Goal: Task Accomplishment & Management: Use online tool/utility

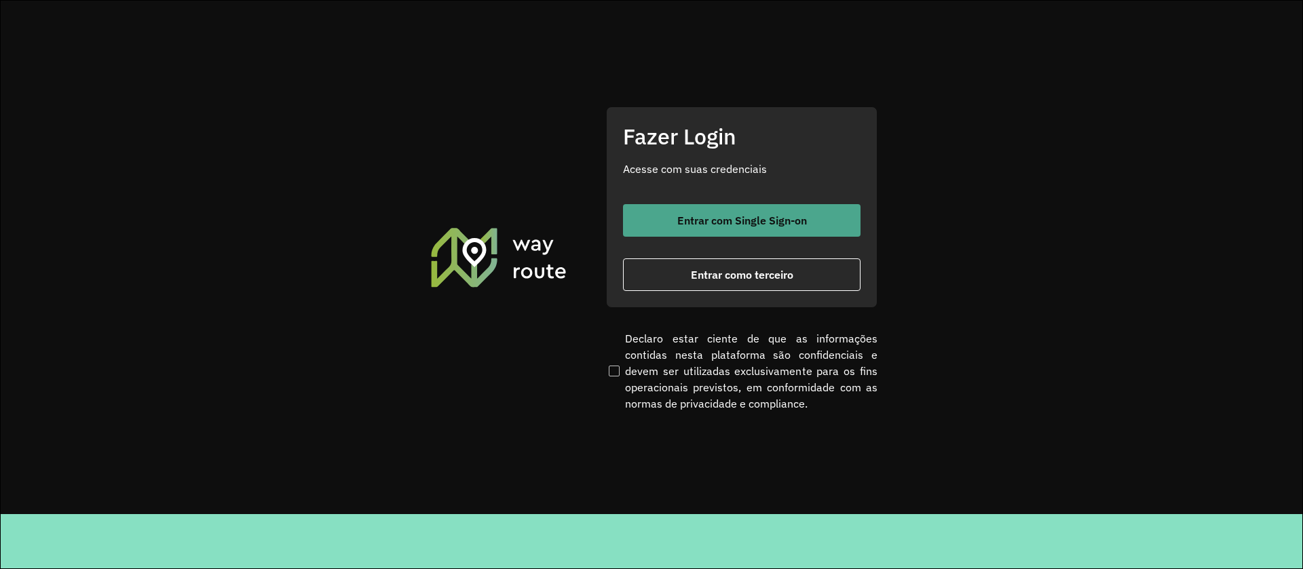
click at [786, 230] on button "Entrar com Single Sign-on" at bounding box center [741, 220] width 237 height 33
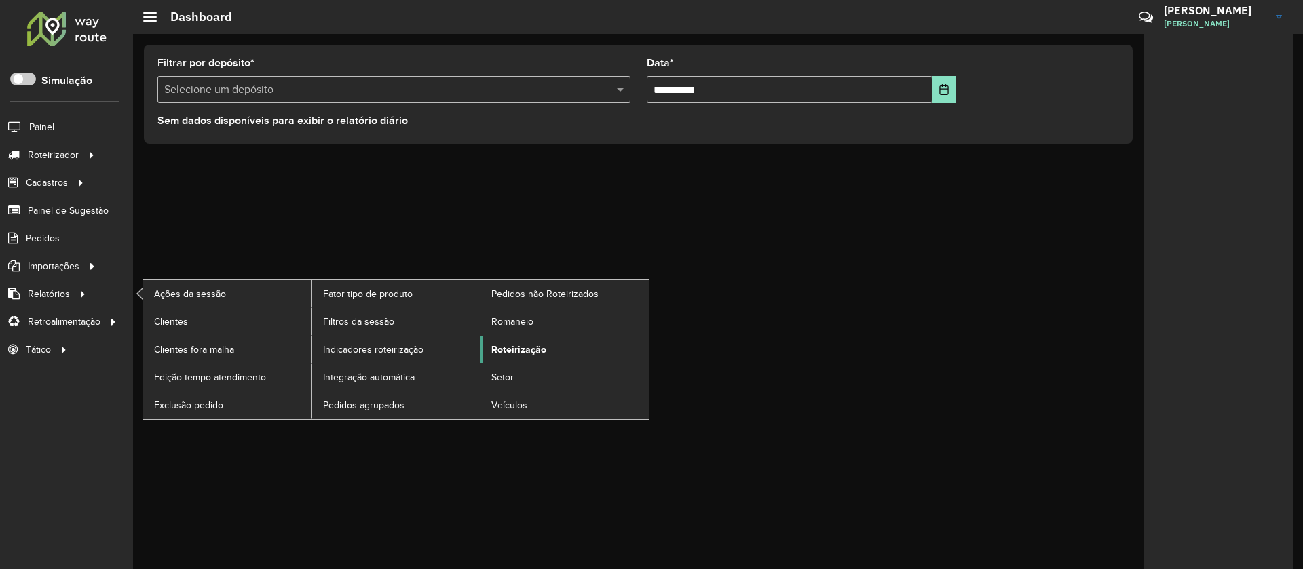
click at [504, 345] on span "Roteirização" at bounding box center [518, 350] width 55 height 14
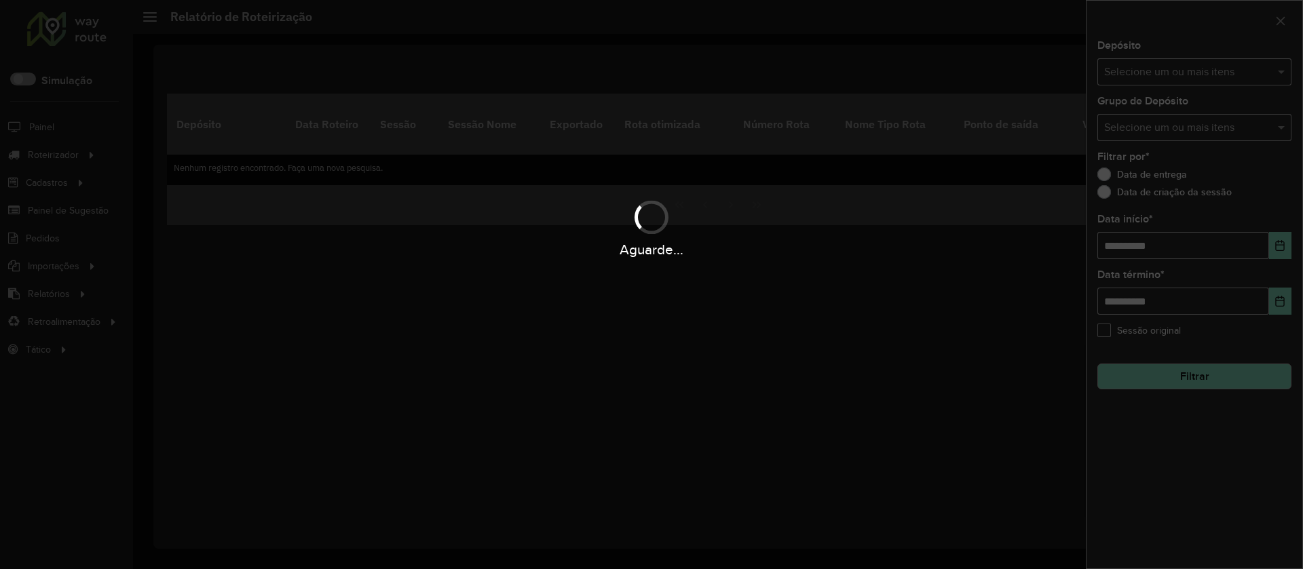
click at [1081, 78] on input "text" at bounding box center [1187, 72] width 174 height 16
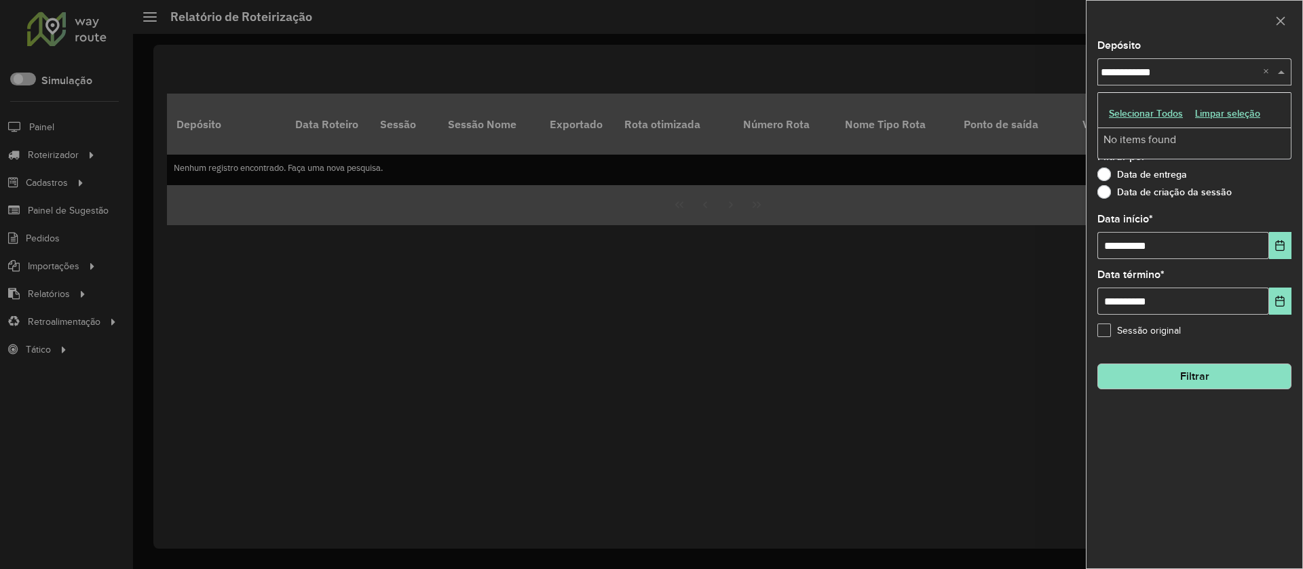
type input "**********"
click at [1081, 249] on icon "Choose Date" at bounding box center [1279, 245] width 11 height 11
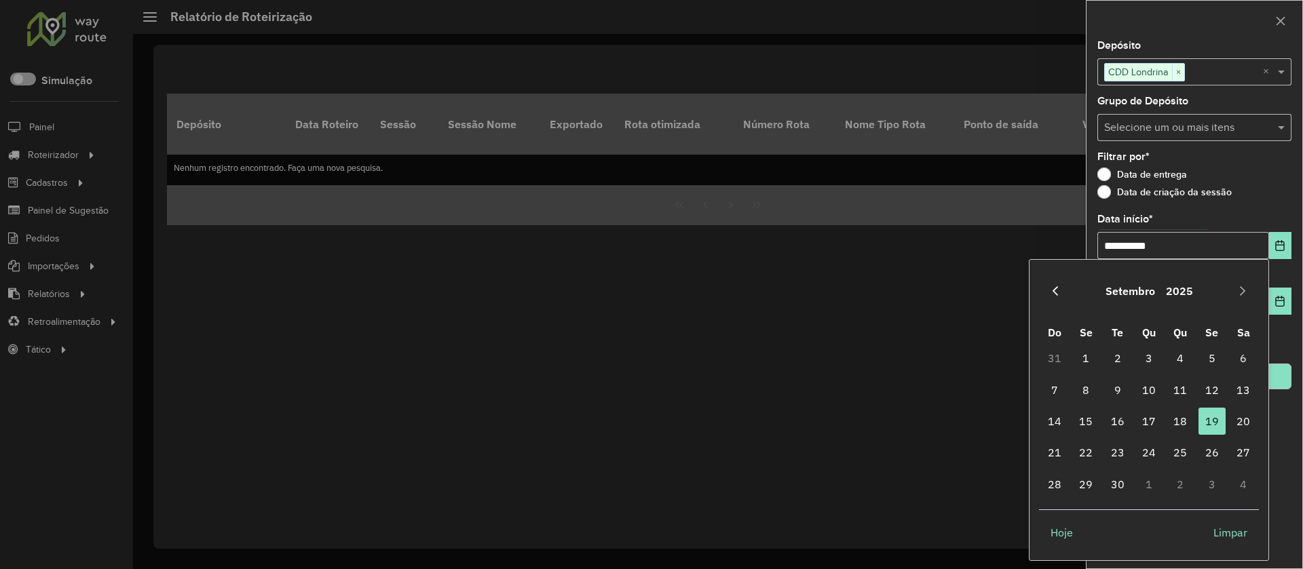
click at [1058, 291] on icon "Previous Month" at bounding box center [1055, 291] width 11 height 11
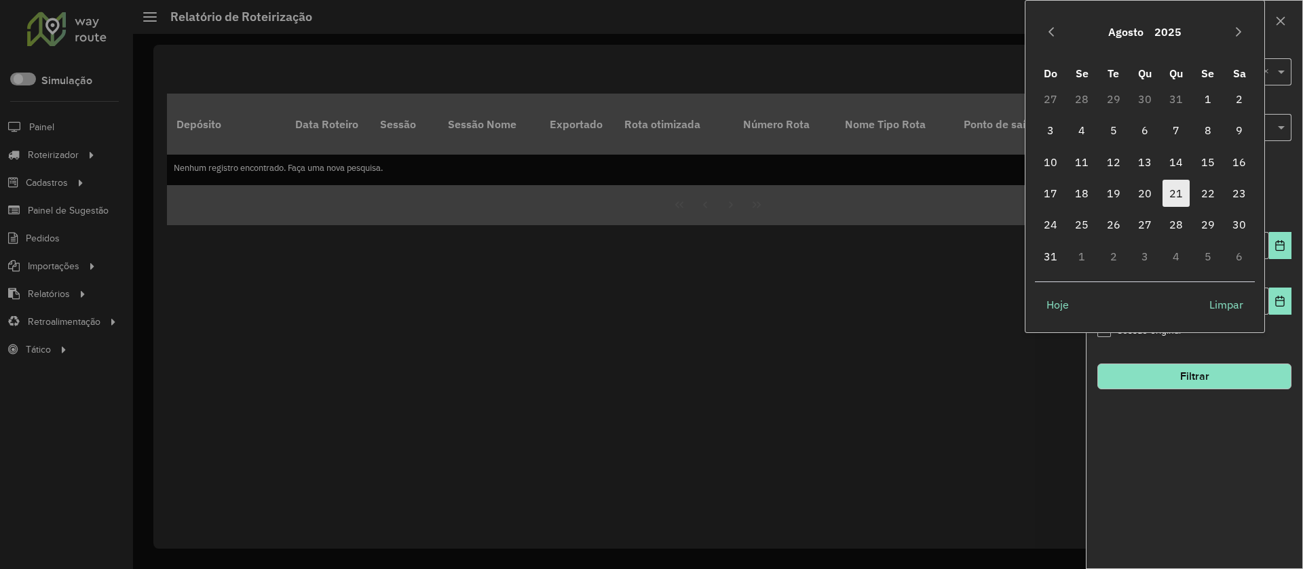
click at [1081, 193] on span "21" at bounding box center [1175, 193] width 27 height 27
type input "**********"
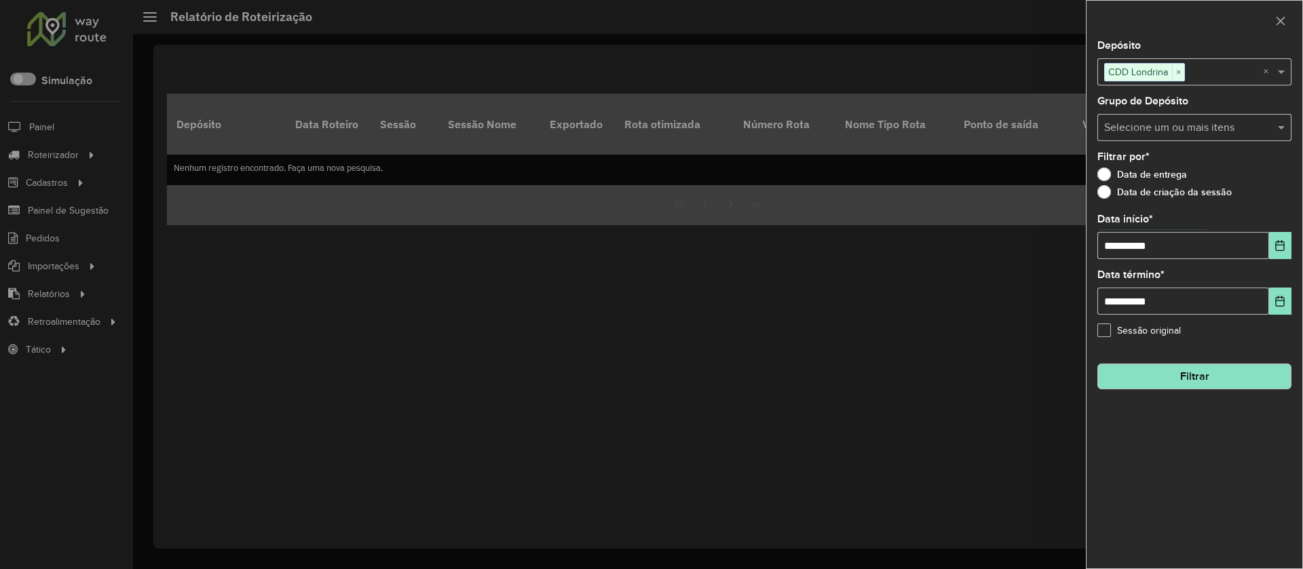
click at [1081, 370] on button "Filtrar" at bounding box center [1194, 377] width 194 height 26
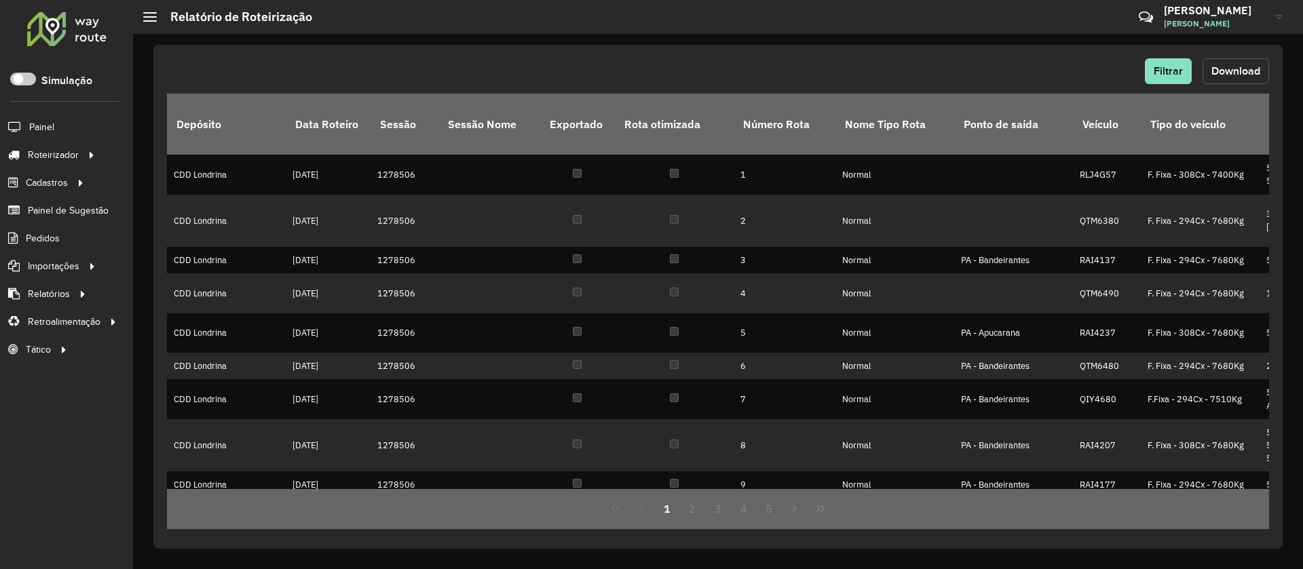
click at [1081, 77] on button "Download" at bounding box center [1235, 71] width 66 height 26
click at [1081, 69] on button "Filtrar" at bounding box center [1168, 71] width 47 height 26
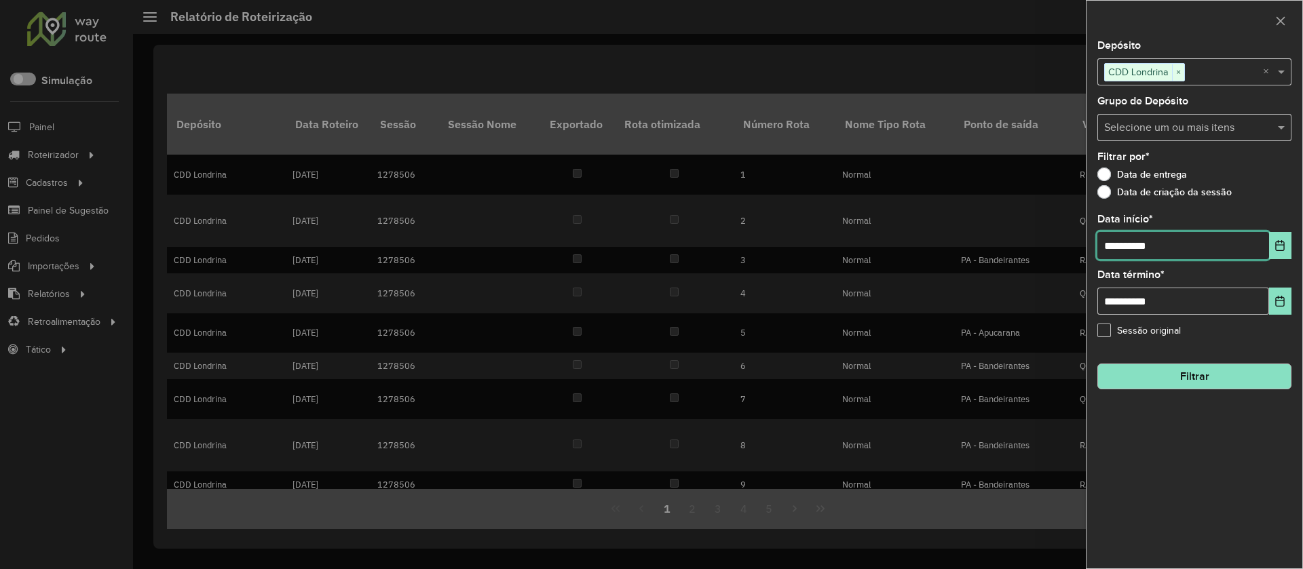
click at [1081, 246] on input "**********" at bounding box center [1183, 245] width 172 height 27
type input "**********"
click at [1081, 305] on input "**********" at bounding box center [1183, 301] width 172 height 27
type input "**********"
click at [1081, 384] on button "Filtrar" at bounding box center [1194, 377] width 194 height 26
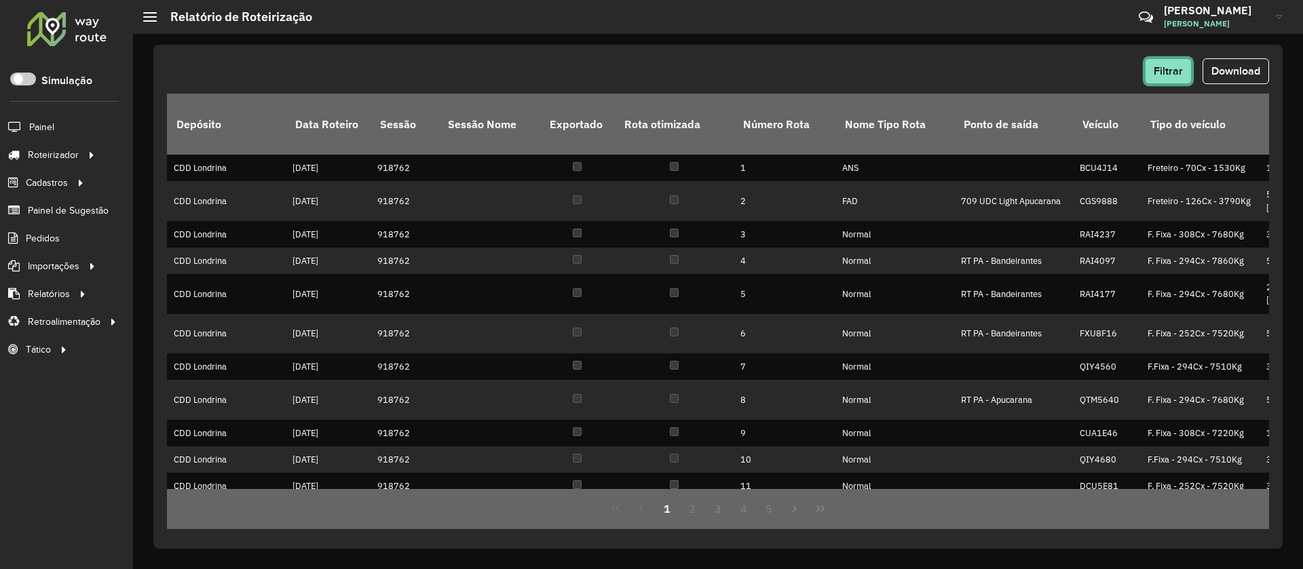
click at [1081, 72] on span "Filtrar" at bounding box center [1167, 71] width 29 height 12
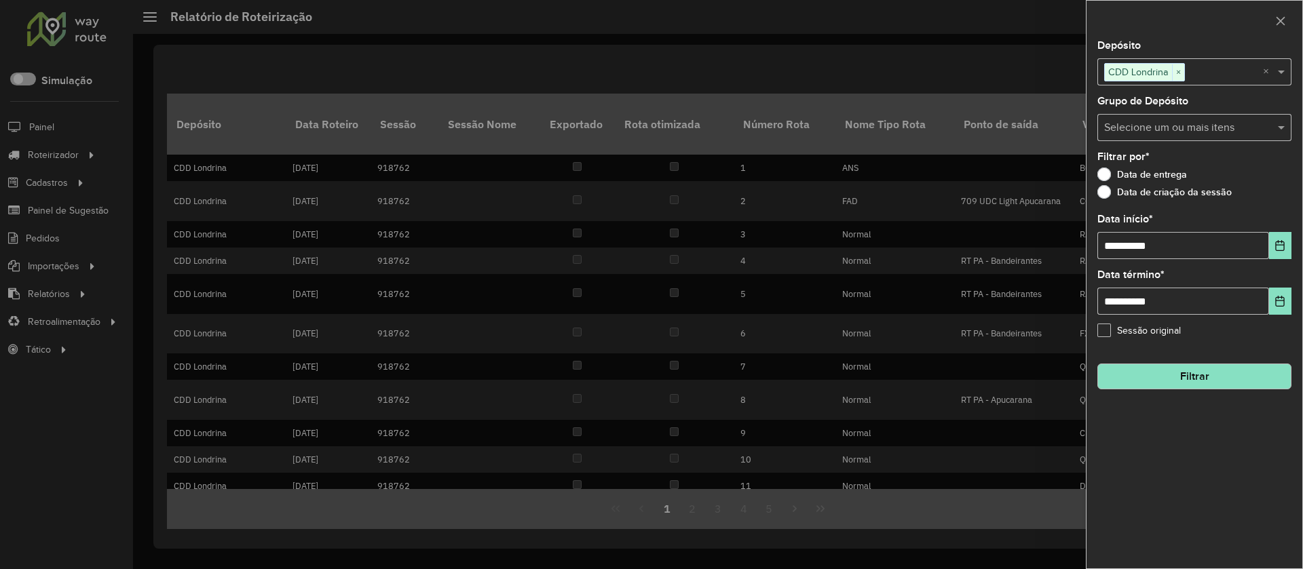
click at [1033, 84] on div at bounding box center [651, 284] width 1303 height 569
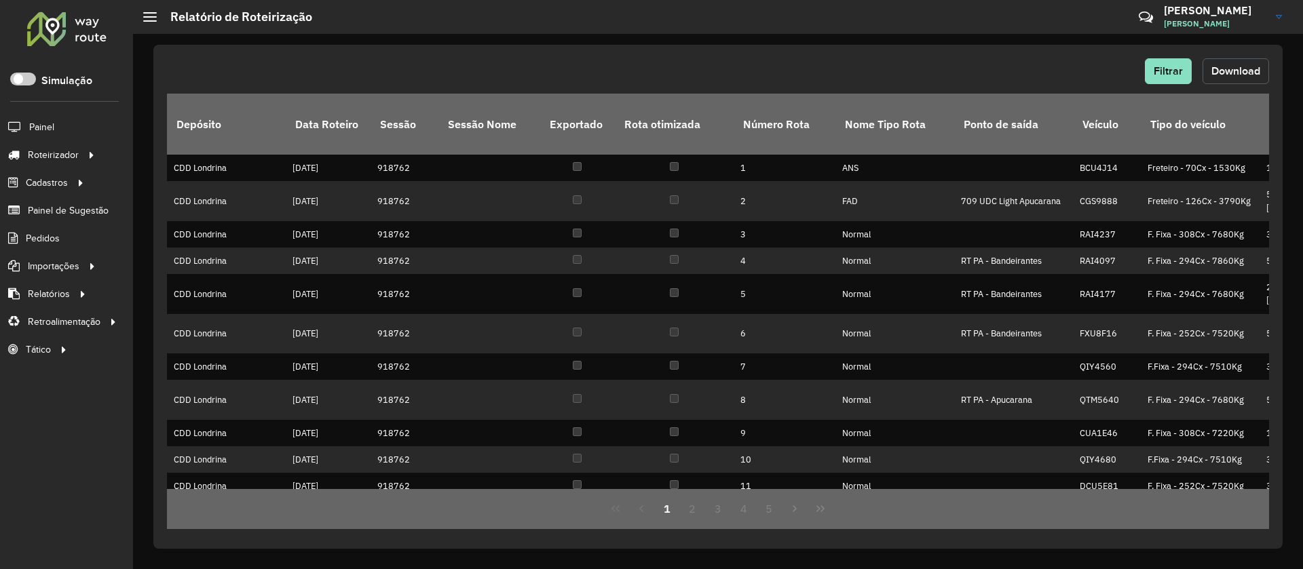
click at [1081, 74] on button "Download" at bounding box center [1235, 71] width 66 height 26
click at [1081, 71] on span "Filtrar" at bounding box center [1167, 71] width 29 height 12
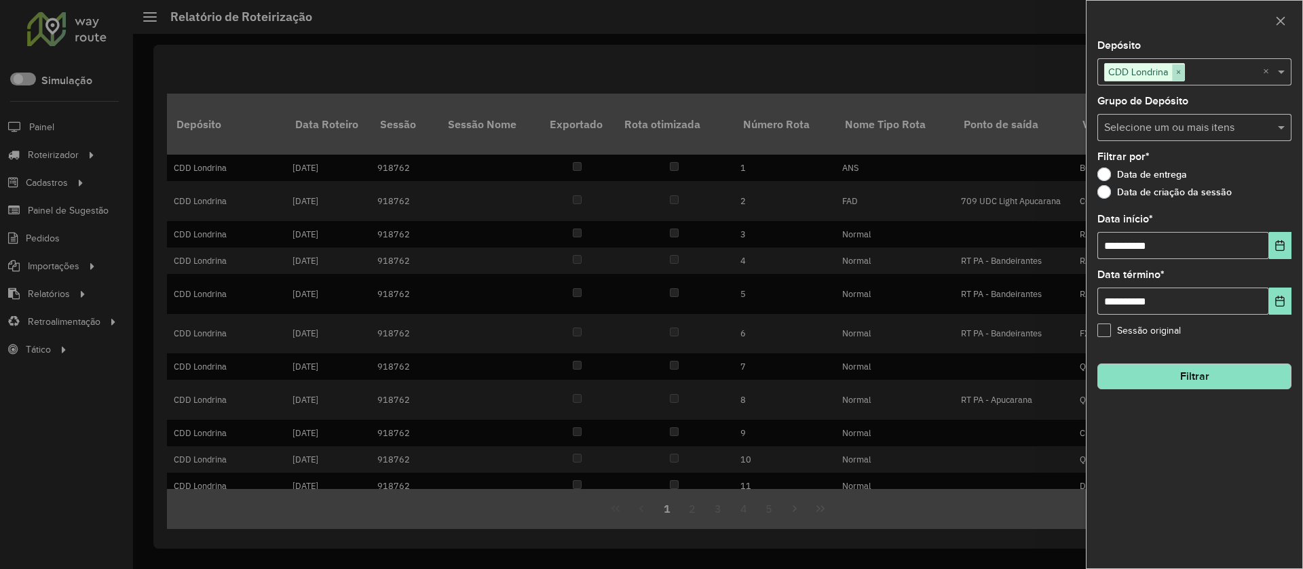
click at [1081, 71] on span "×" at bounding box center [1178, 72] width 12 height 16
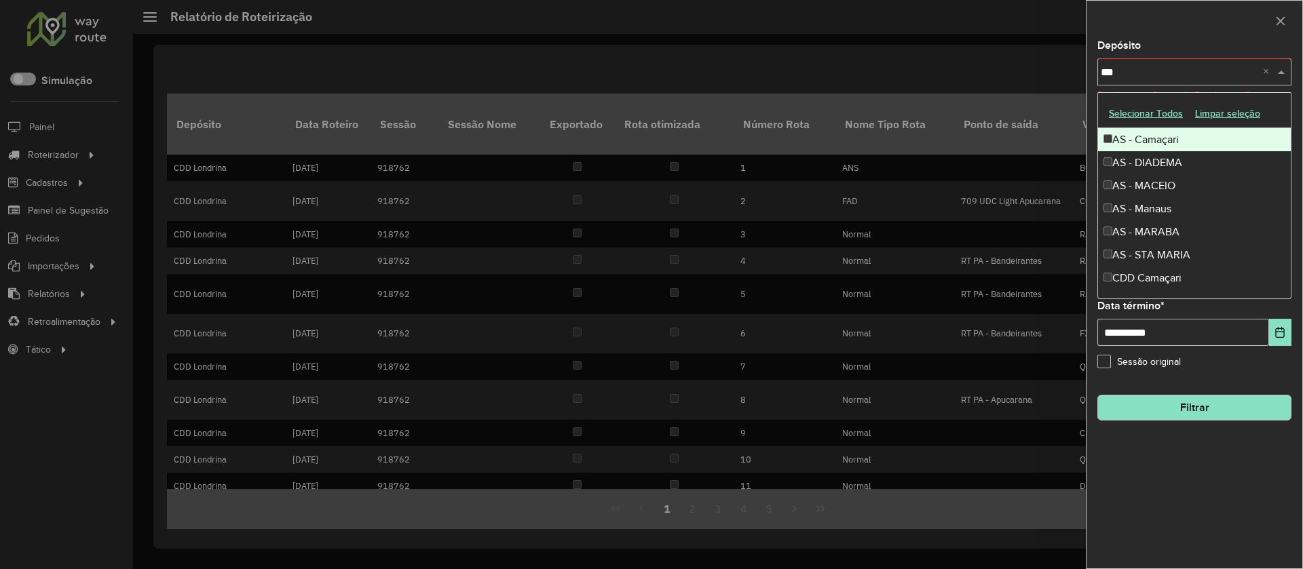
type input "****"
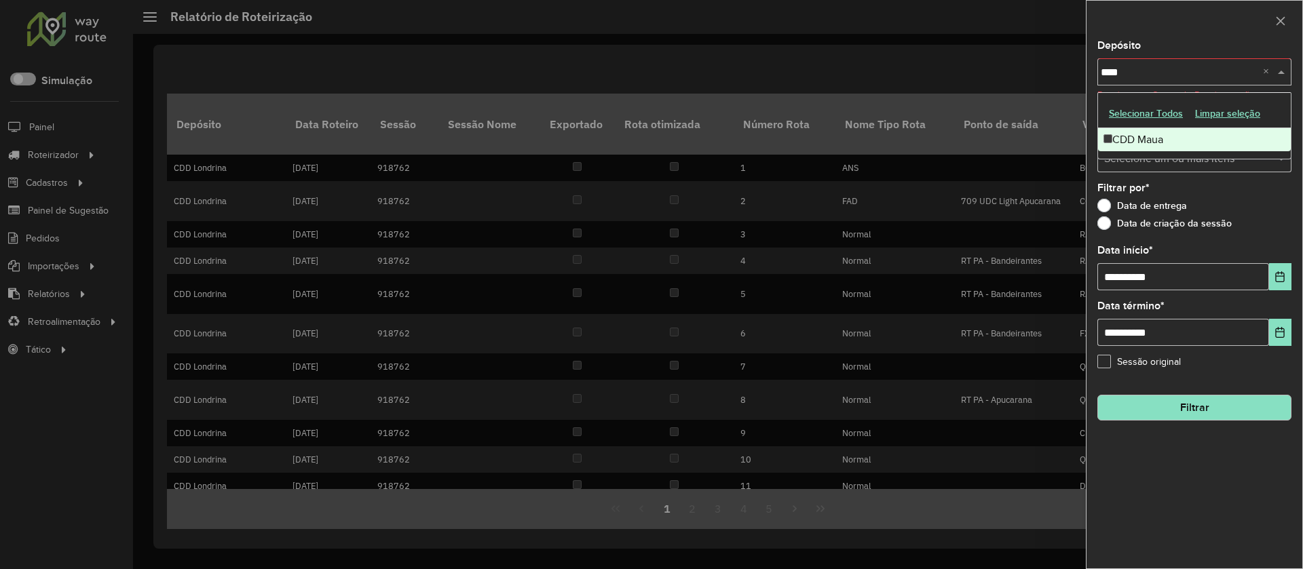
click at [1081, 136] on div "CDD Maua" at bounding box center [1194, 139] width 193 height 23
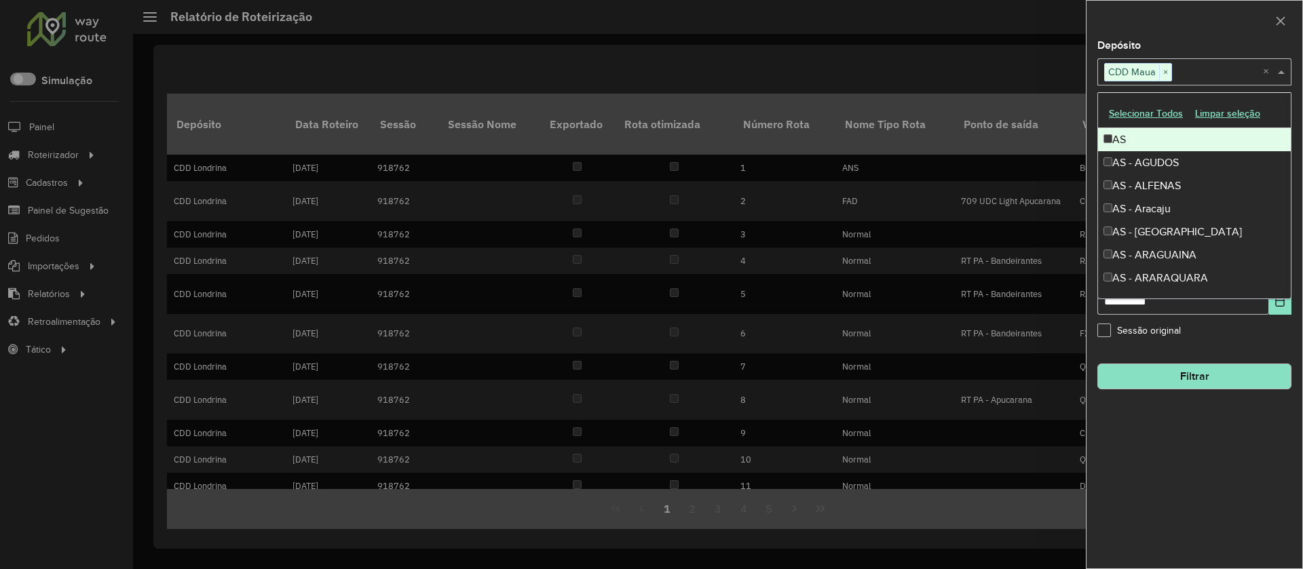
click at [1081, 22] on div at bounding box center [1194, 21] width 216 height 40
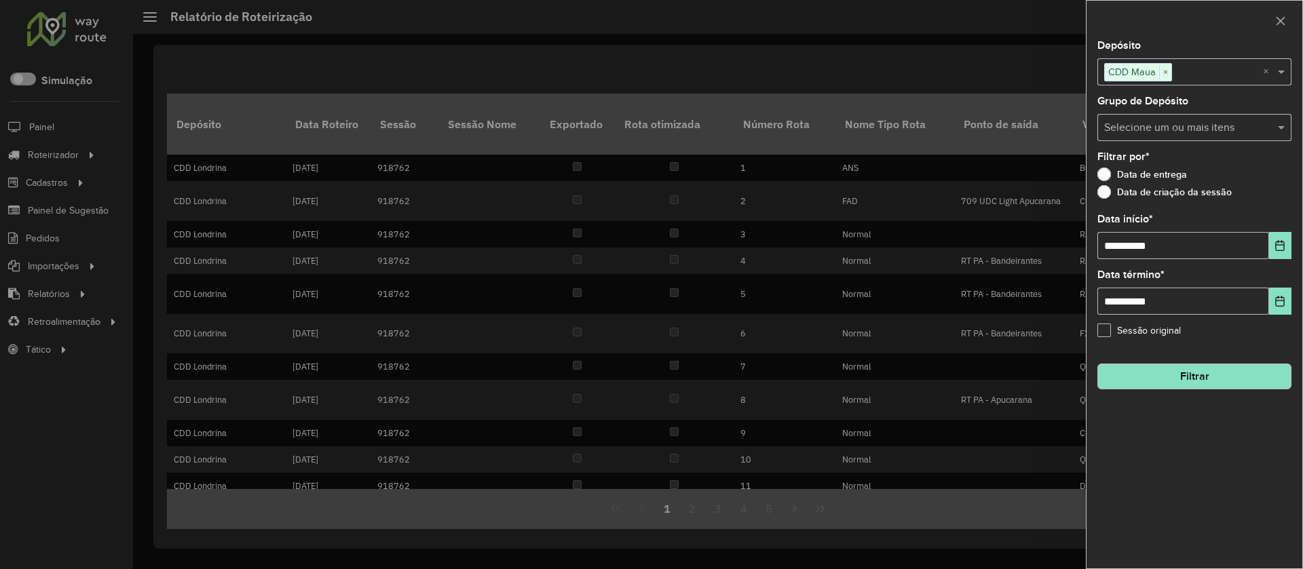
click at [1081, 372] on button "Filtrar" at bounding box center [1194, 377] width 194 height 26
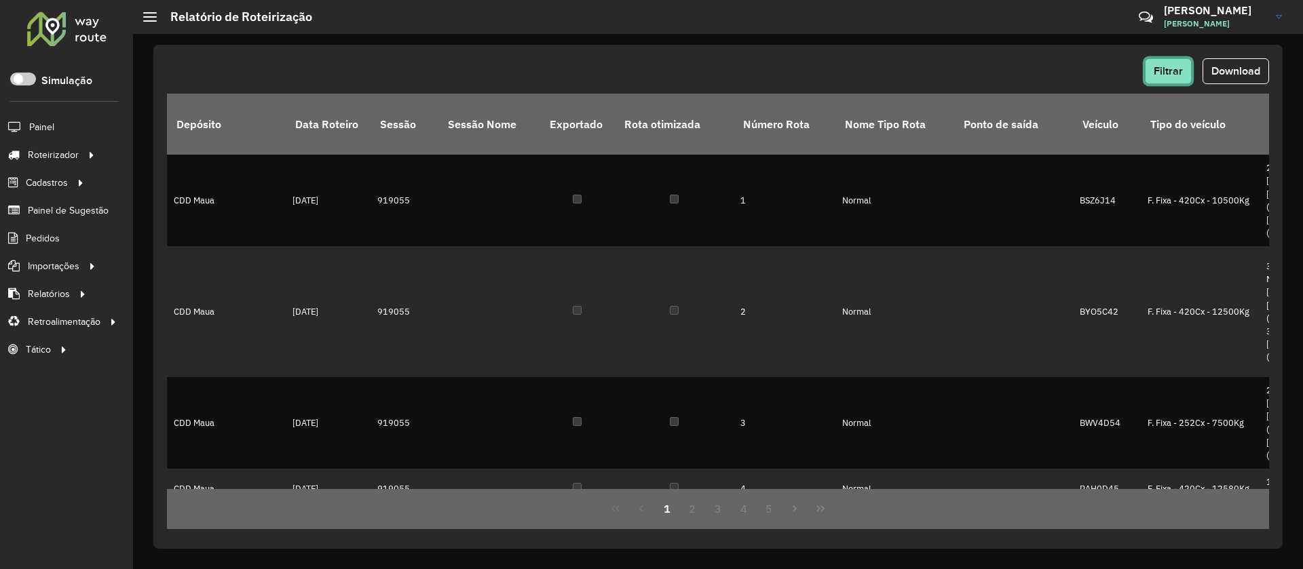
click at [1081, 77] on button "Filtrar" at bounding box center [1168, 71] width 47 height 26
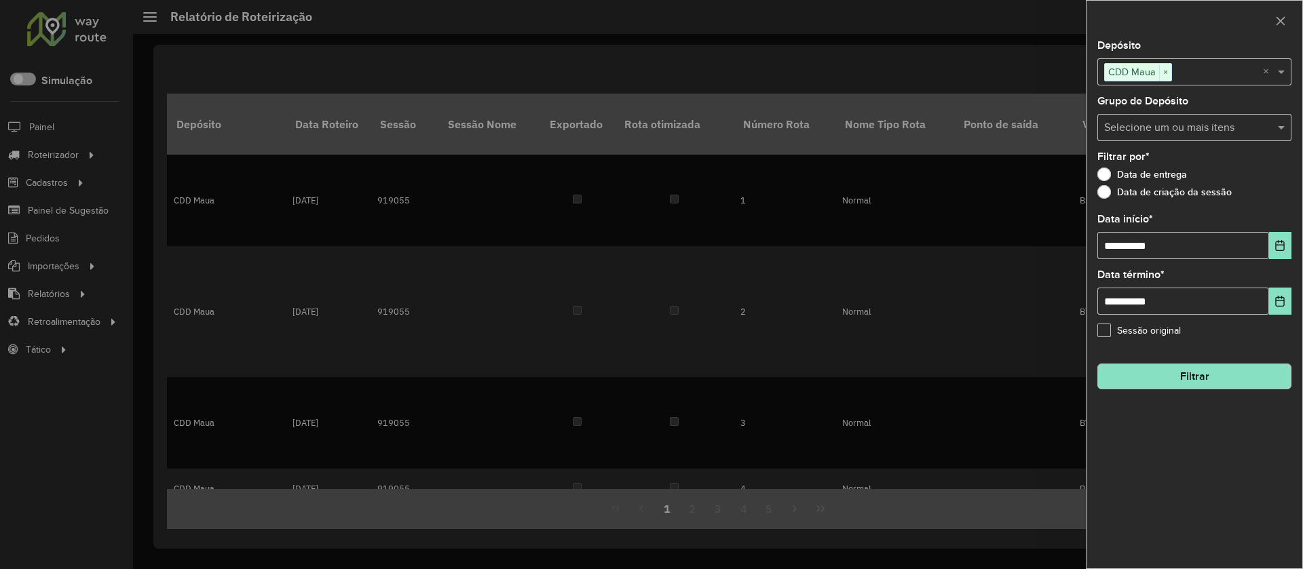
click at [1081, 374] on button "Filtrar" at bounding box center [1194, 377] width 194 height 26
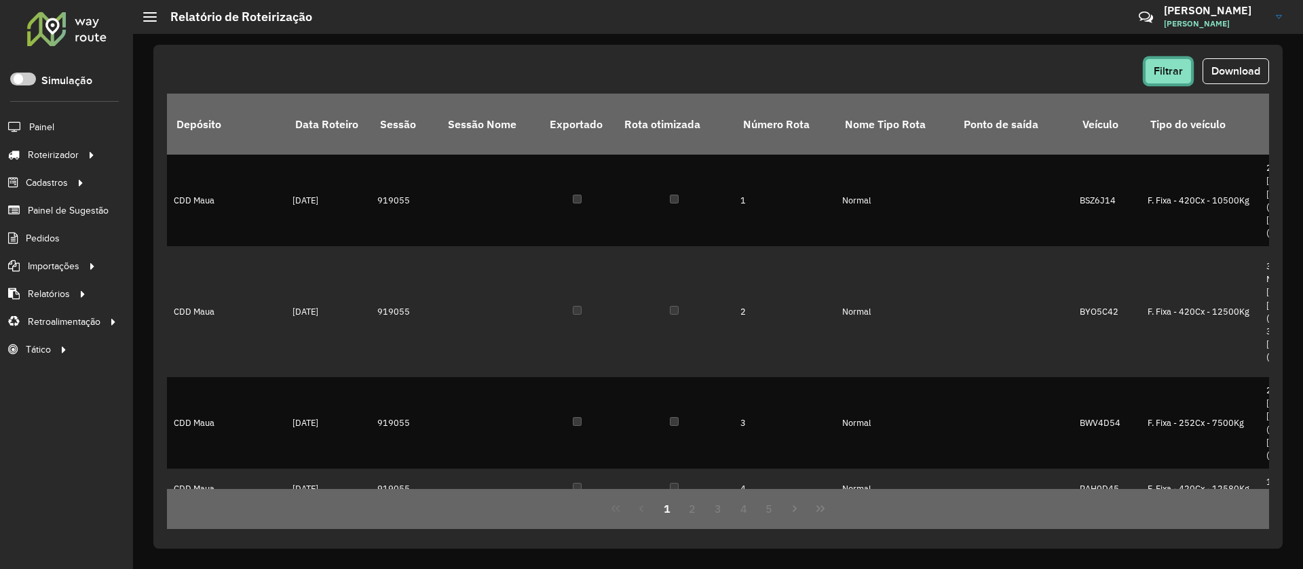
click at [1081, 75] on span "Filtrar" at bounding box center [1167, 71] width 29 height 12
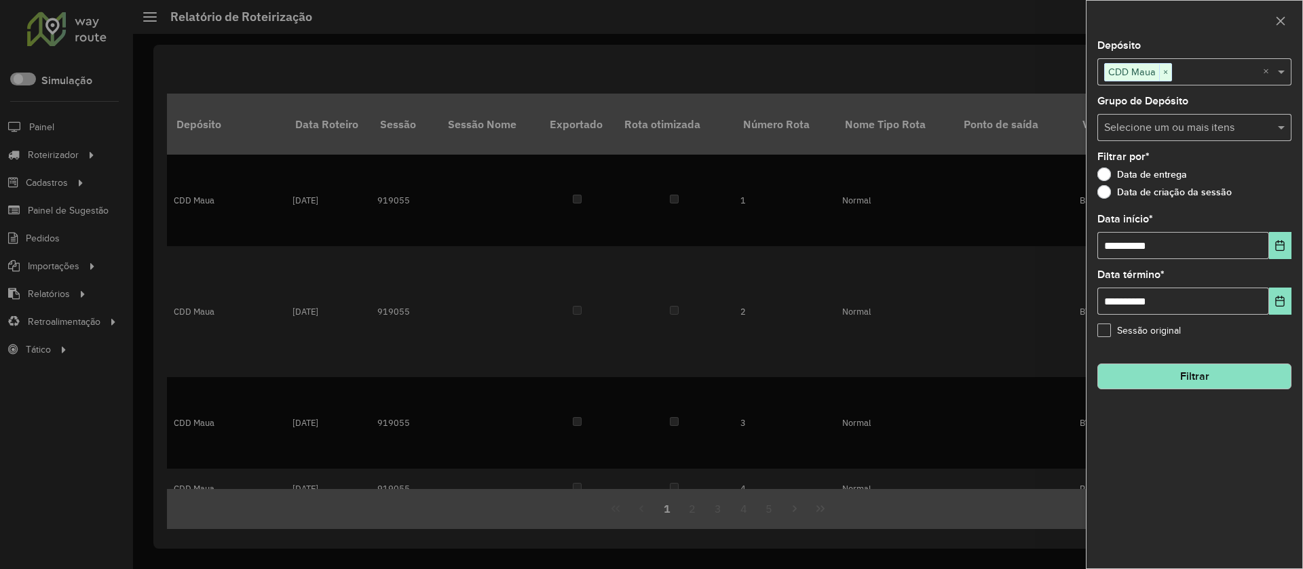
click at [1081, 72] on input "text" at bounding box center [1217, 72] width 91 height 16
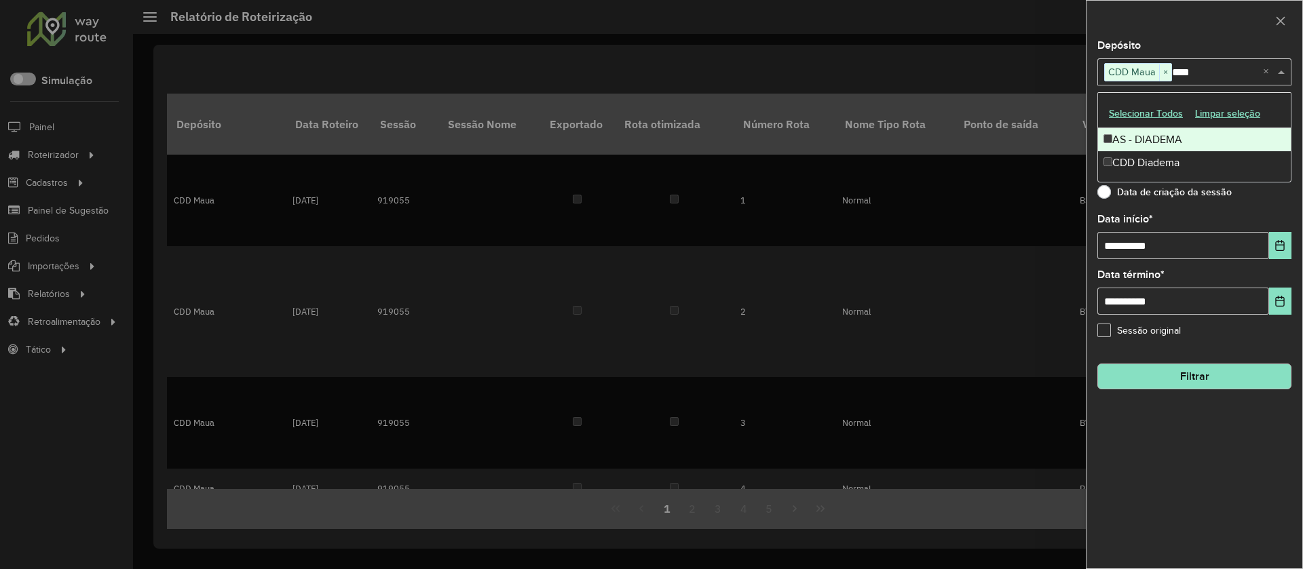
type input "*****"
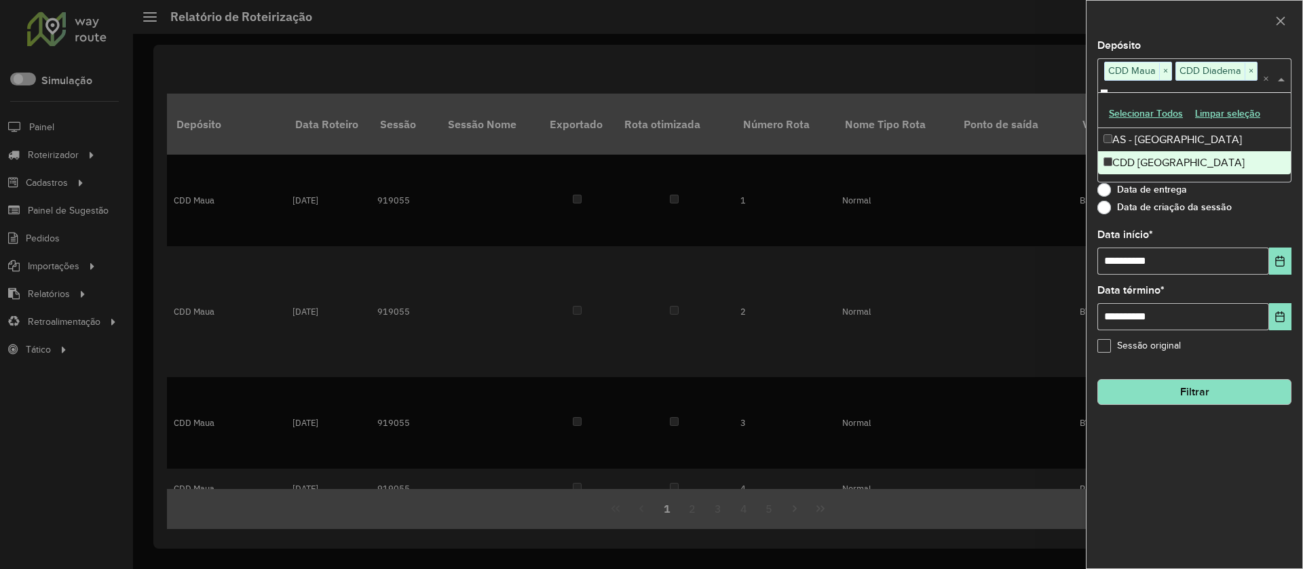
scroll to position [0, 14]
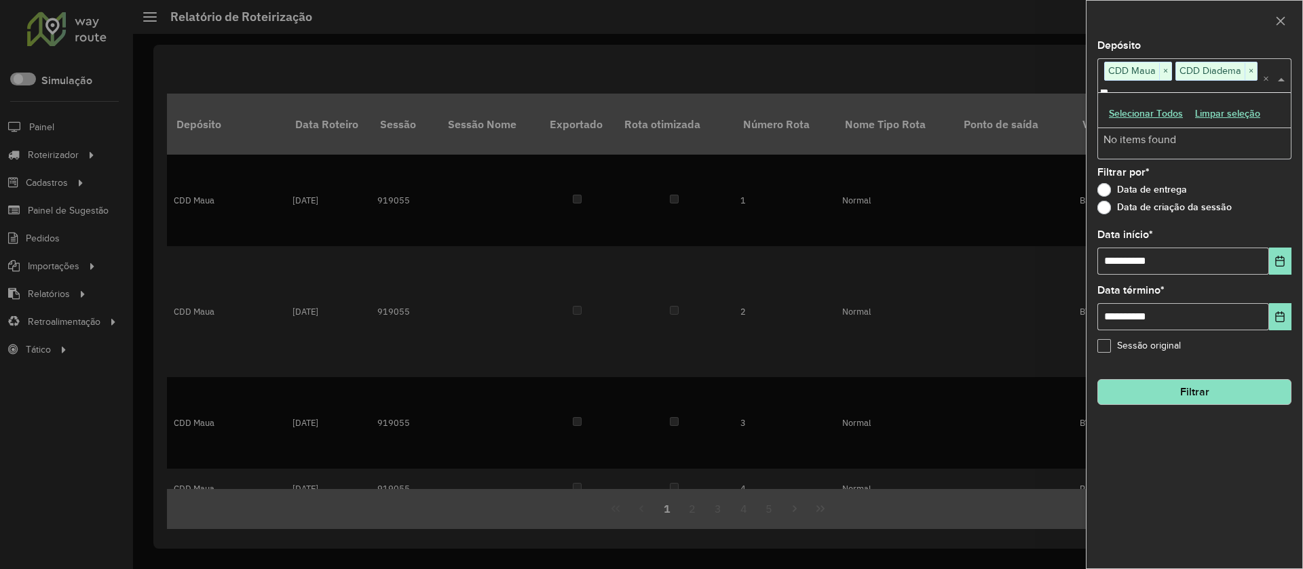
type input "****"
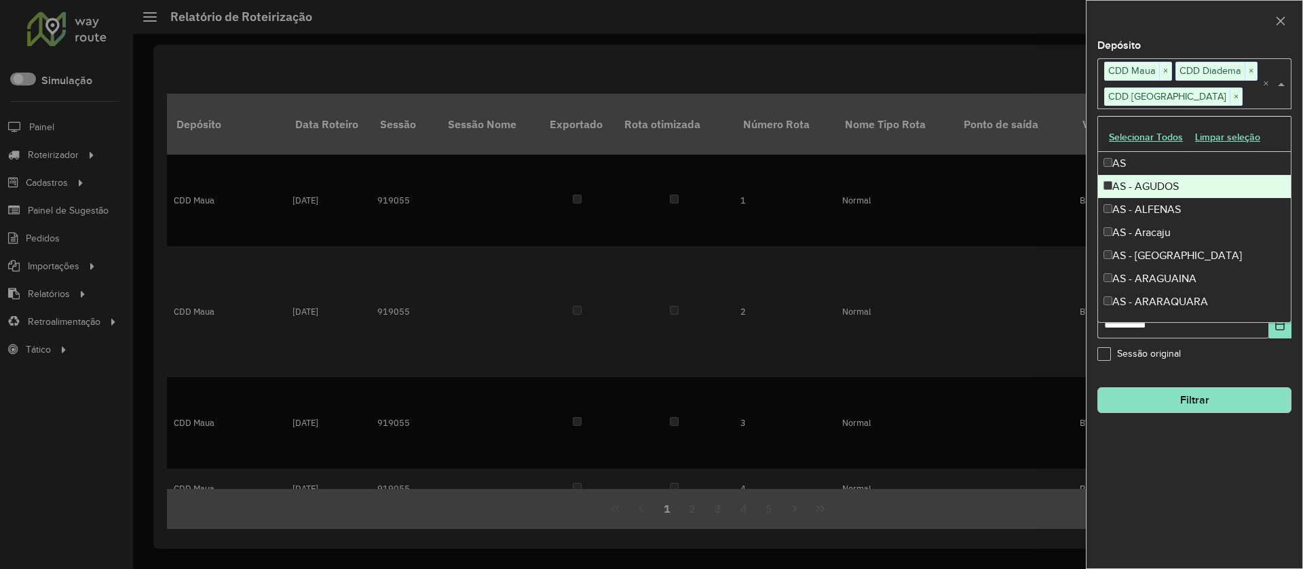
scroll to position [0, 0]
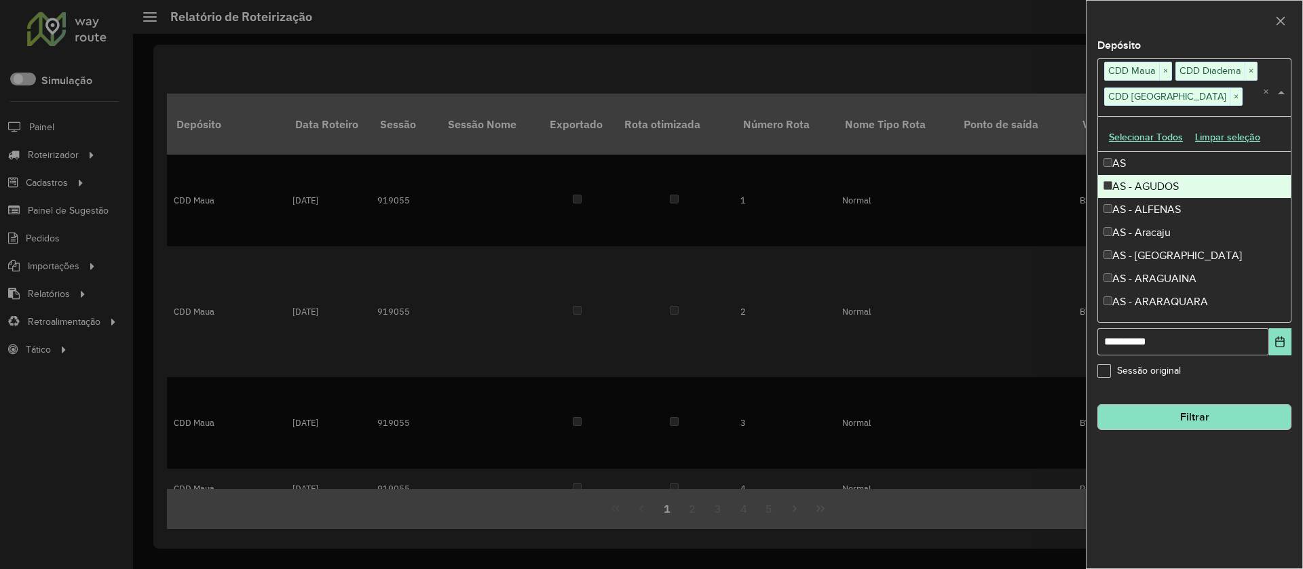
click at [1081, 366] on div "Sessão original" at bounding box center [1194, 374] width 194 height 16
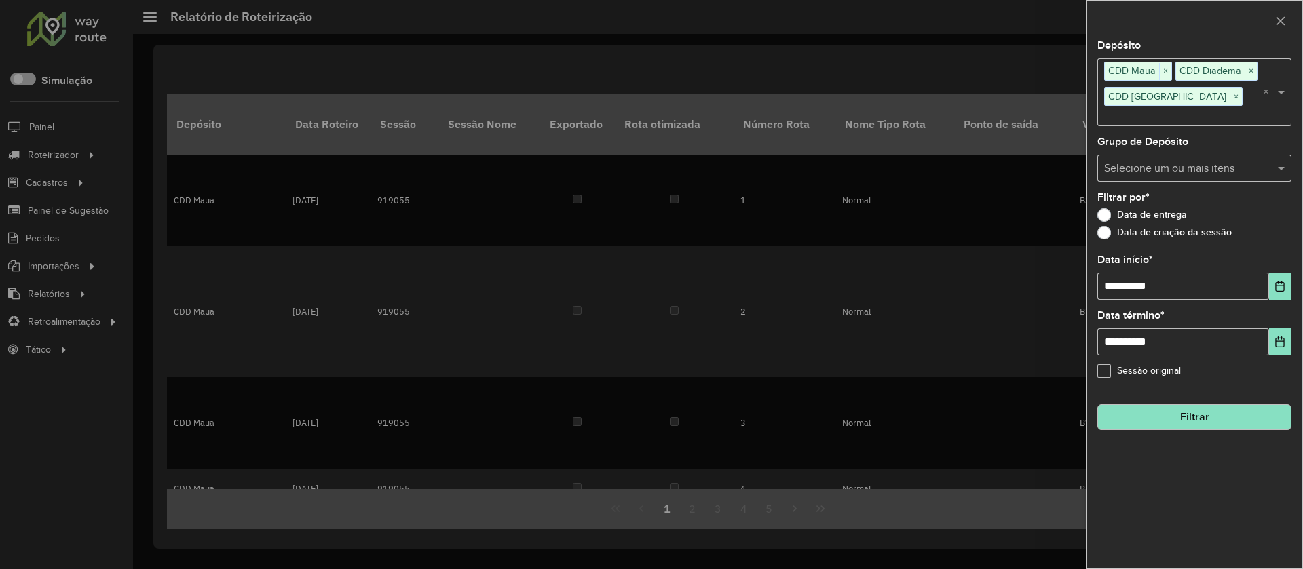
click at [1081, 404] on button "Filtrar" at bounding box center [1194, 417] width 194 height 26
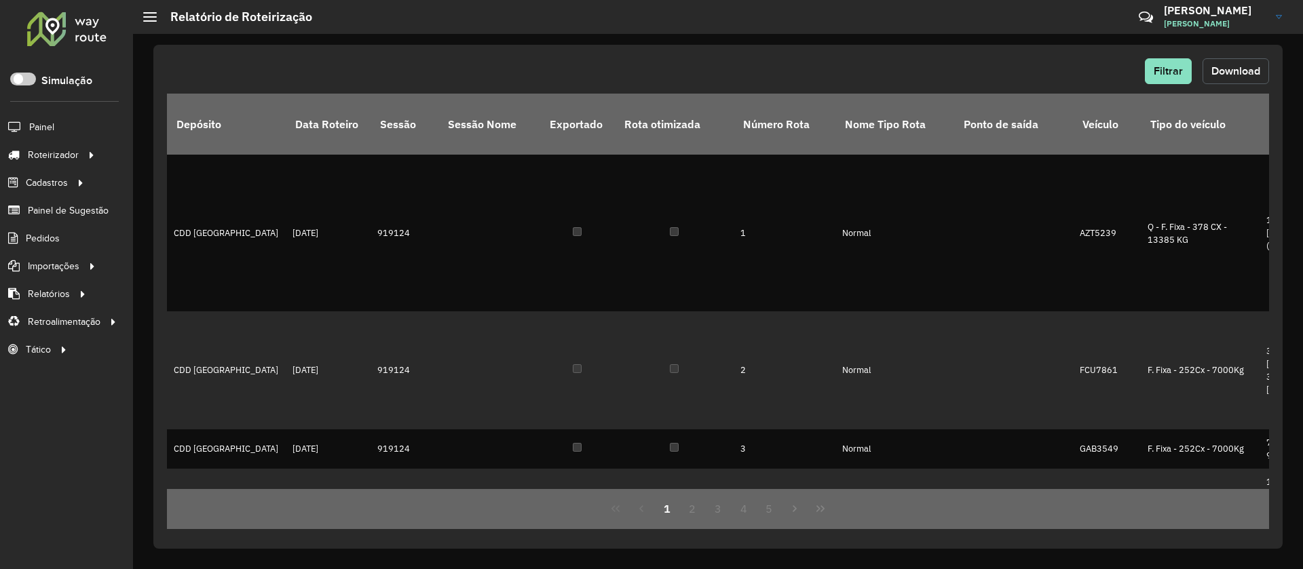
click at [1081, 77] on button "Download" at bounding box center [1235, 71] width 66 height 26
click at [1081, 71] on span "Filtrar" at bounding box center [1167, 71] width 29 height 12
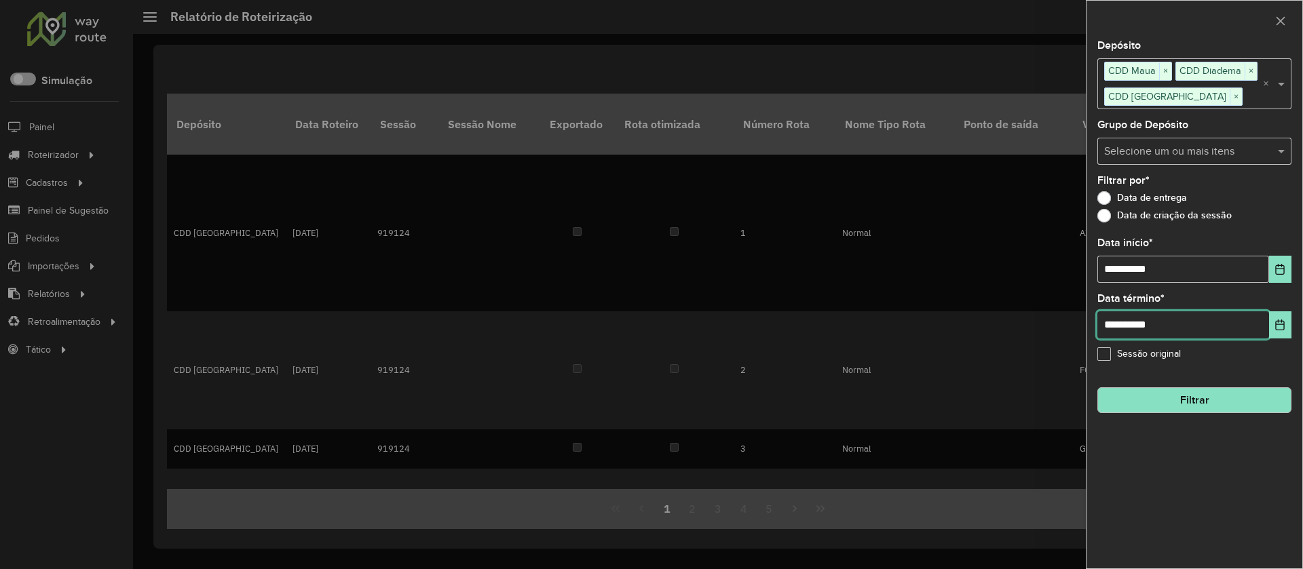
click at [1081, 329] on input "**********" at bounding box center [1183, 324] width 172 height 27
type input "**********"
click at [1081, 274] on input "**********" at bounding box center [1183, 269] width 172 height 27
type input "**********"
click at [1081, 394] on button "Filtrar" at bounding box center [1194, 400] width 194 height 26
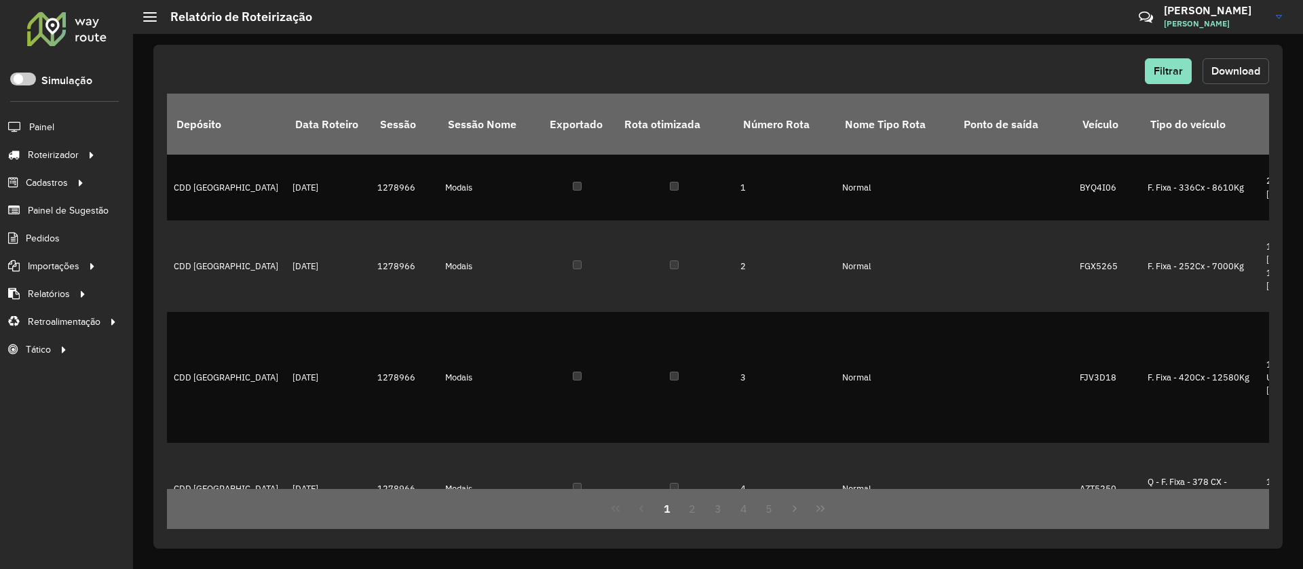
click at [1081, 73] on span "Download" at bounding box center [1235, 71] width 49 height 12
click at [60, 35] on div at bounding box center [67, 28] width 82 height 35
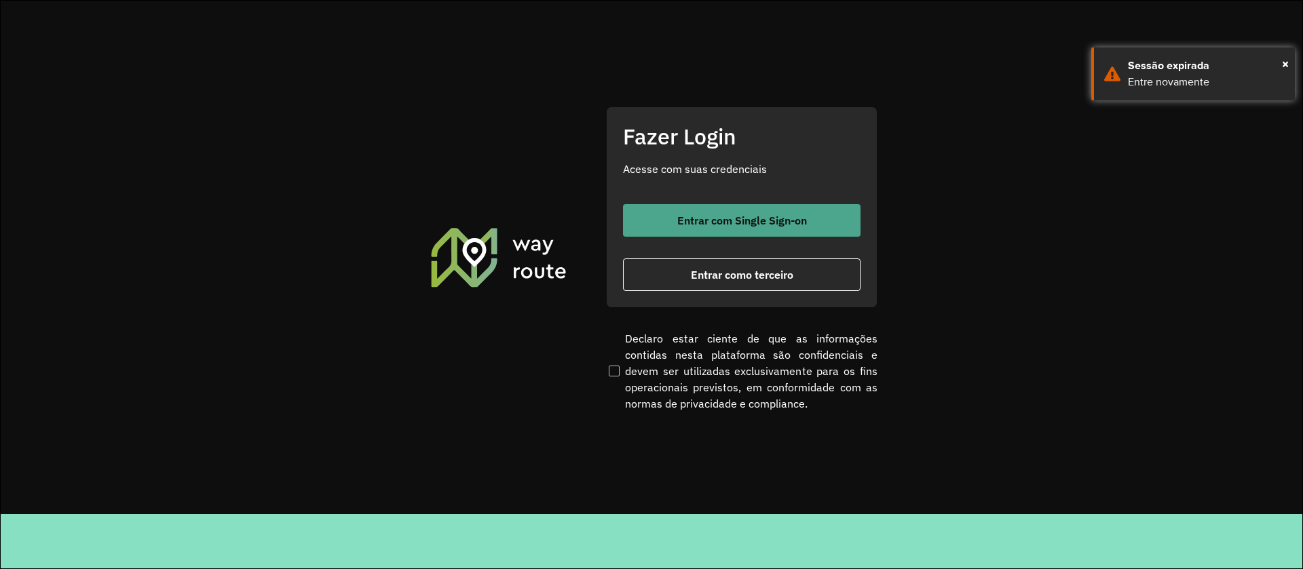
click at [697, 204] on button "Entrar com Single Sign-on" at bounding box center [741, 220] width 237 height 33
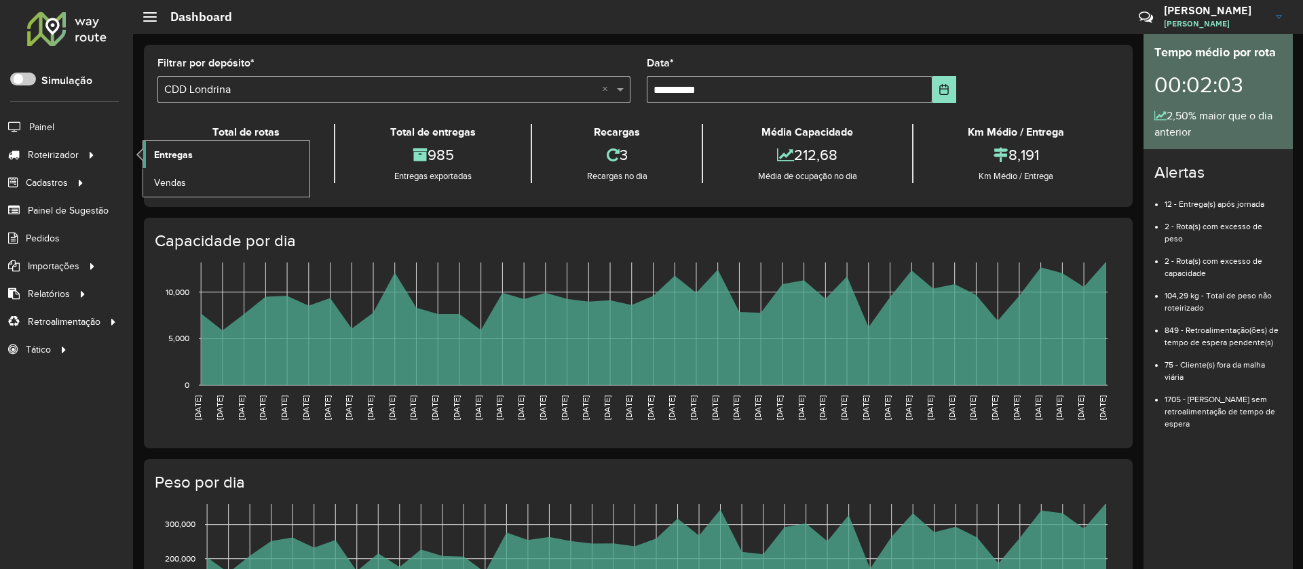
click at [189, 149] on span "Entregas" at bounding box center [173, 155] width 39 height 14
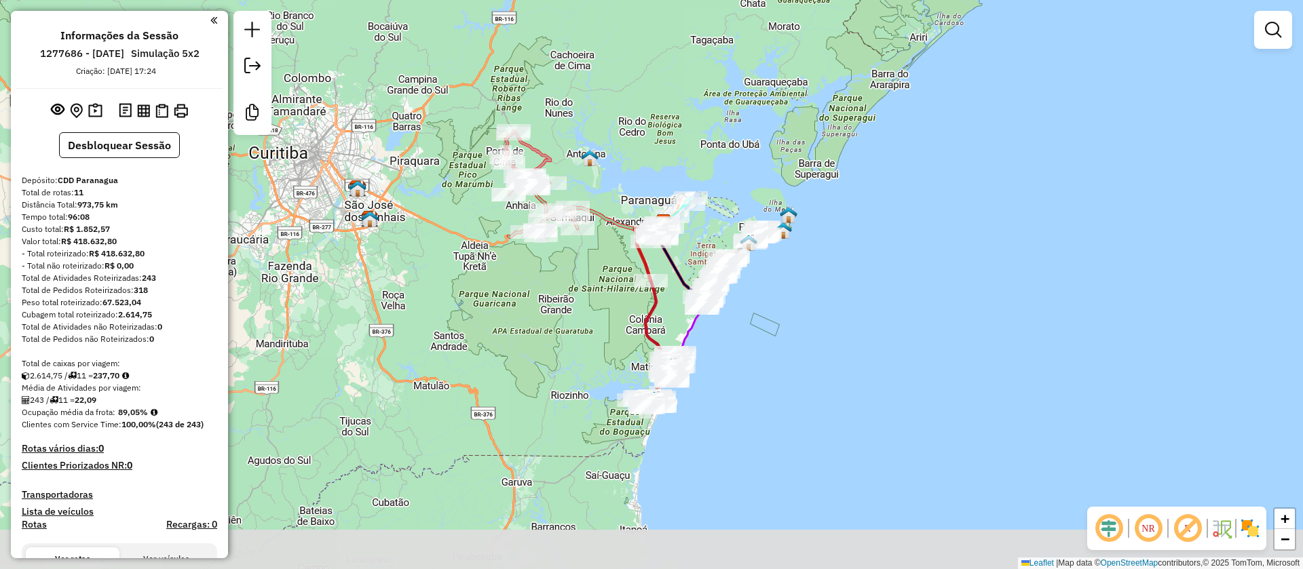
drag, startPoint x: 734, startPoint y: 259, endPoint x: 746, endPoint y: 196, distance: 63.6
click at [746, 196] on div "Janela de atendimento Grade de atendimento Capacidade Transportadoras Veículos …" at bounding box center [651, 284] width 1303 height 569
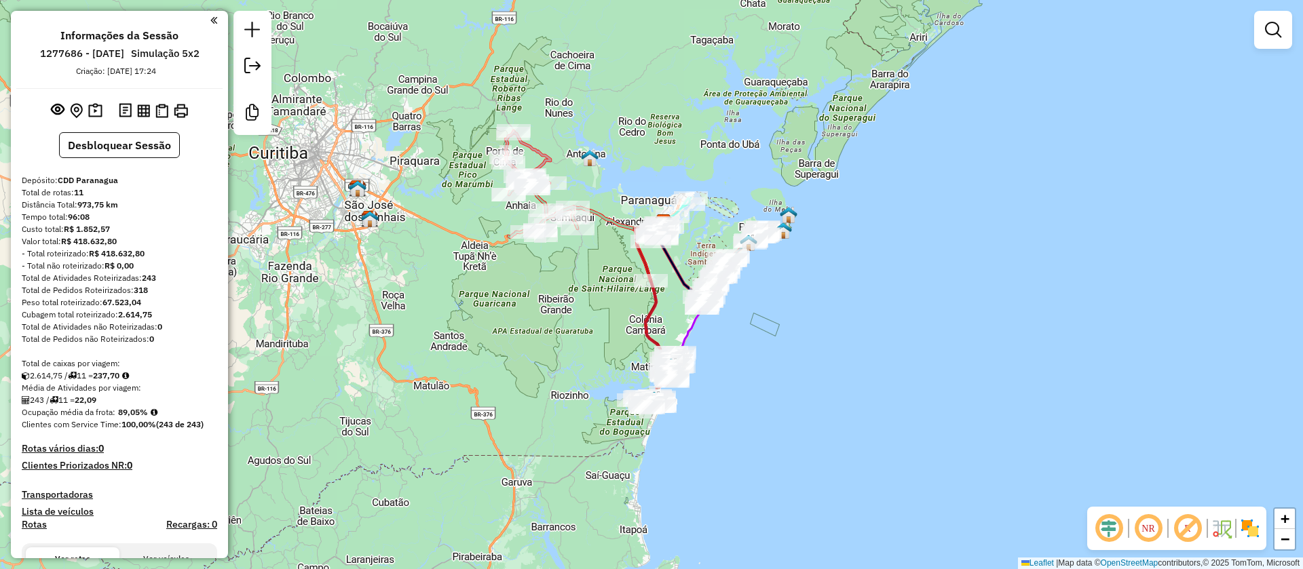
click at [531, 147] on icon at bounding box center [527, 158] width 45 height 55
select select "**********"
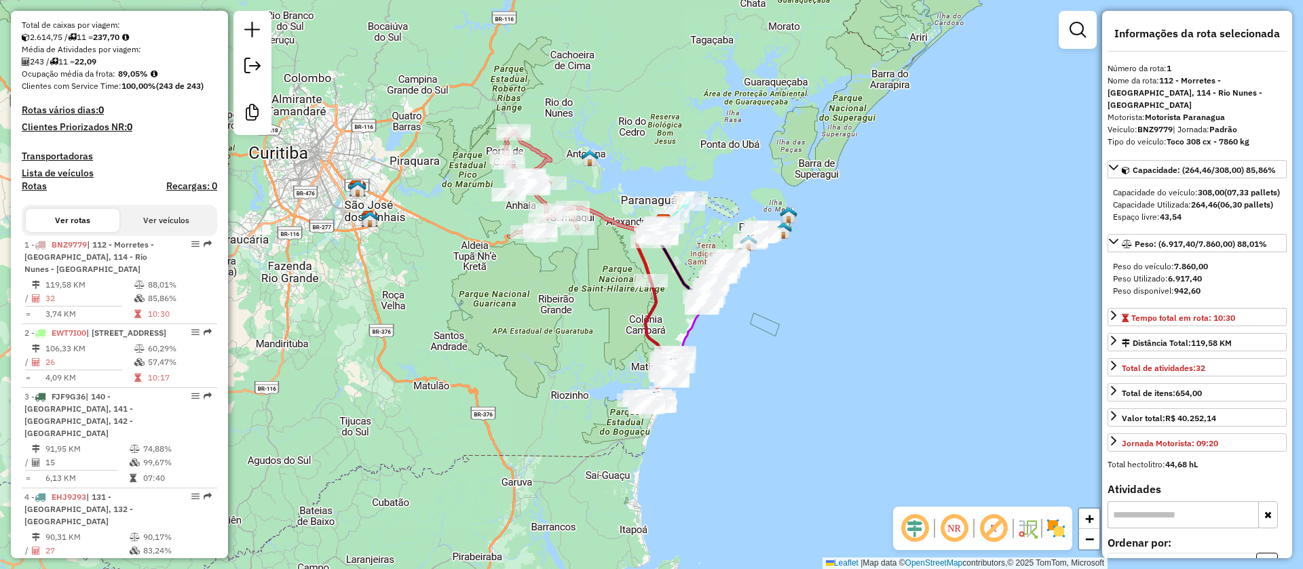
scroll to position [564, 0]
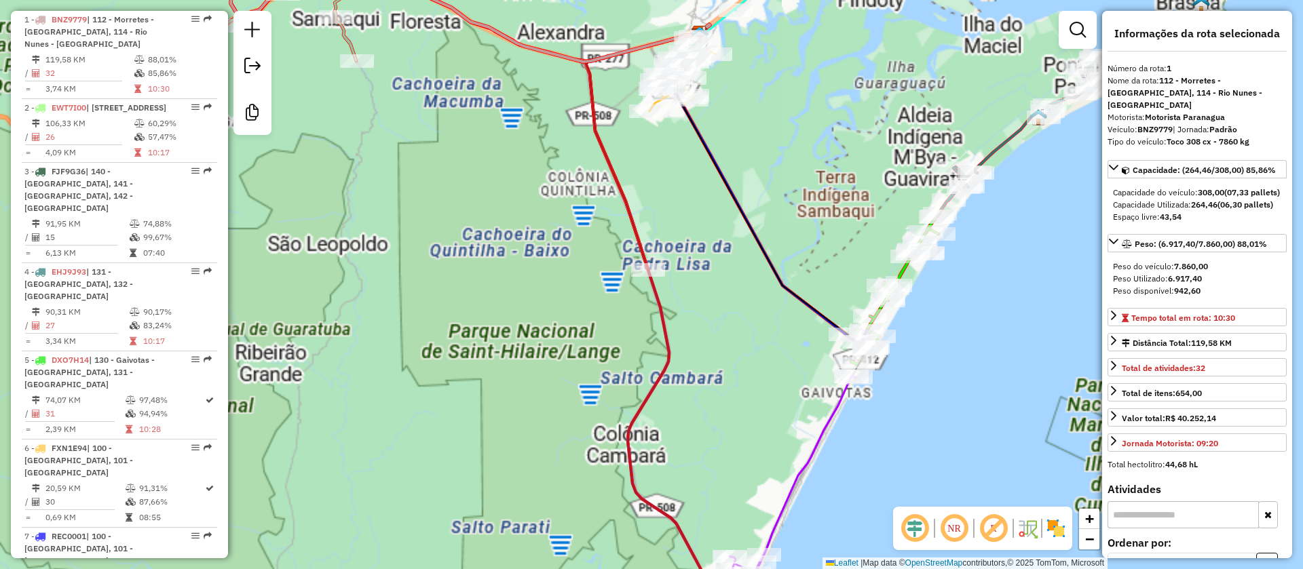
drag, startPoint x: 748, startPoint y: 81, endPoint x: 725, endPoint y: 162, distance: 84.0
click at [725, 162] on div "Janela de atendimento Grade de atendimento Capacidade Transportadoras Veículos …" at bounding box center [651, 284] width 1303 height 569
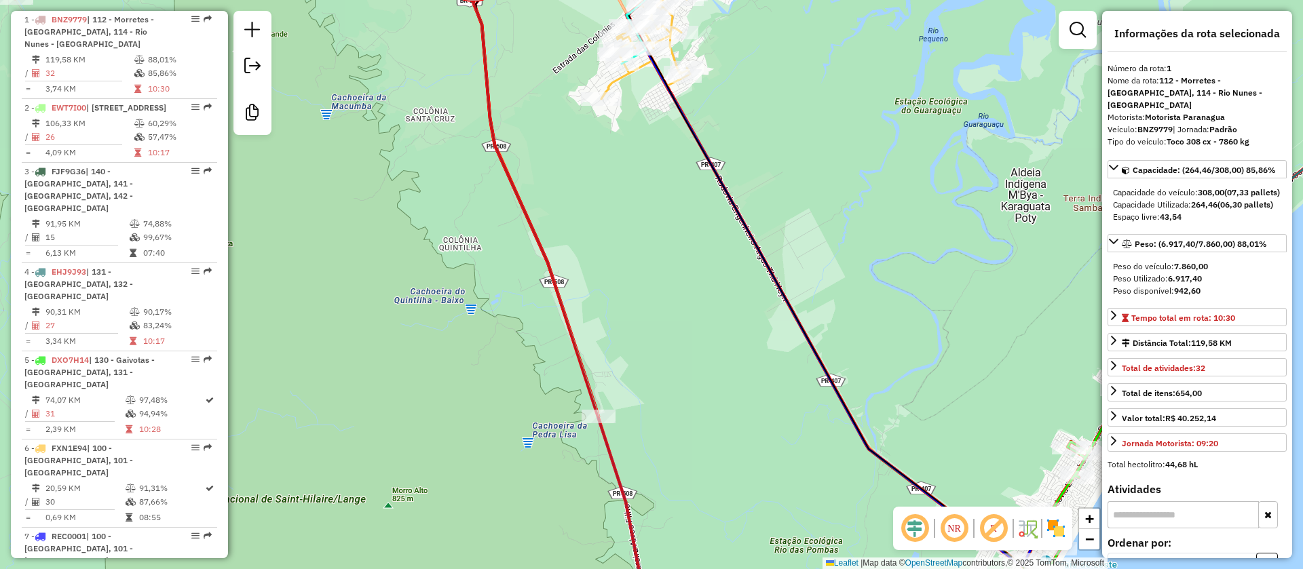
click at [678, 52] on icon at bounding box center [667, 36] width 132 height 126
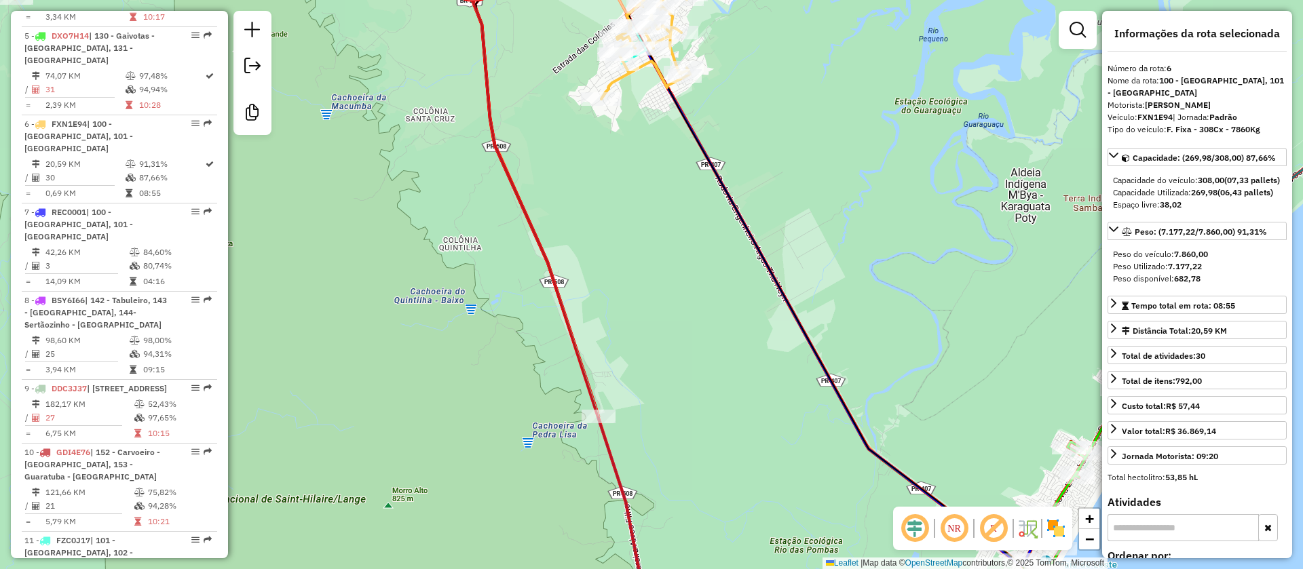
scroll to position [968, 0]
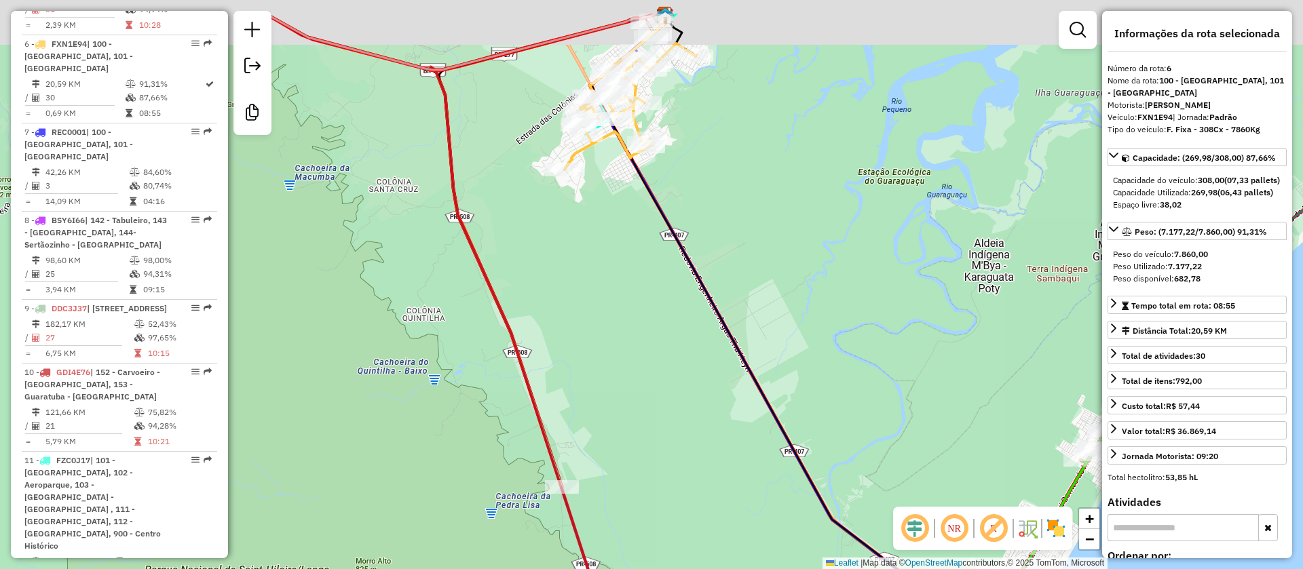
drag, startPoint x: 811, startPoint y: 79, endPoint x: 746, endPoint y: 224, distance: 159.1
click at [746, 224] on div "Janela de atendimento Grade de atendimento Capacidade Transportadoras Veículos …" at bounding box center [651, 284] width 1303 height 569
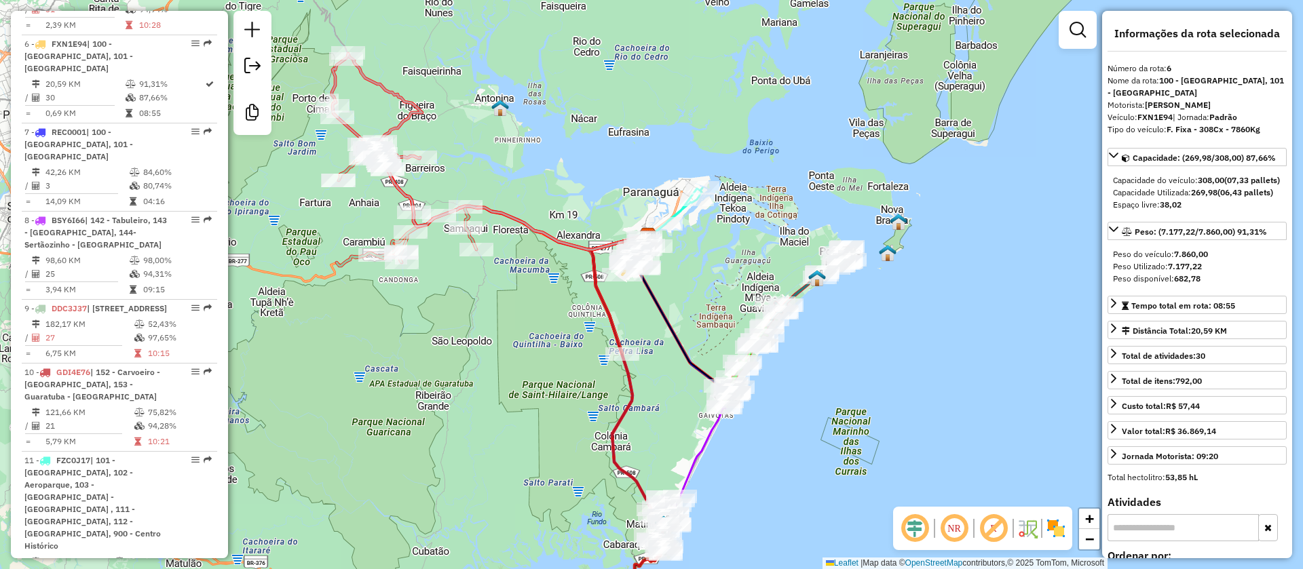
click at [679, 213] on icon at bounding box center [665, 227] width 75 height 78
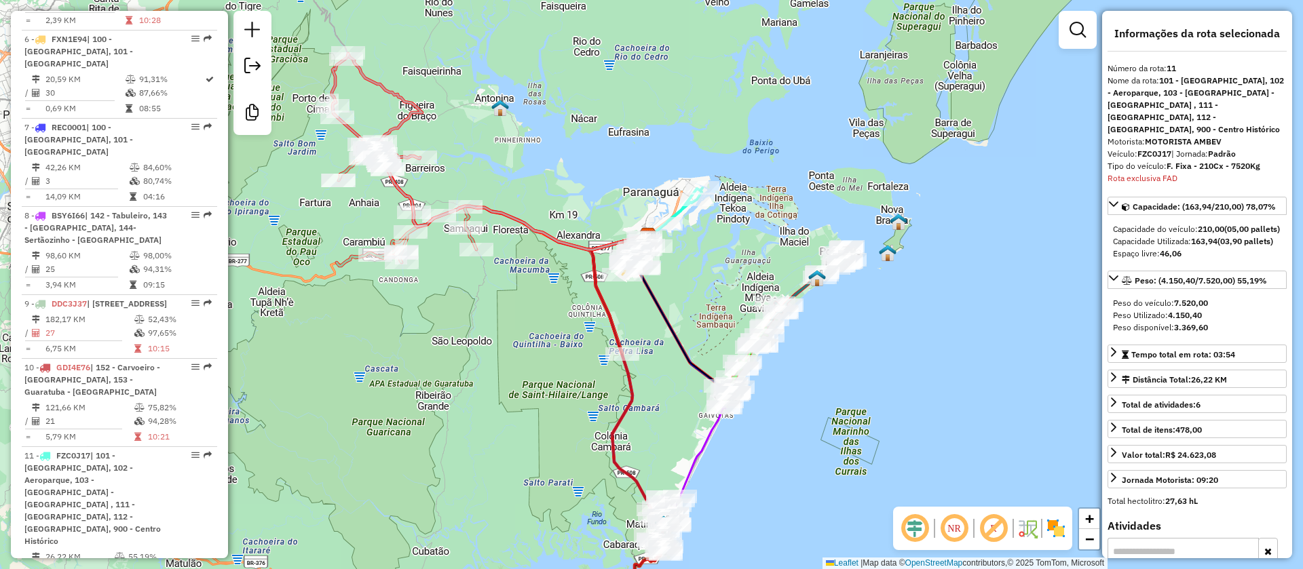
click at [993, 528] on em at bounding box center [993, 528] width 33 height 33
click at [747, 228] on div "Janela de atendimento Grade de atendimento Capacidade Transportadoras Veículos …" at bounding box center [651, 284] width 1303 height 569
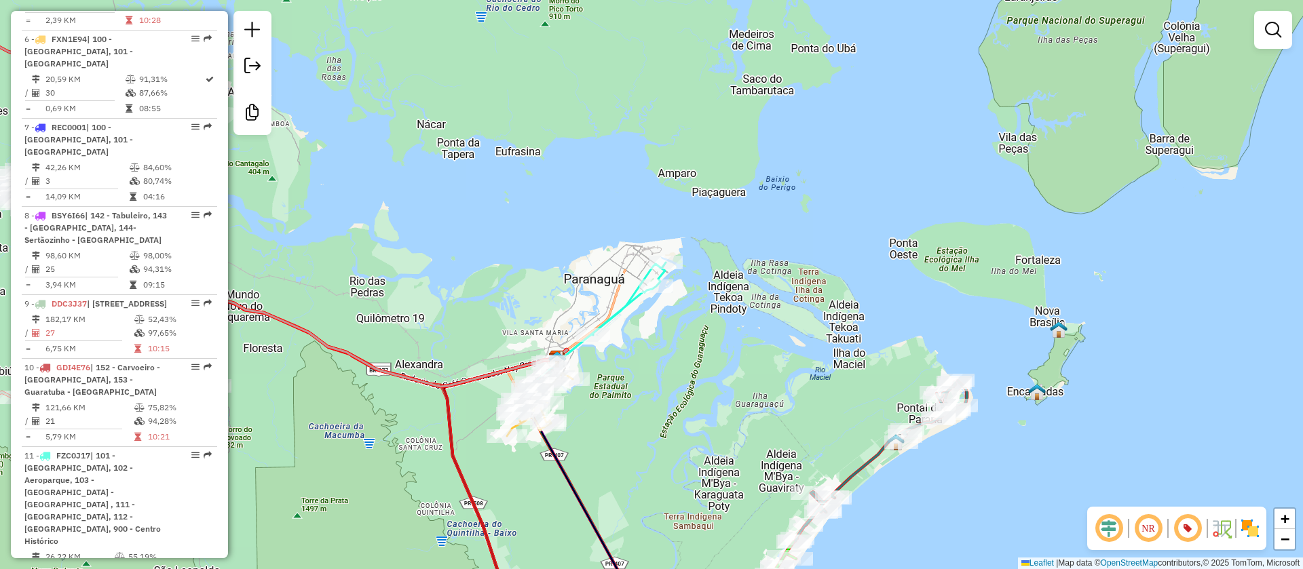
click at [1241, 146] on div "Janela de atendimento Grade de atendimento Capacidade Transportadoras Veículos …" at bounding box center [651, 284] width 1303 height 569
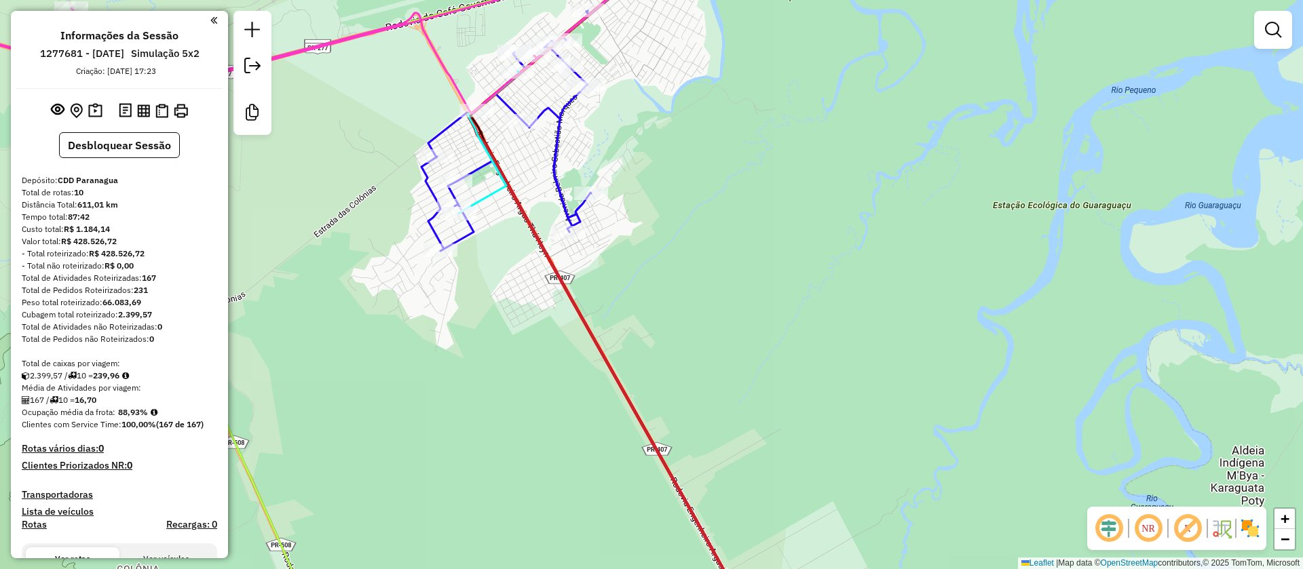
click at [552, 138] on icon at bounding box center [506, 131] width 170 height 240
select select "**********"
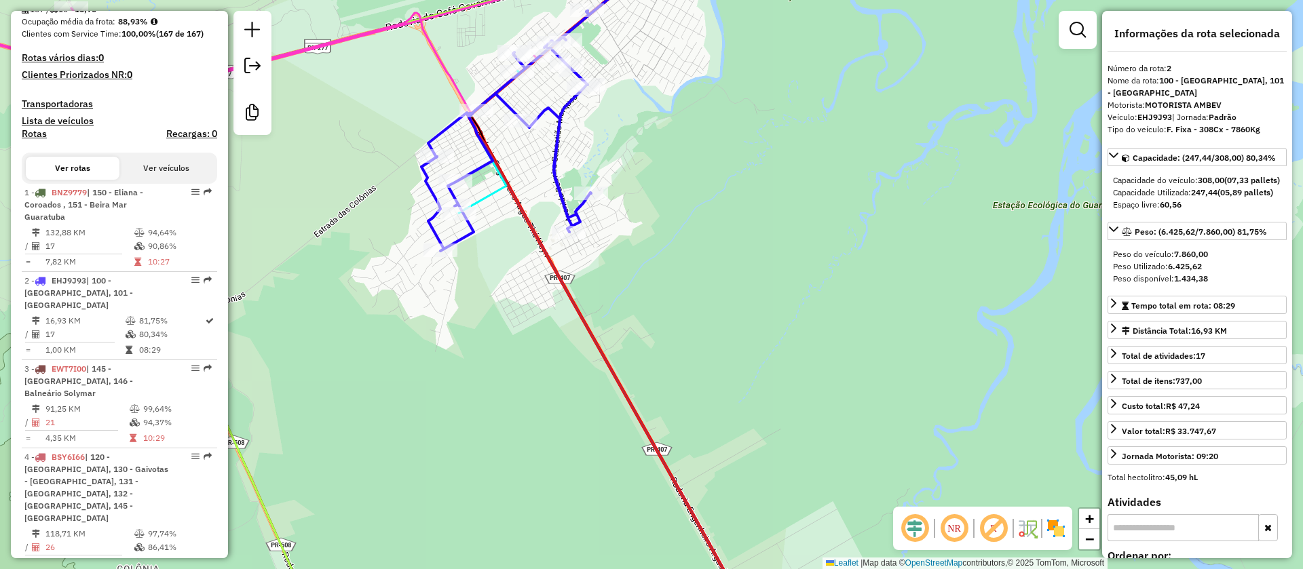
scroll to position [652, 0]
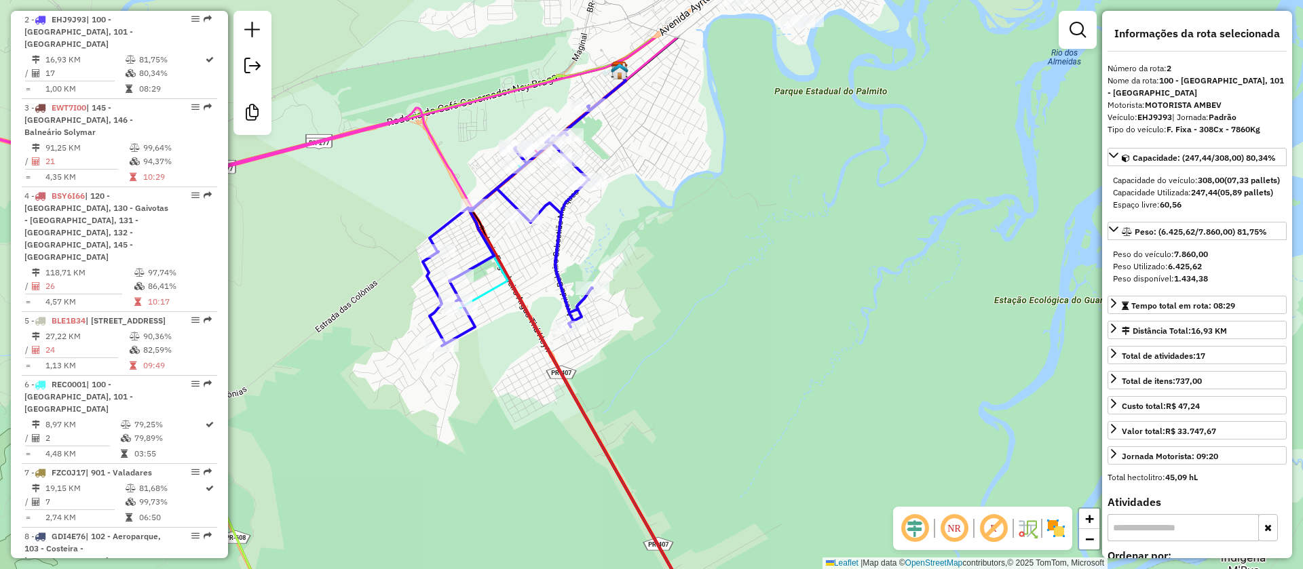
drag, startPoint x: 632, startPoint y: 155, endPoint x: 628, endPoint y: 347, distance: 192.1
click at [628, 347] on div "Janela de atendimento Grade de atendimento Capacidade Transportadoras Veículos …" at bounding box center [651, 284] width 1303 height 569
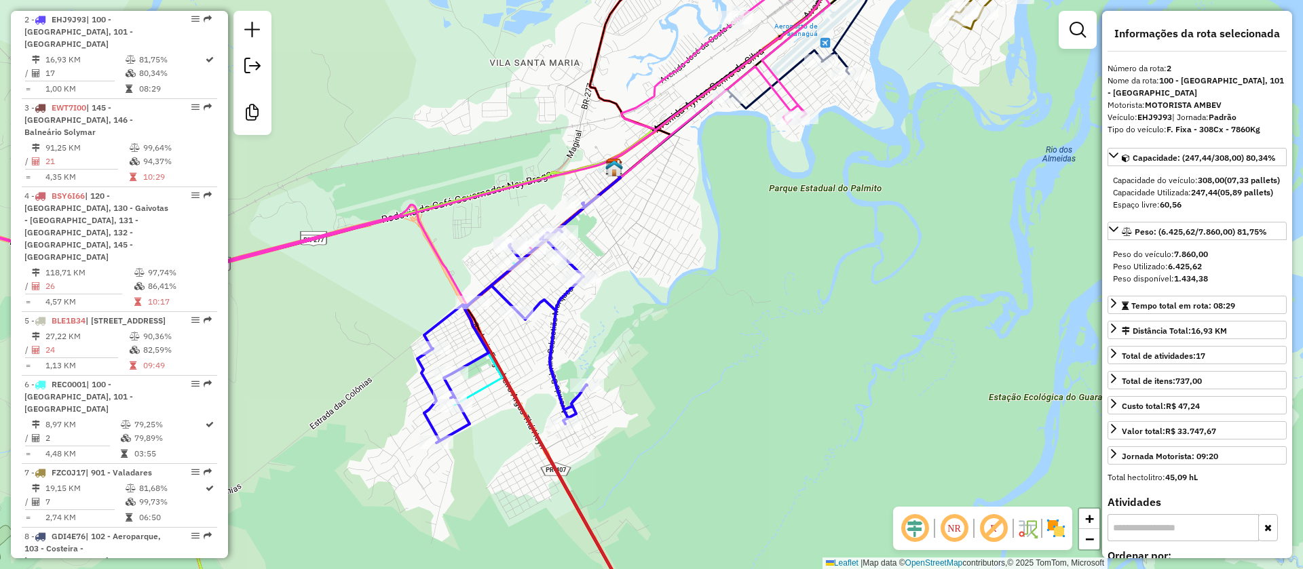
click at [486, 389] on icon at bounding box center [485, 334] width 61 height 142
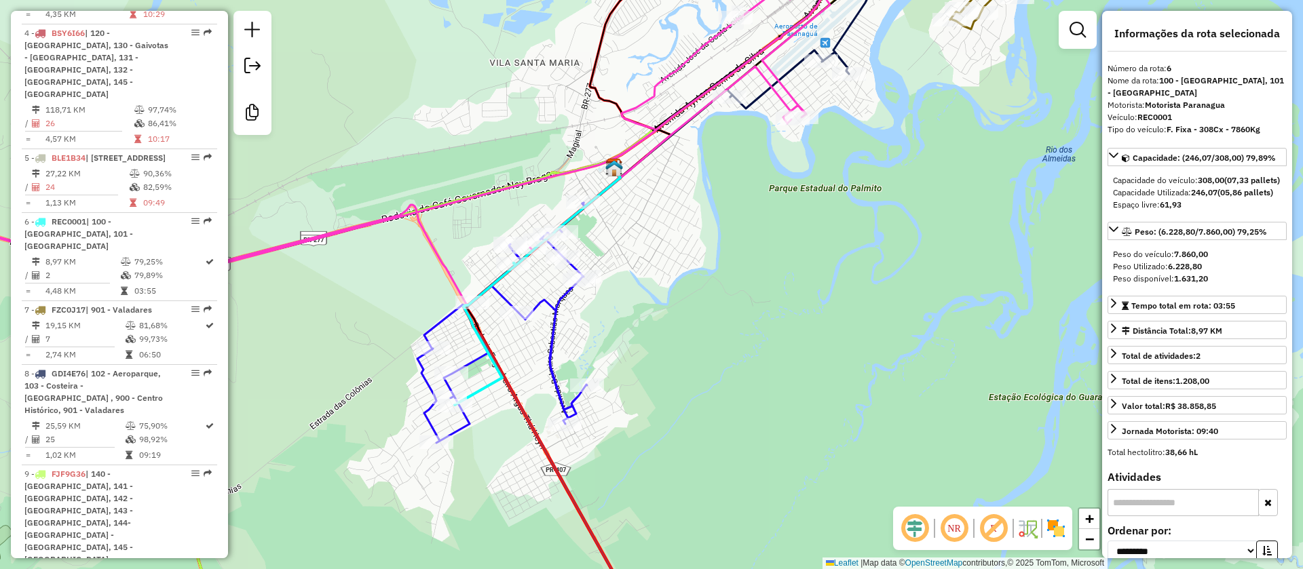
scroll to position [885, 0]
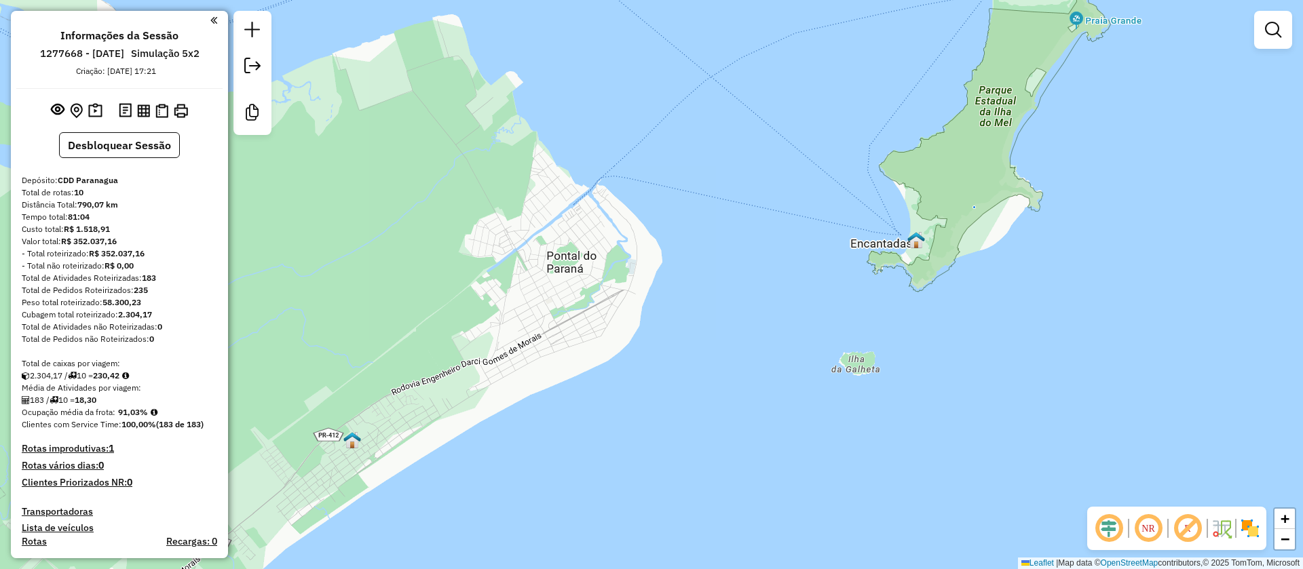
drag, startPoint x: 849, startPoint y: 305, endPoint x: 792, endPoint y: 346, distance: 70.4
click at [792, 346] on div "Janela de atendimento Grade de atendimento Capacidade Transportadoras Veículos …" at bounding box center [651, 284] width 1303 height 569
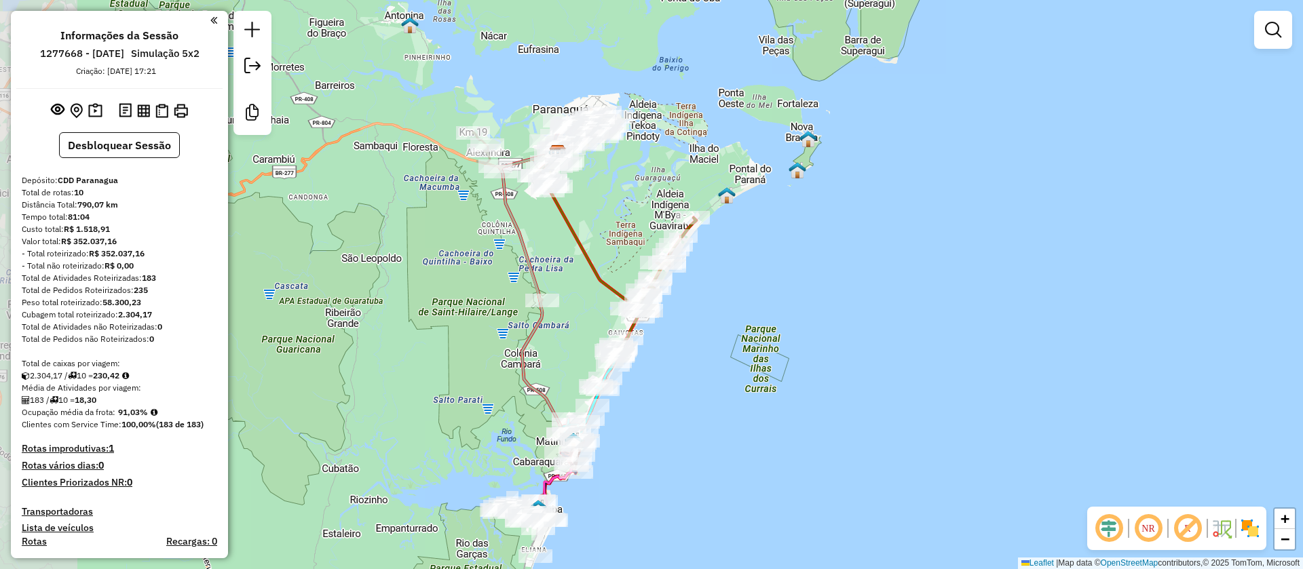
drag, startPoint x: 678, startPoint y: 344, endPoint x: 801, endPoint y: 231, distance: 166.6
click at [801, 231] on div "Janela de atendimento Grade de atendimento Capacidade Transportadoras Veículos …" at bounding box center [651, 284] width 1303 height 569
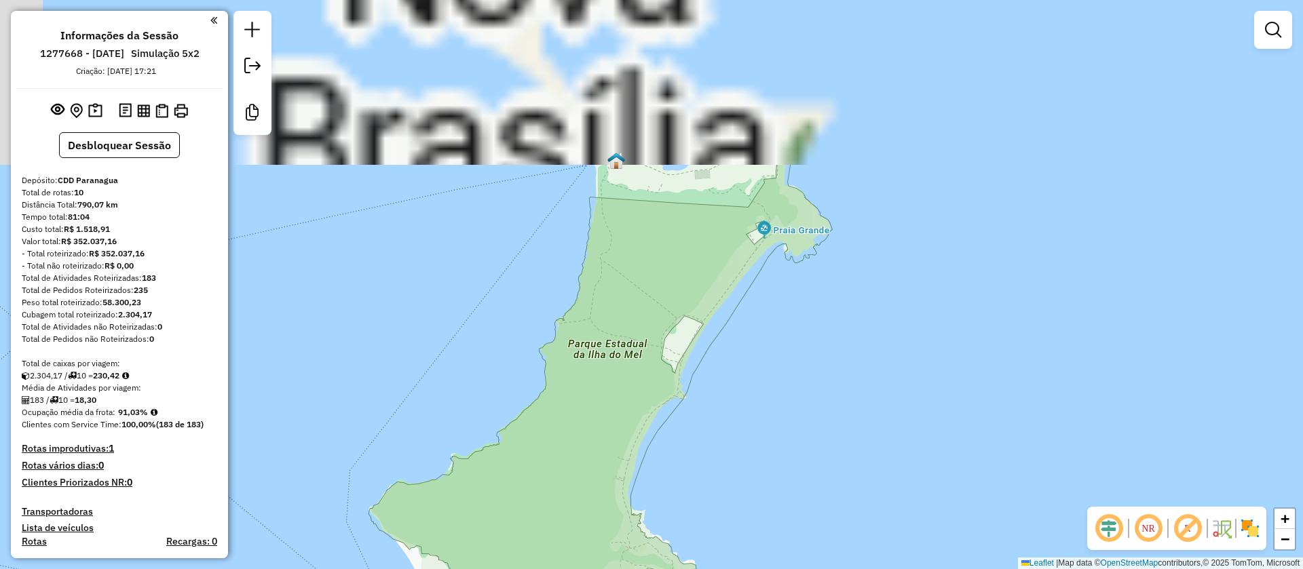
drag, startPoint x: 783, startPoint y: 138, endPoint x: 769, endPoint y: 328, distance: 189.8
click at [769, 328] on div "Janela de atendimento Grade de atendimento Capacidade Transportadoras Veículos …" at bounding box center [651, 284] width 1303 height 569
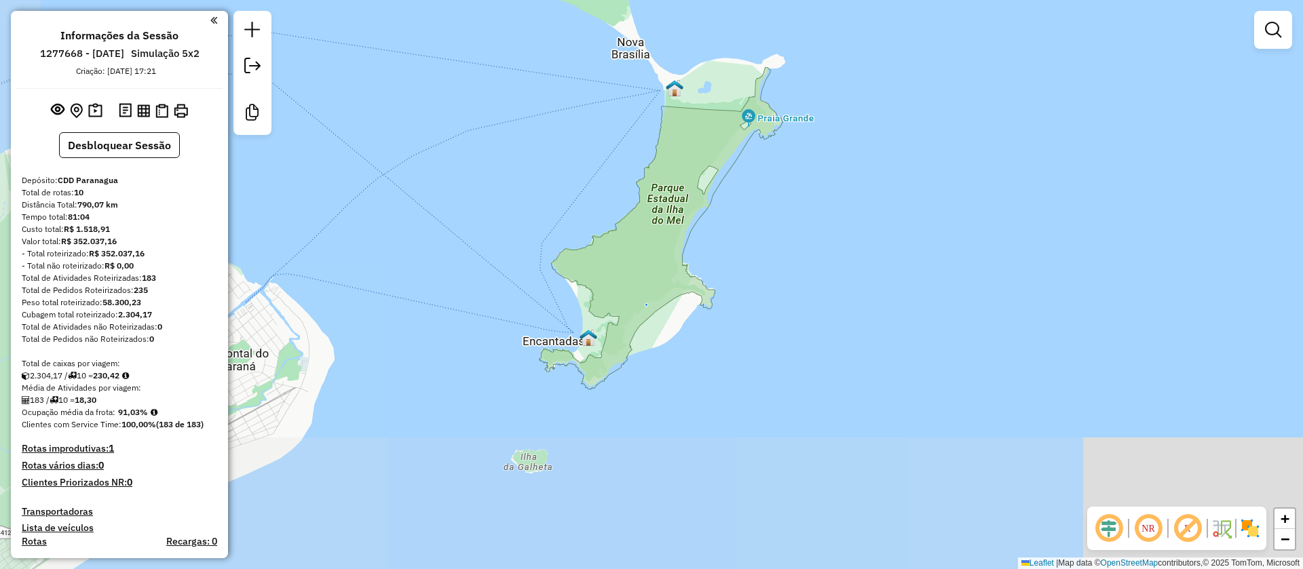
drag, startPoint x: 708, startPoint y: 343, endPoint x: 738, endPoint y: 238, distance: 108.9
click at [738, 240] on div "Janela de atendimento Grade de atendimento Capacidade Transportadoras Veículos …" at bounding box center [651, 284] width 1303 height 569
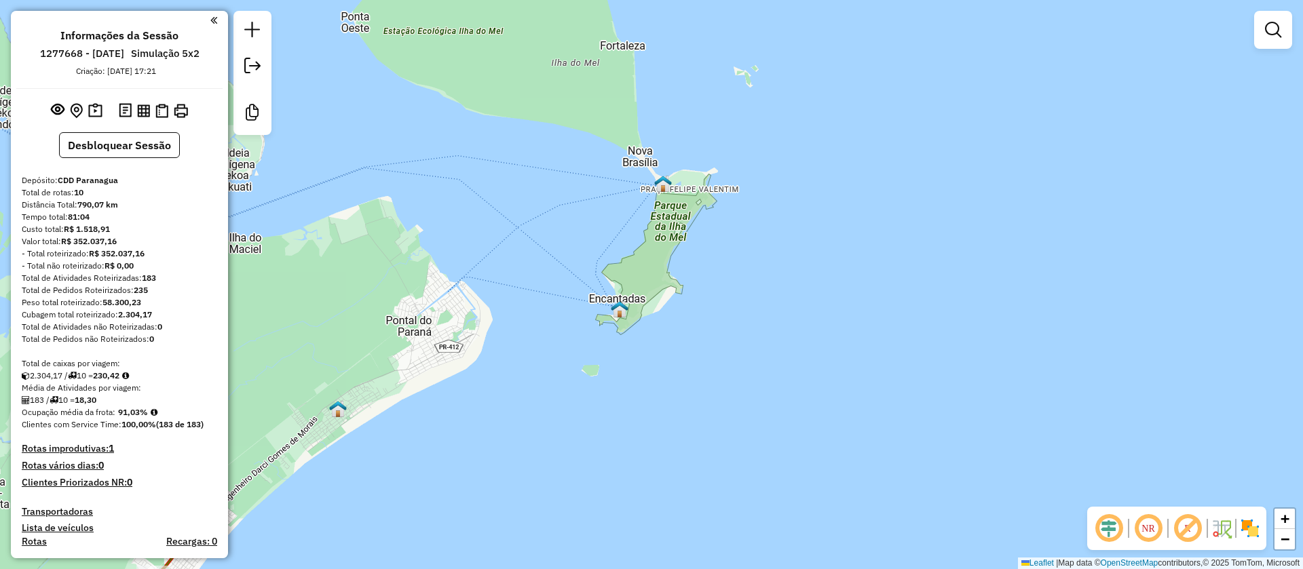
drag, startPoint x: 1170, startPoint y: 339, endPoint x: 1160, endPoint y: 345, distance: 12.1
click at [1170, 339] on div "Janela de atendimento Grade de atendimento Capacidade Transportadoras Veículos …" at bounding box center [651, 284] width 1303 height 569
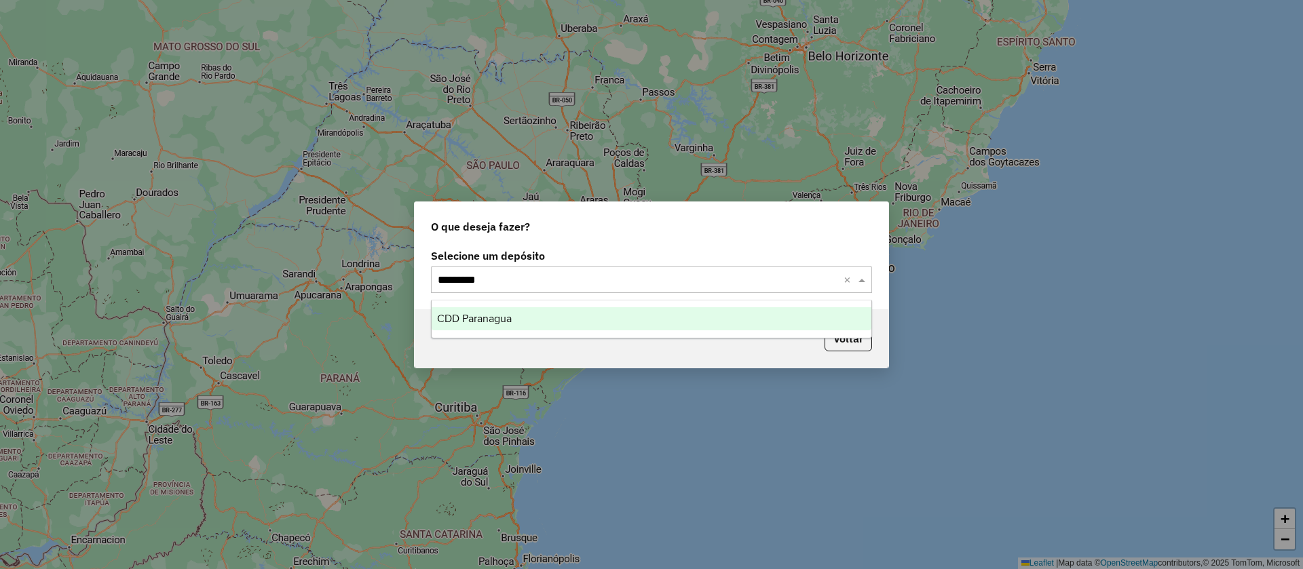
type input "**********"
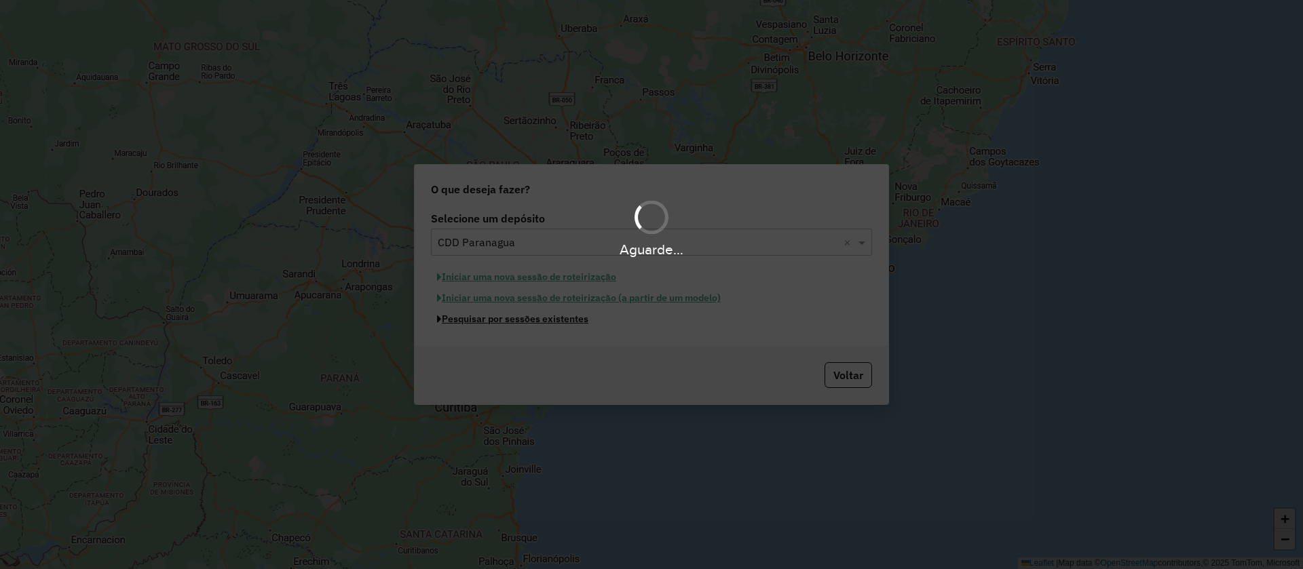
click at [431, 309] on button "Pesquisar por sessões existentes" at bounding box center [513, 319] width 164 height 21
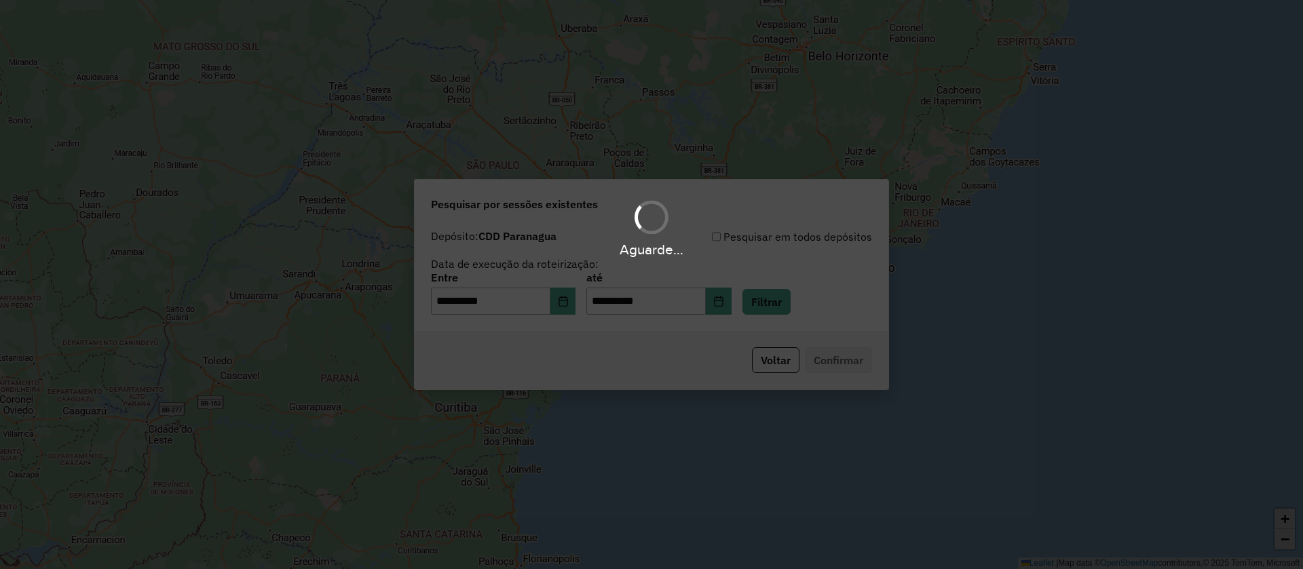
click at [738, 307] on div "Aguarde..." at bounding box center [651, 284] width 1303 height 569
click at [742, 302] on div "Aguarde..." at bounding box center [651, 284] width 1303 height 569
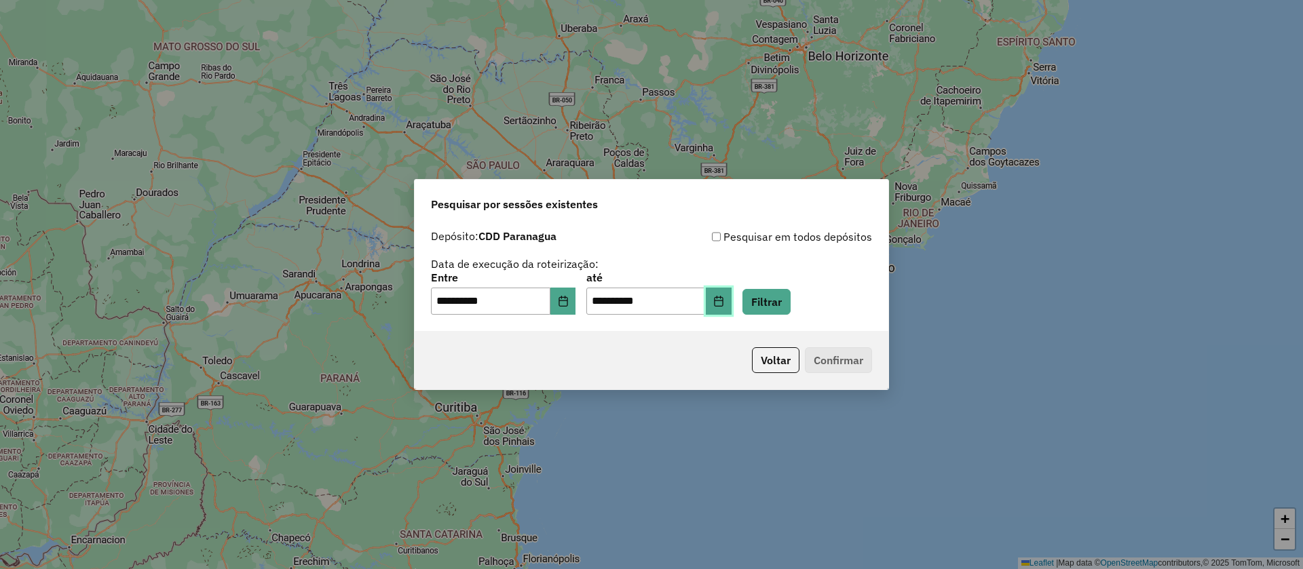
click at [724, 304] on icon "Choose Date" at bounding box center [718, 301] width 11 height 11
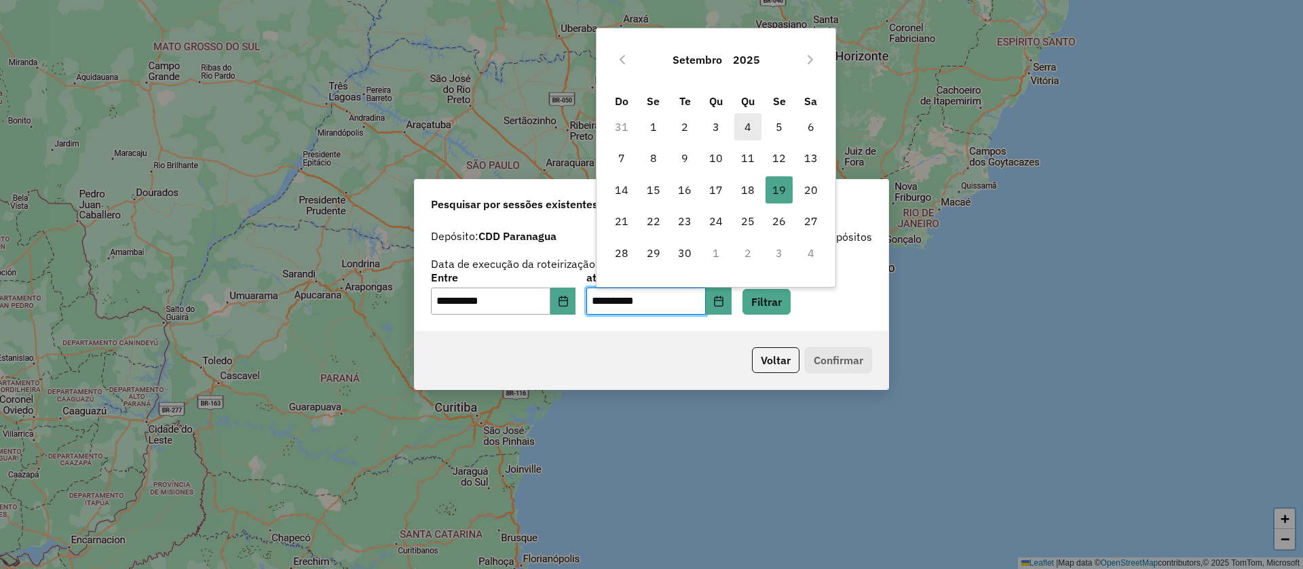
click at [754, 128] on span "4" at bounding box center [747, 126] width 27 height 27
type input "**********"
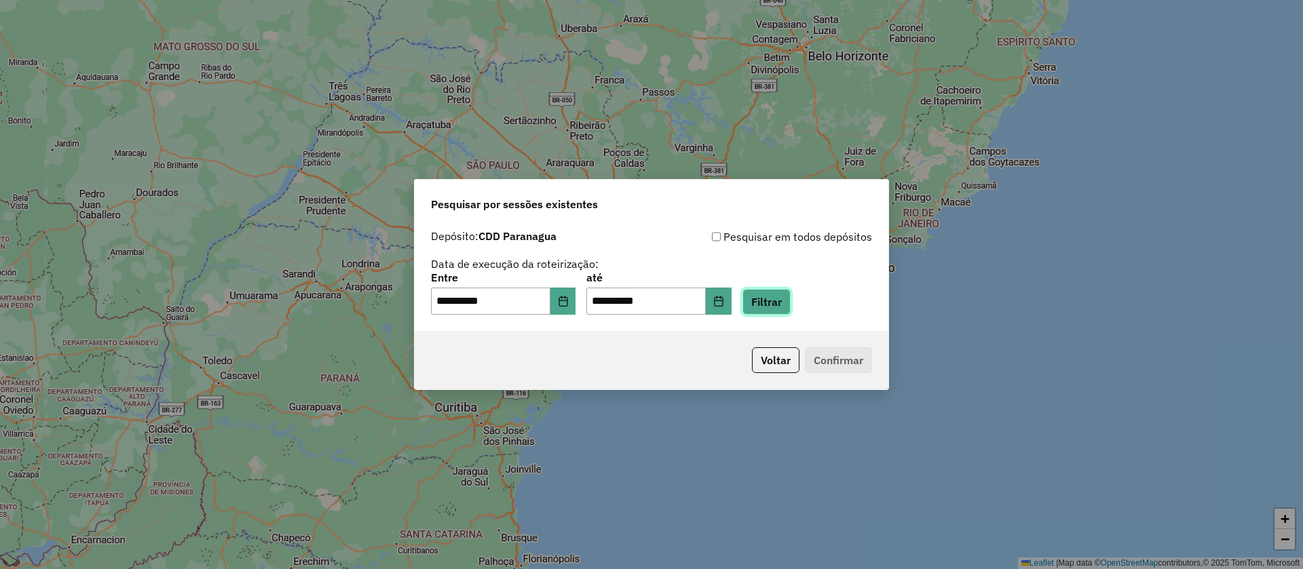
click at [784, 292] on button "Filtrar" at bounding box center [766, 302] width 48 height 26
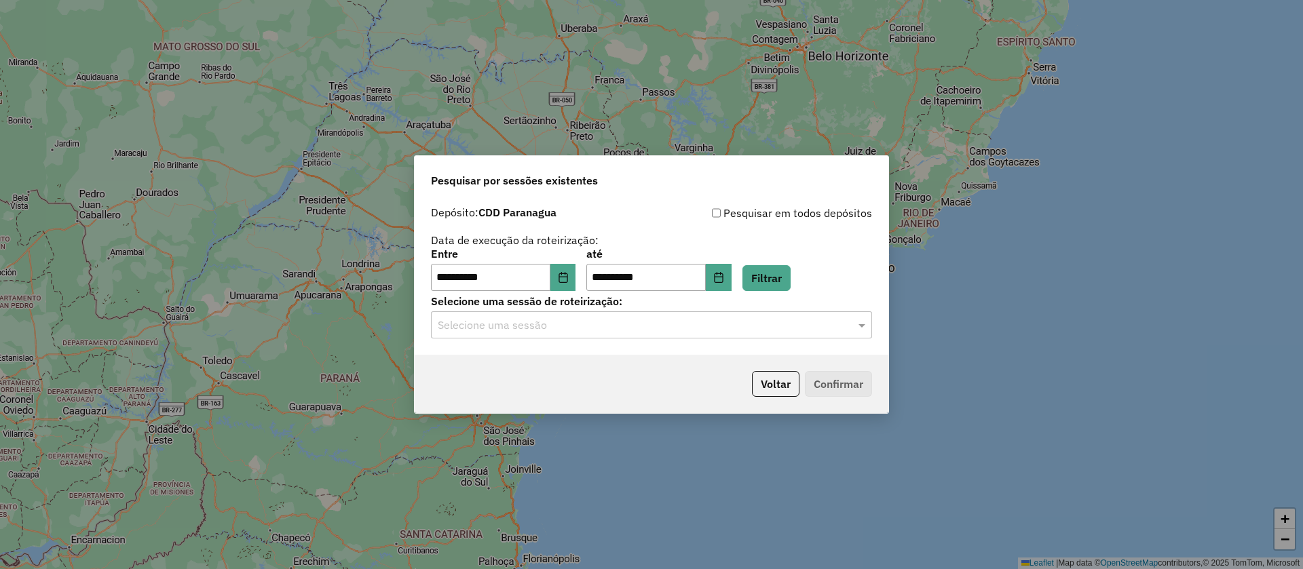
click at [697, 318] on input "text" at bounding box center [638, 326] width 400 height 16
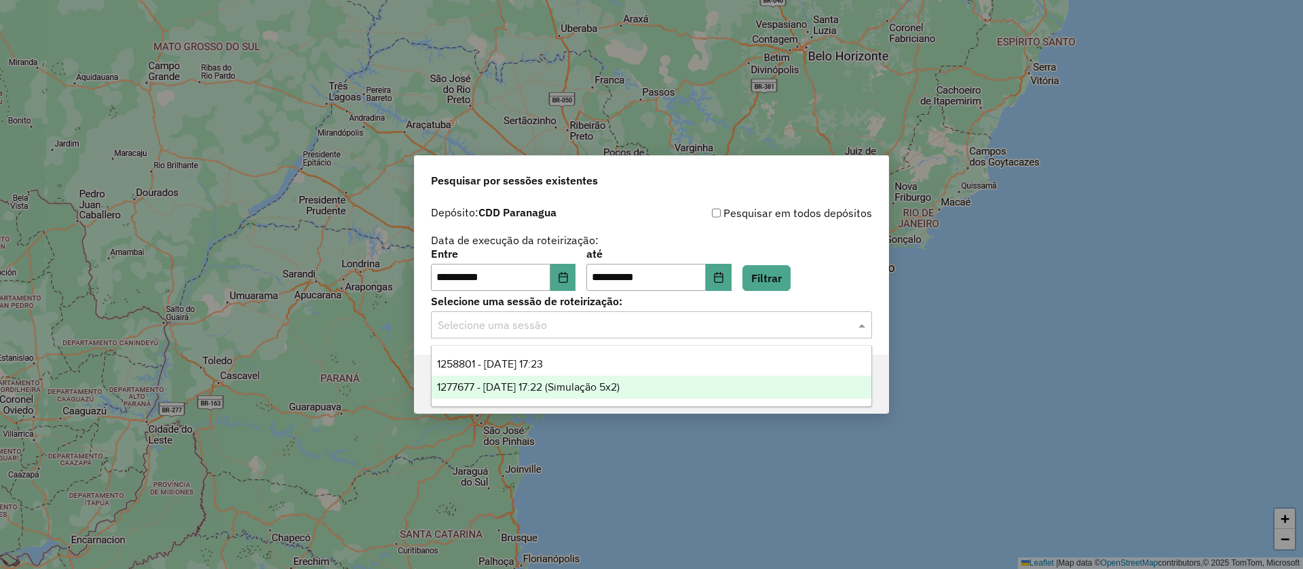
click at [581, 384] on span "1277677 - 04/09/2025 17:22 (Simulação 5x2)" at bounding box center [528, 387] width 183 height 12
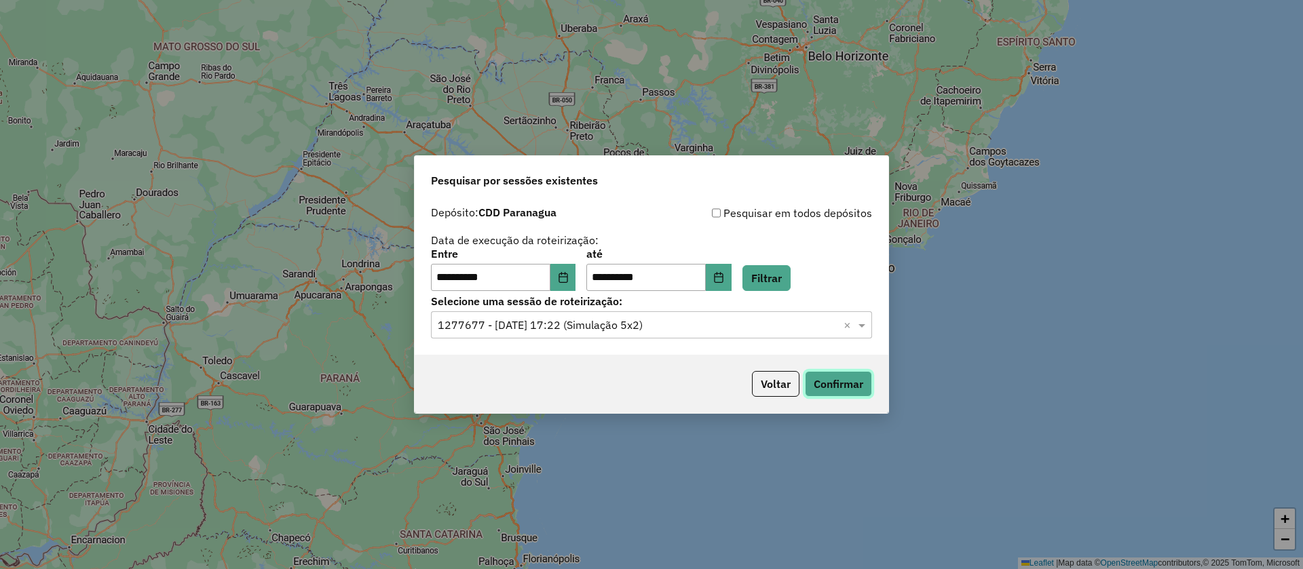
click at [839, 387] on button "Confirmar" at bounding box center [838, 384] width 67 height 26
click at [652, 325] on input "text" at bounding box center [638, 326] width 400 height 16
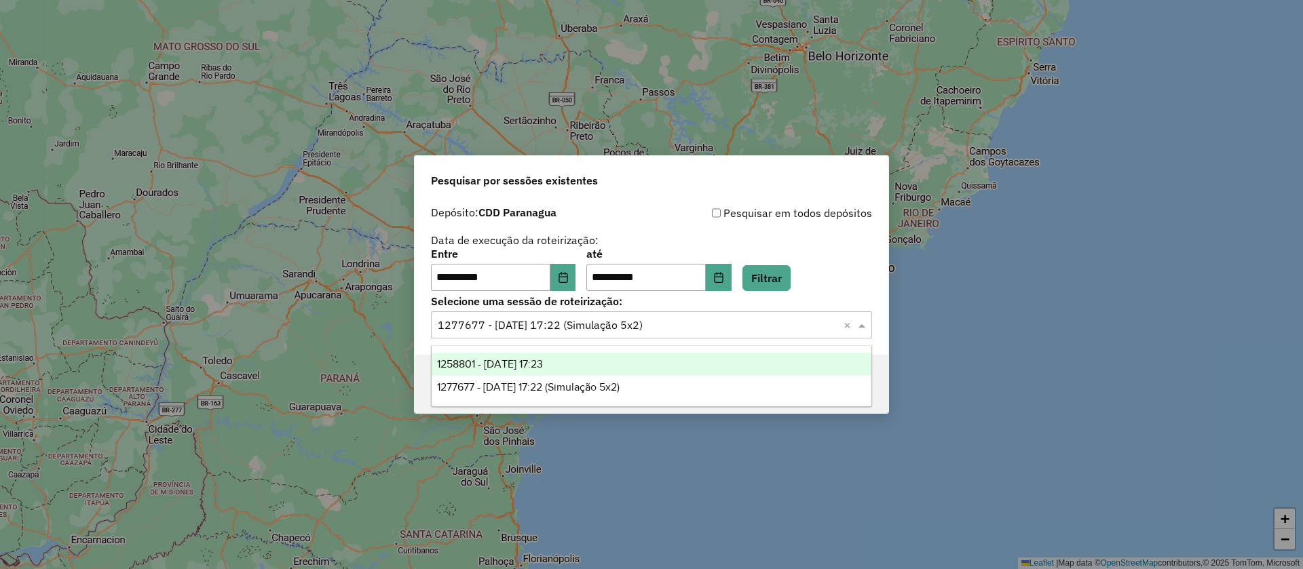
click at [590, 364] on div "1258801 - 04/09/2025 17:23" at bounding box center [652, 364] width 440 height 23
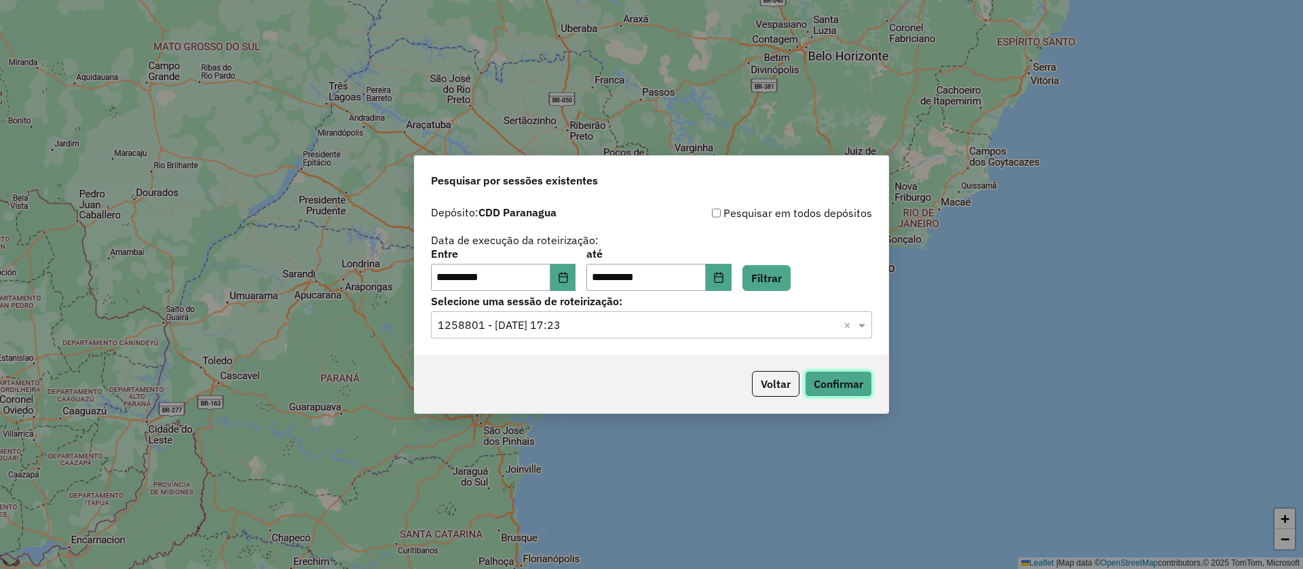
click at [855, 384] on button "Confirmar" at bounding box center [838, 384] width 67 height 26
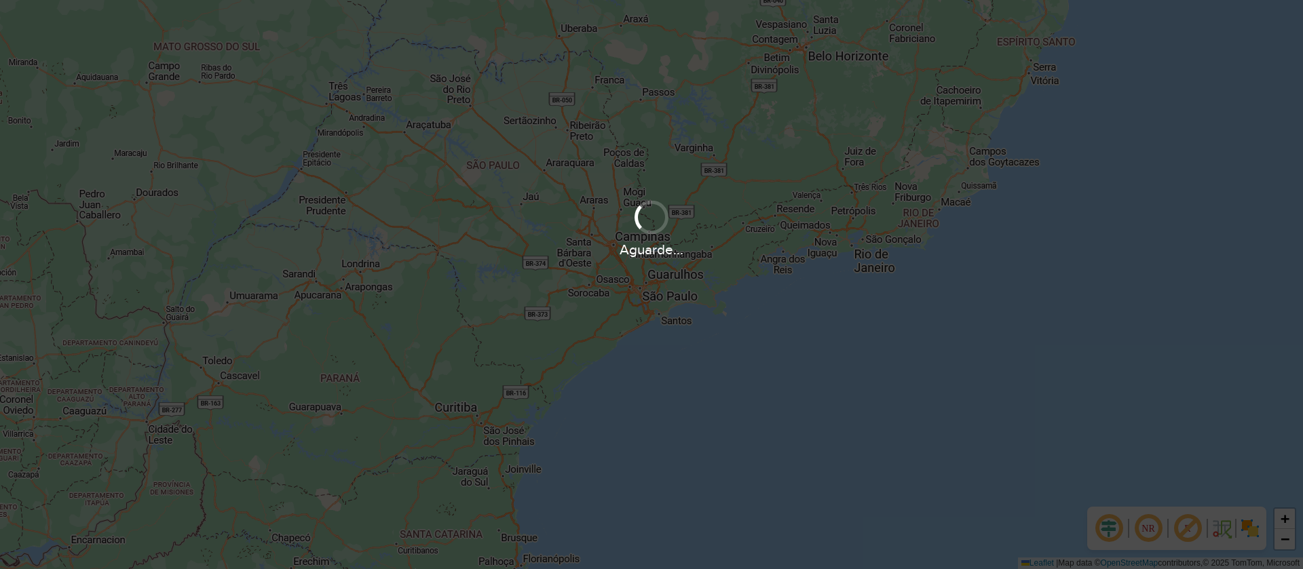
click at [721, 295] on div "Aguarde..." at bounding box center [651, 284] width 1303 height 569
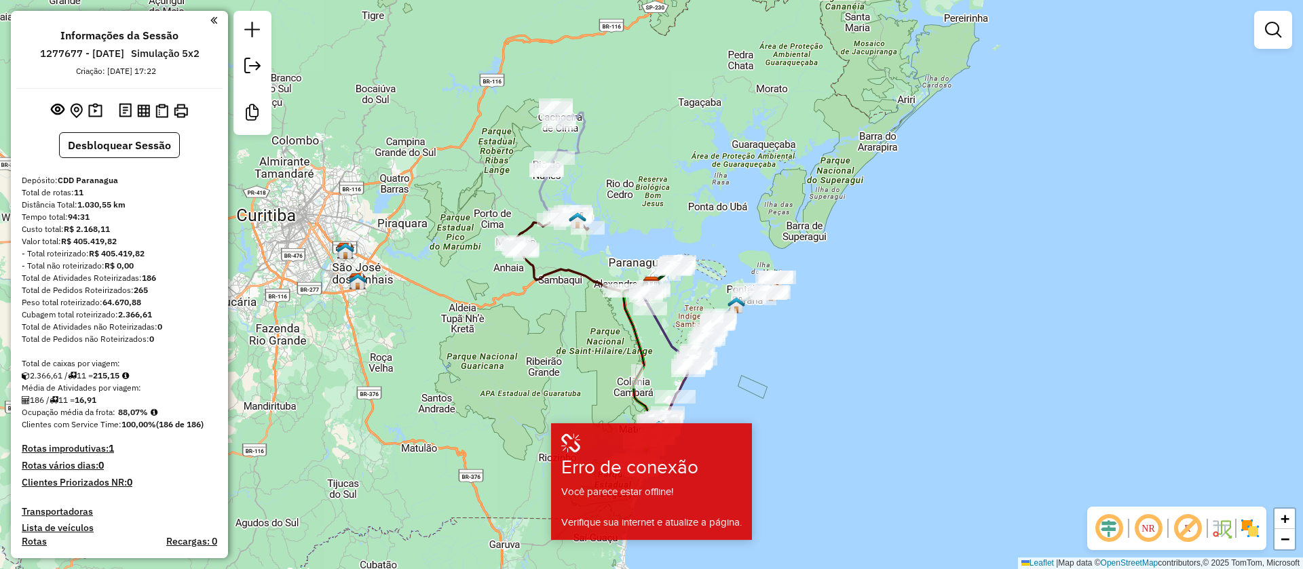
scroll to position [1014, 0]
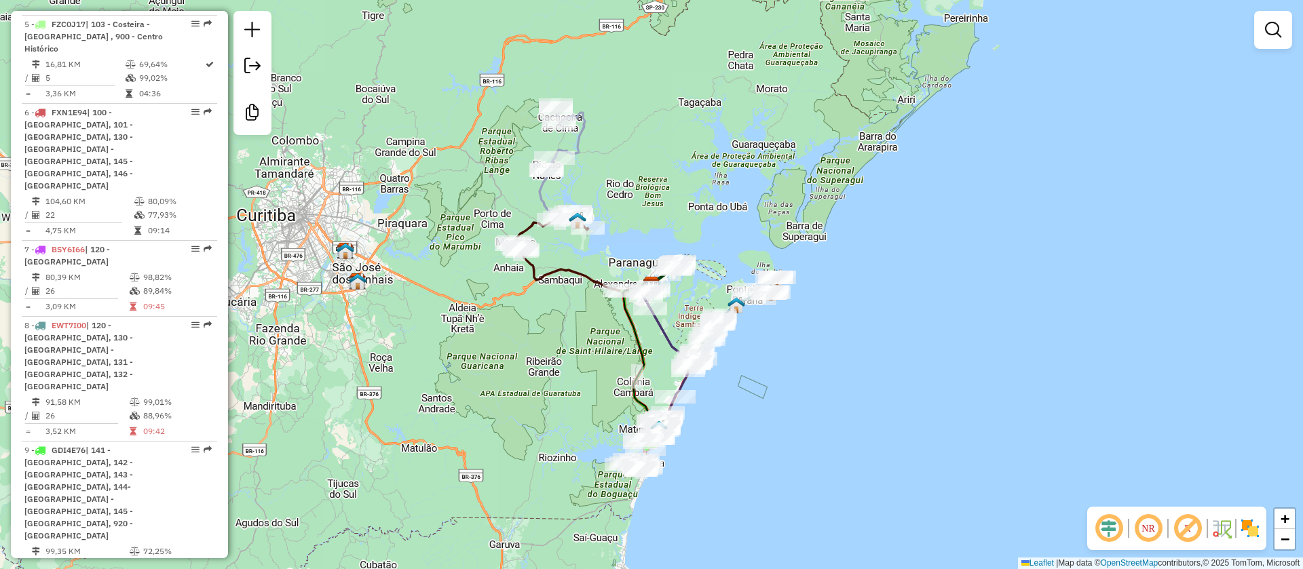
drag, startPoint x: 734, startPoint y: 201, endPoint x: 732, endPoint y: 278, distance: 77.4
click at [734, 200] on div "Janela de atendimento Grade de atendimento Capacidade Transportadoras Veículos …" at bounding box center [651, 284] width 1303 height 569
click at [575, 267] on icon at bounding box center [582, 262] width 141 height 92
select select "**********"
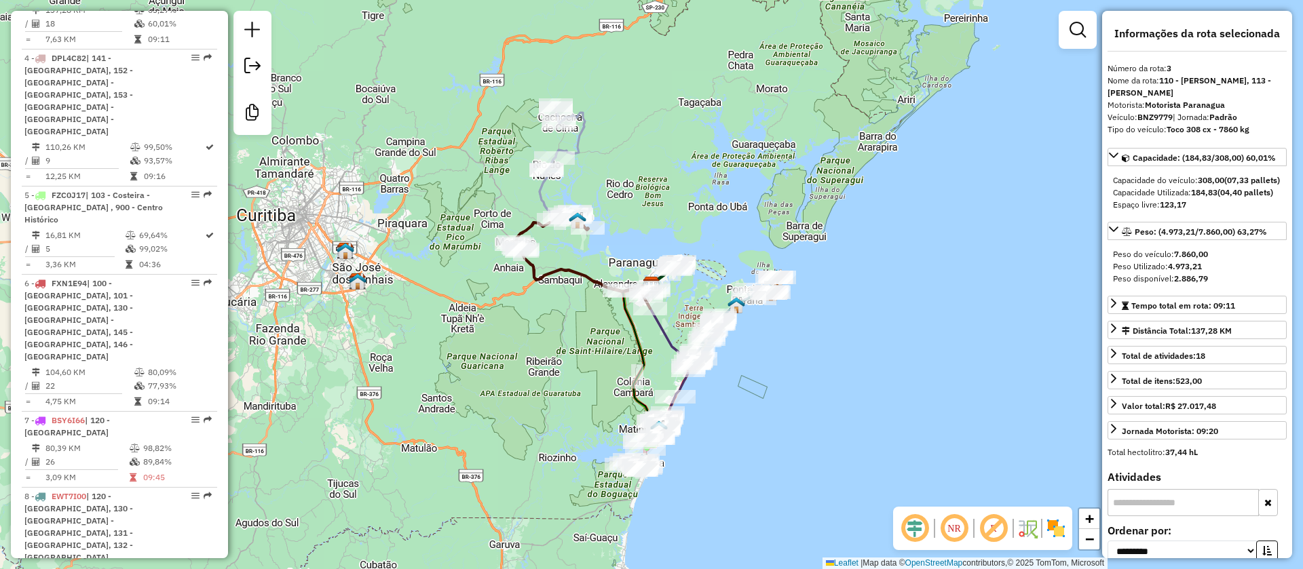
click at [539, 193] on icon at bounding box center [561, 162] width 45 height 115
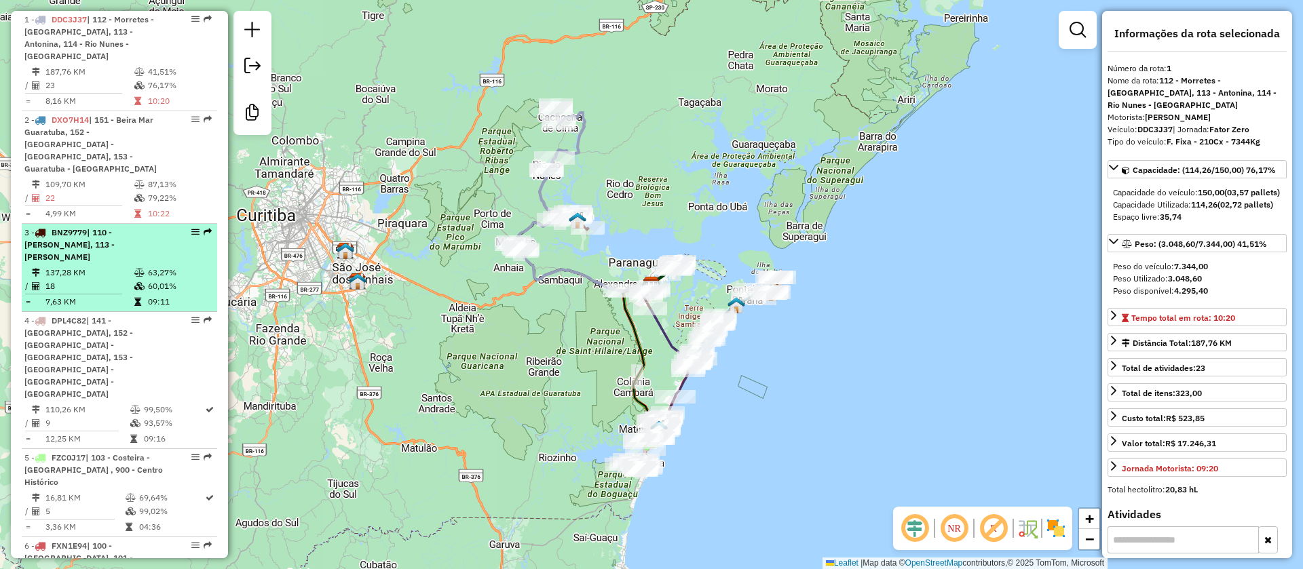
scroll to position [0, 0]
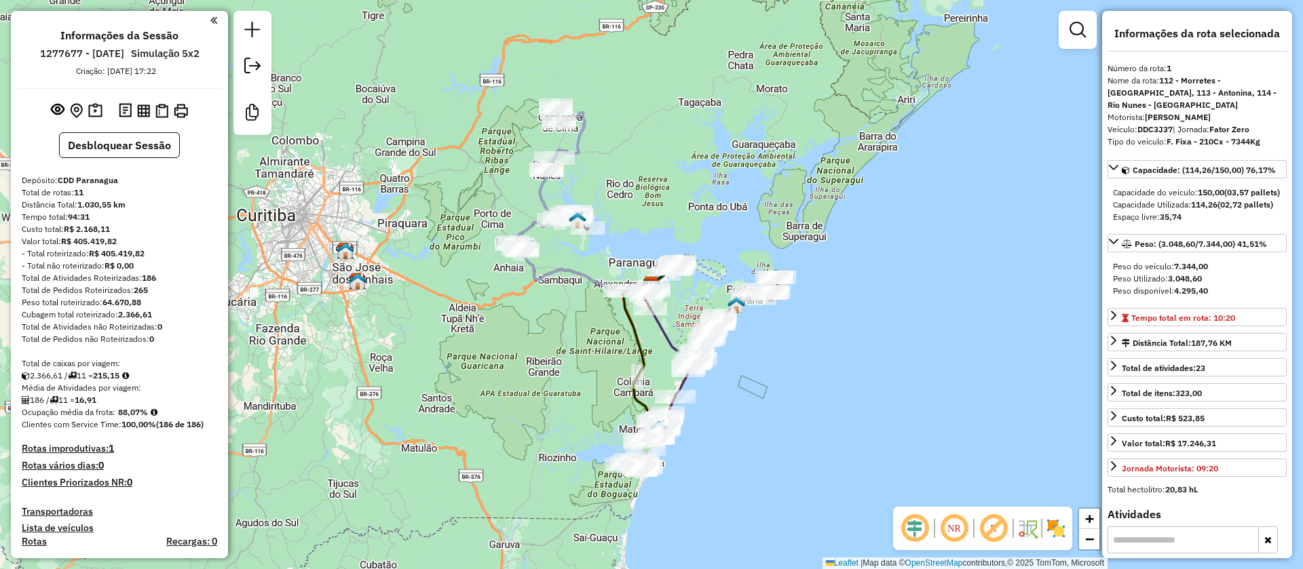
click at [992, 526] on em at bounding box center [993, 528] width 33 height 33
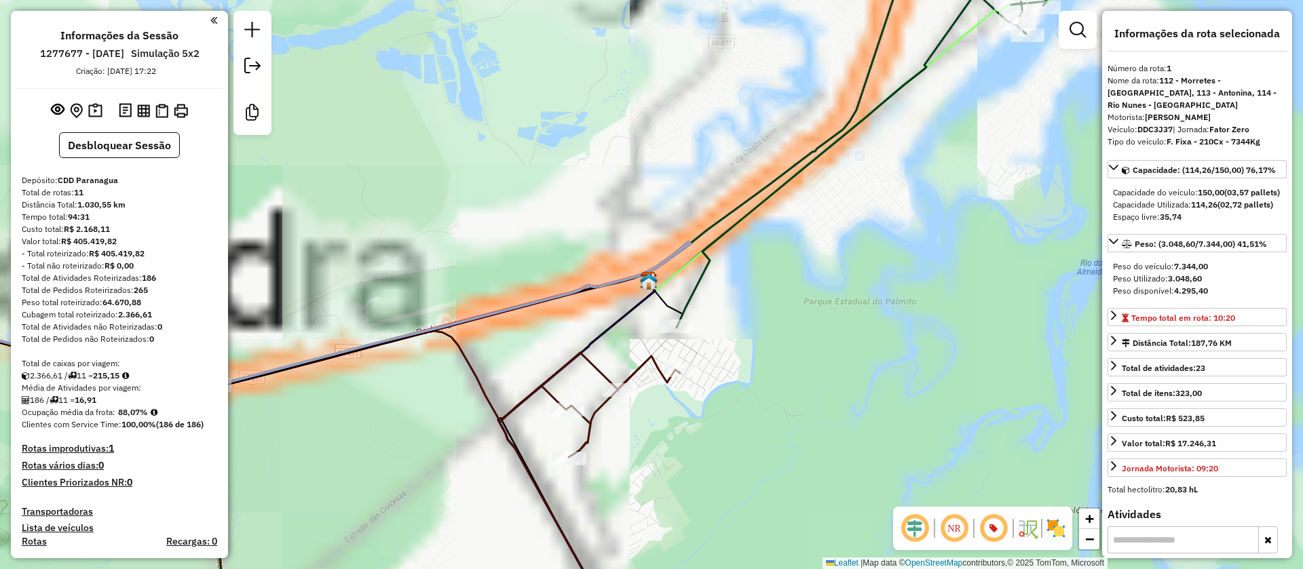
click at [755, 206] on icon at bounding box center [880, 135] width 408 height 385
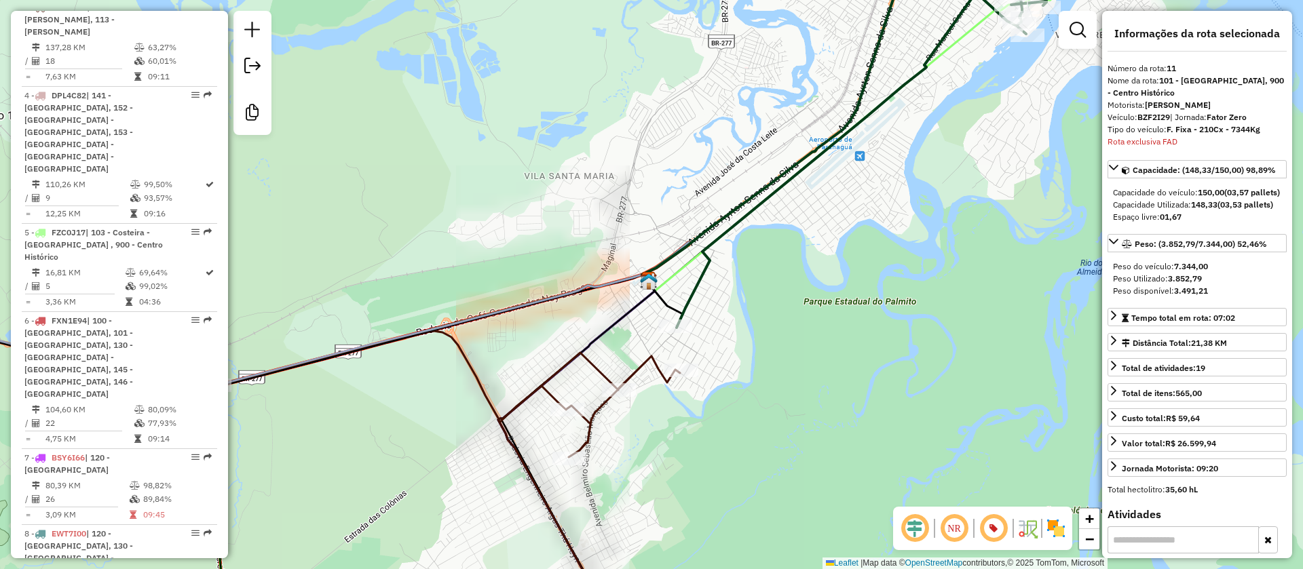
scroll to position [1014, 0]
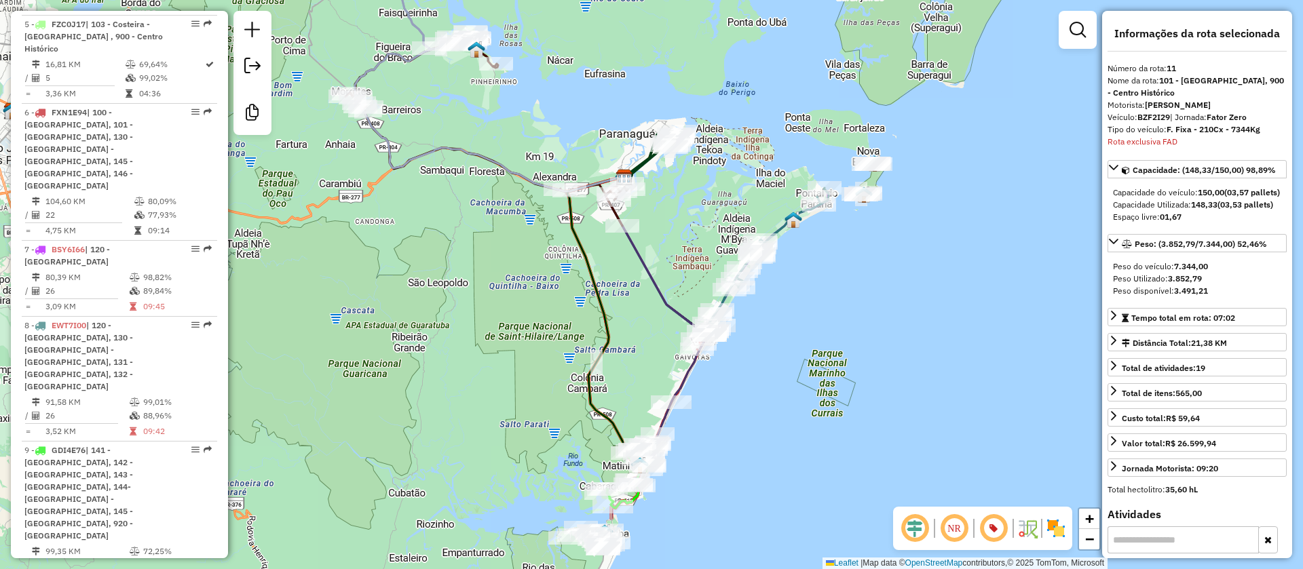
drag, startPoint x: 717, startPoint y: 349, endPoint x: 690, endPoint y: 244, distance: 109.3
click at [690, 244] on div "Janela de atendimento Grade de atendimento Capacidade Transportadoras Veículos …" at bounding box center [651, 284] width 1303 height 569
click at [780, 225] on icon at bounding box center [766, 259] width 125 height 144
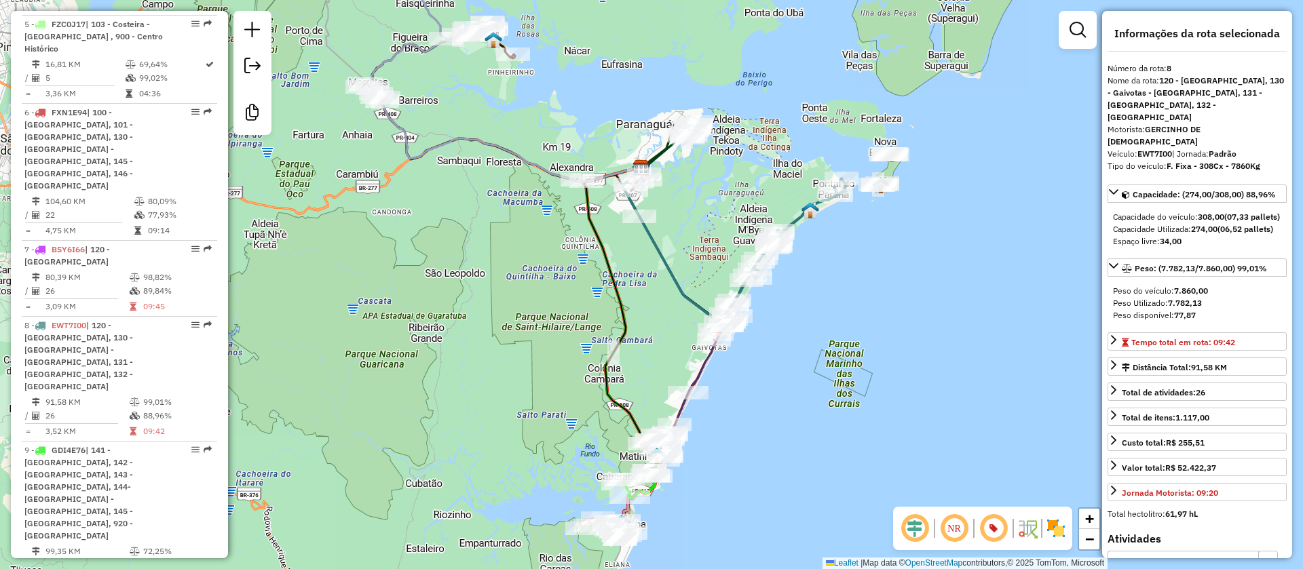
drag, startPoint x: 858, startPoint y: 356, endPoint x: 860, endPoint y: 383, distance: 26.5
click at [860, 383] on div "Janela de atendimento Grade de atendimento Capacidade Transportadoras Veículos …" at bounding box center [651, 284] width 1303 height 569
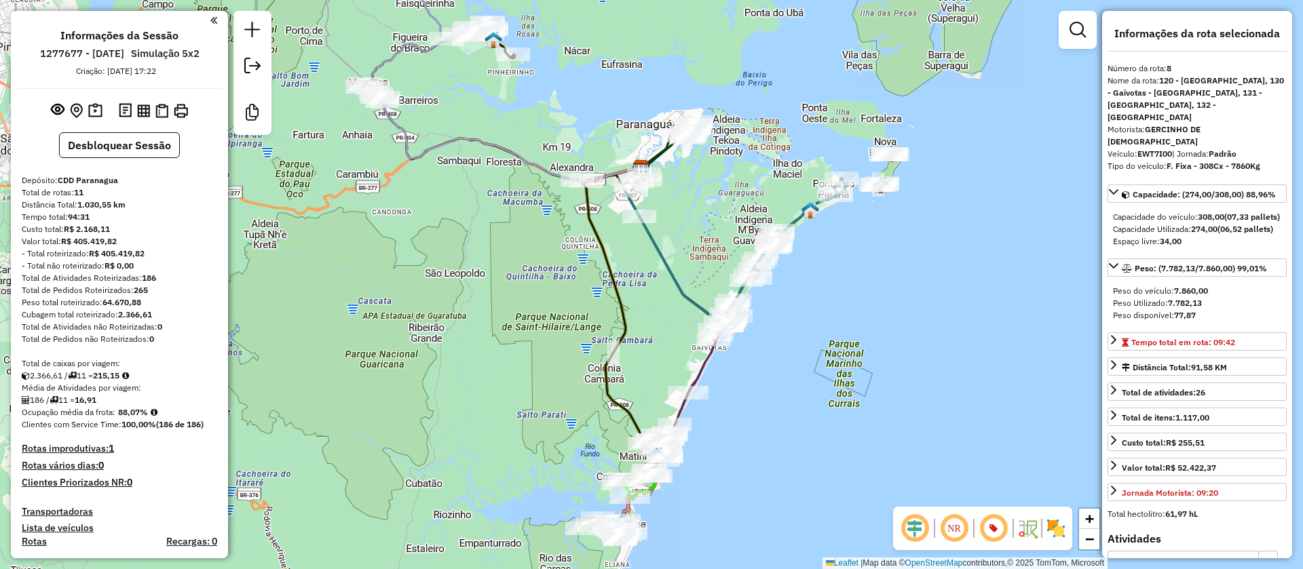
click at [375, 345] on div "Janela de atendimento Grade de atendimento Capacidade Transportadoras Veículos …" at bounding box center [651, 284] width 1303 height 569
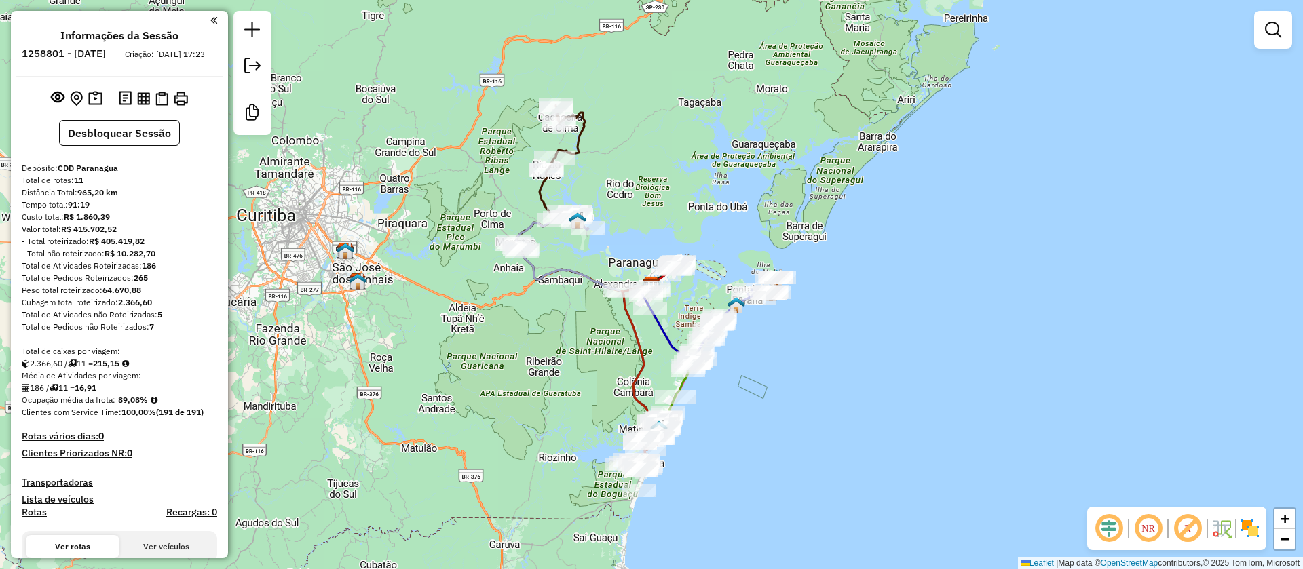
drag, startPoint x: 431, startPoint y: 263, endPoint x: 730, endPoint y: 286, distance: 300.0
click at [431, 263] on div "Janela de atendimento Grade de atendimento Capacidade Transportadoras Veículos …" at bounding box center [651, 284] width 1303 height 569
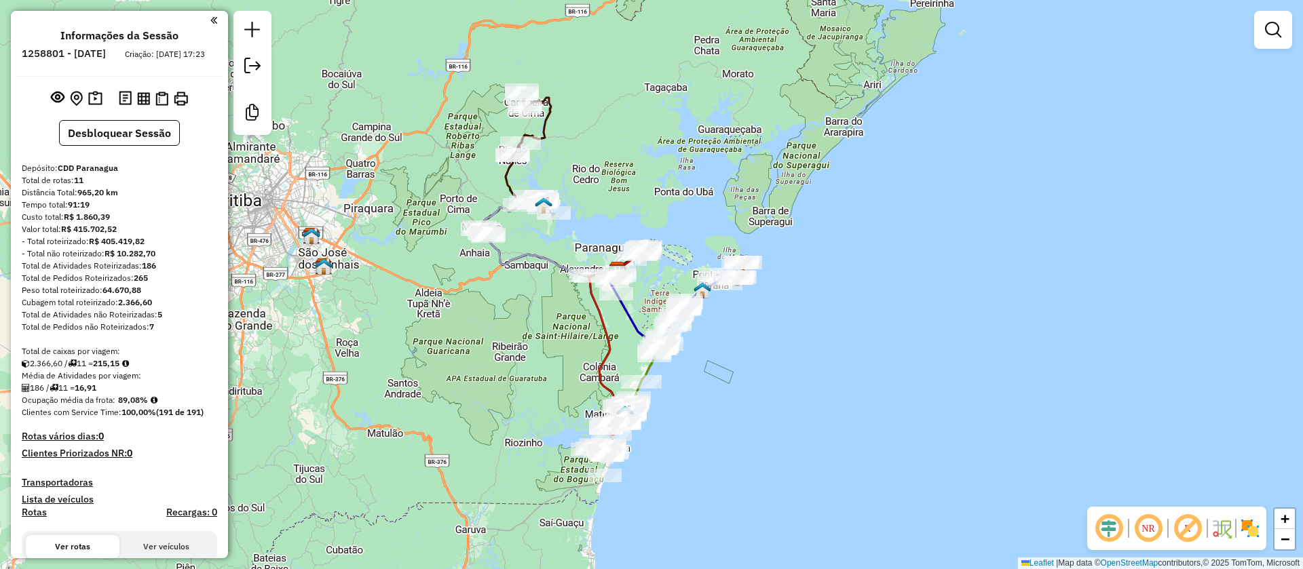
drag, startPoint x: 613, startPoint y: 175, endPoint x: 579, endPoint y: 160, distance: 37.1
click at [579, 160] on div "Janela de atendimento Grade de atendimento Capacidade Transportadoras Veículos …" at bounding box center [651, 284] width 1303 height 569
click at [510, 178] on icon at bounding box center [514, 163] width 73 height 146
select select "**********"
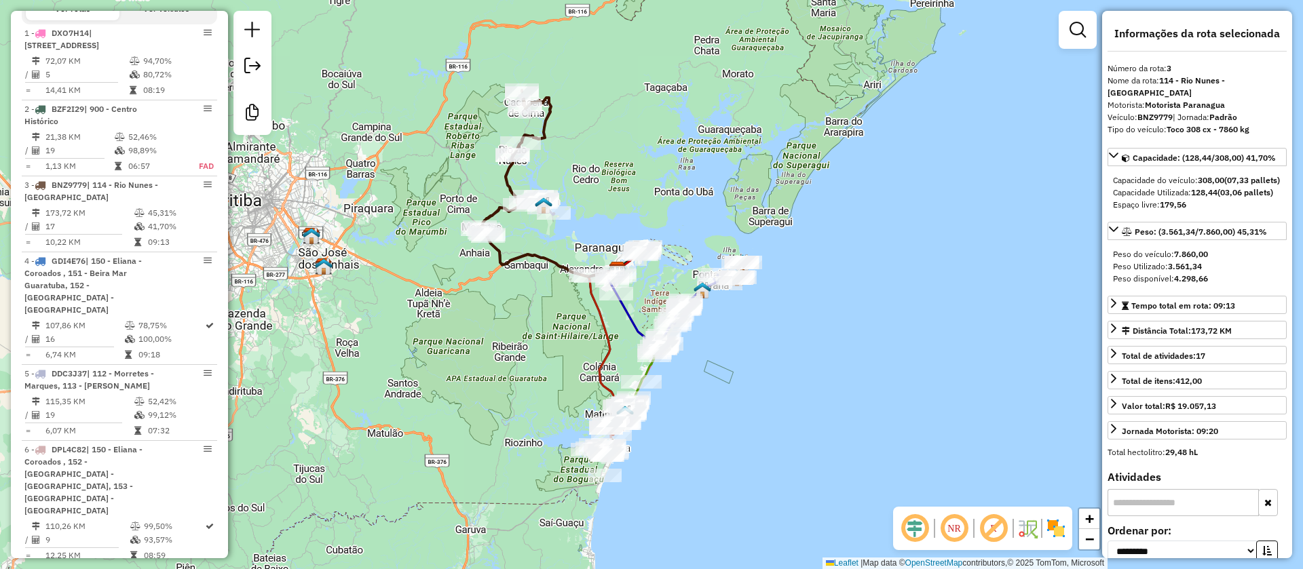
scroll to position [716, 0]
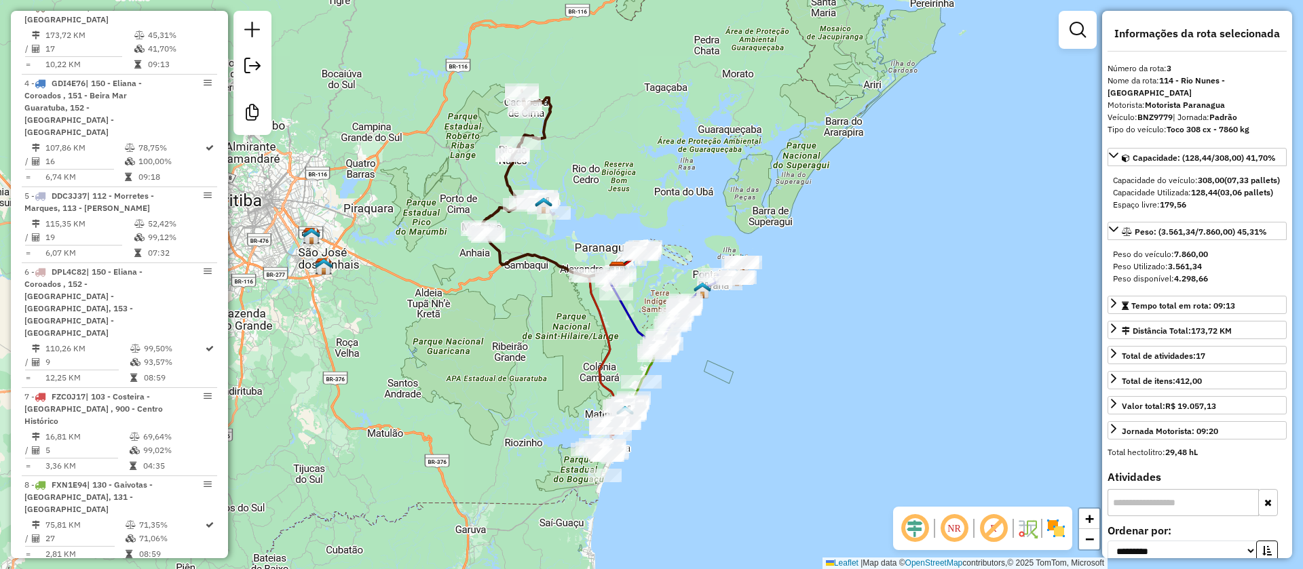
click at [993, 535] on em at bounding box center [993, 528] width 33 height 33
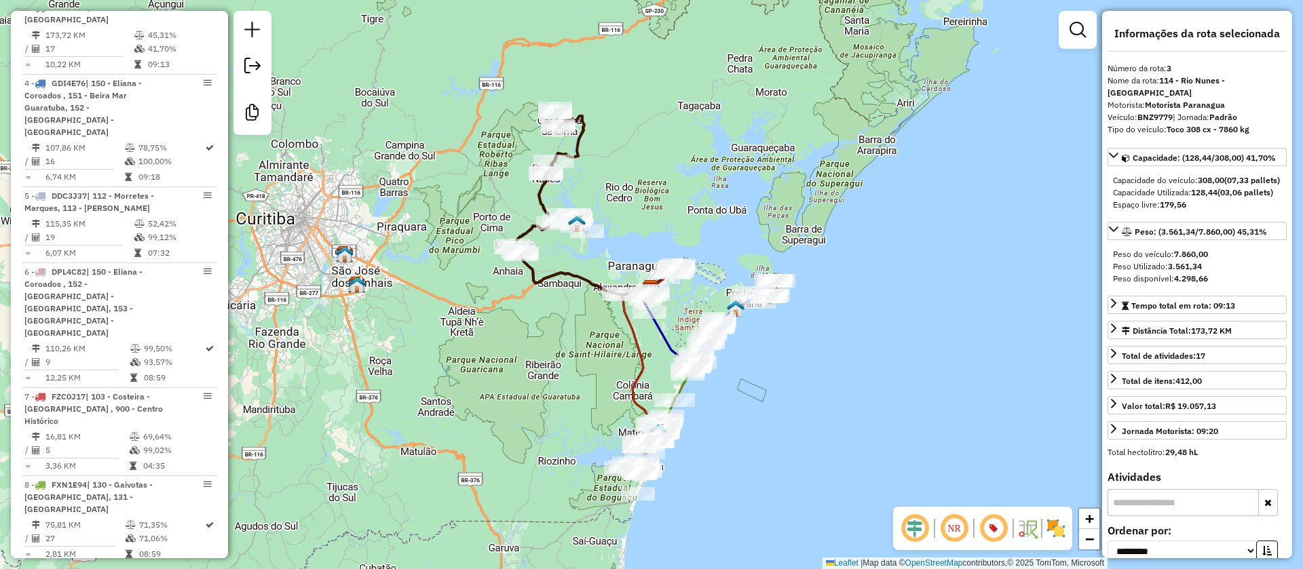
drag, startPoint x: 803, startPoint y: 307, endPoint x: 847, endPoint y: 330, distance: 49.2
click at [847, 330] on div "Janela de atendimento Grade de atendimento Capacidade Transportadoras Veículos …" at bounding box center [651, 284] width 1303 height 569
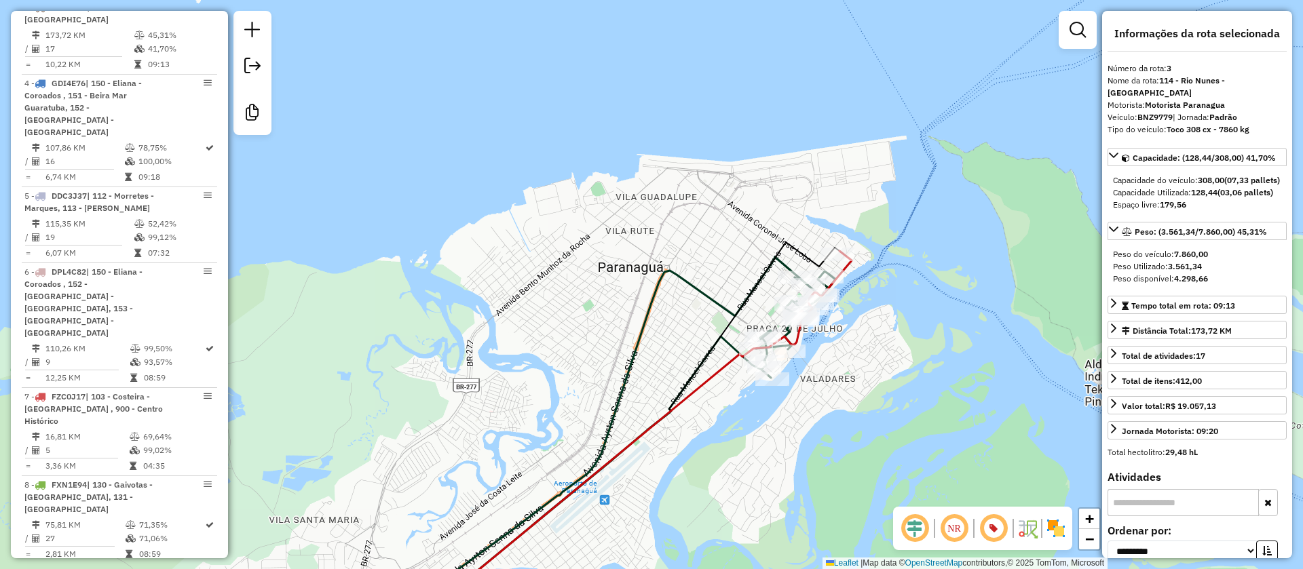
click at [1049, 523] on img at bounding box center [1056, 529] width 22 height 22
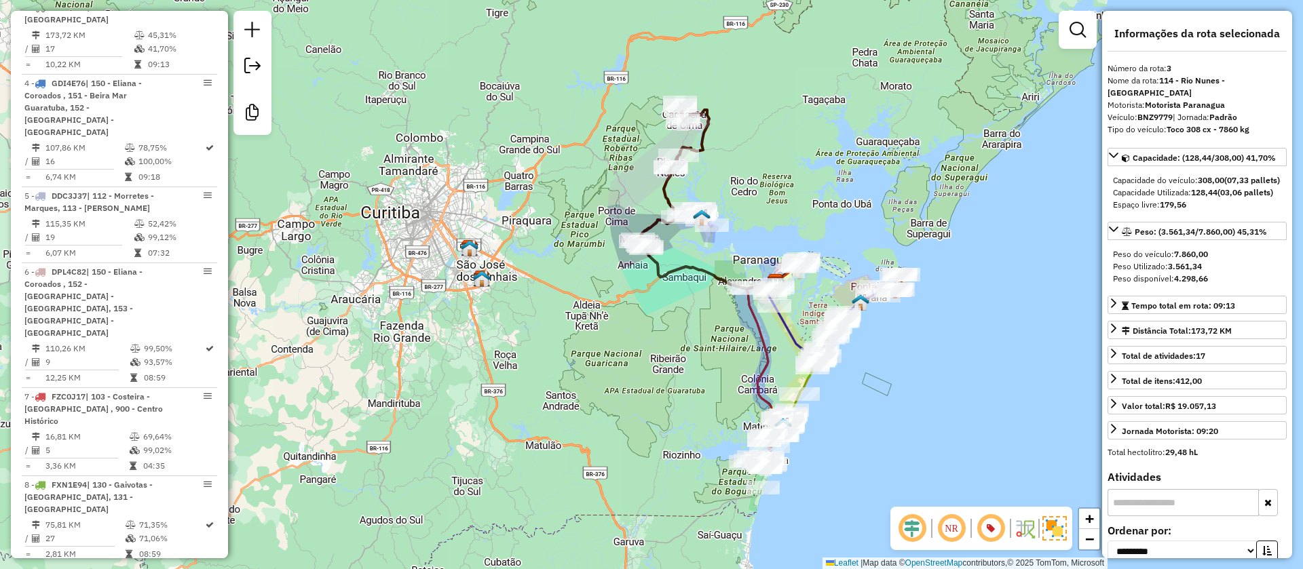
drag, startPoint x: 872, startPoint y: 345, endPoint x: 804, endPoint y: 288, distance: 89.0
click at [804, 288] on div "Janela de atendimento Grade de atendimento Capacidade Transportadoras Veículos …" at bounding box center [651, 284] width 1303 height 569
click at [848, 222] on div "Rota 2 - Placa BZF2I29 91302407 - [PERSON_NAME] S Janela de atendimento Grade d…" at bounding box center [651, 284] width 1303 height 569
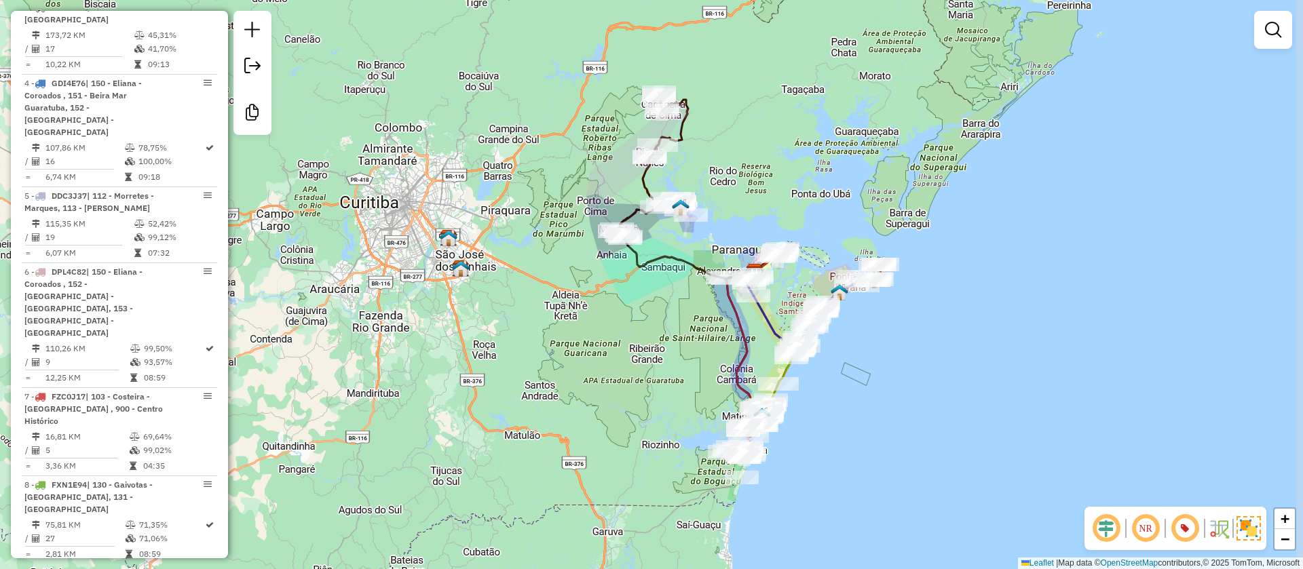
drag, startPoint x: 878, startPoint y: 234, endPoint x: 857, endPoint y: 224, distance: 23.4
click at [857, 224] on div "Janela de atendimento Grade de atendimento Capacidade Transportadoras Veículos …" at bounding box center [651, 284] width 1303 height 569
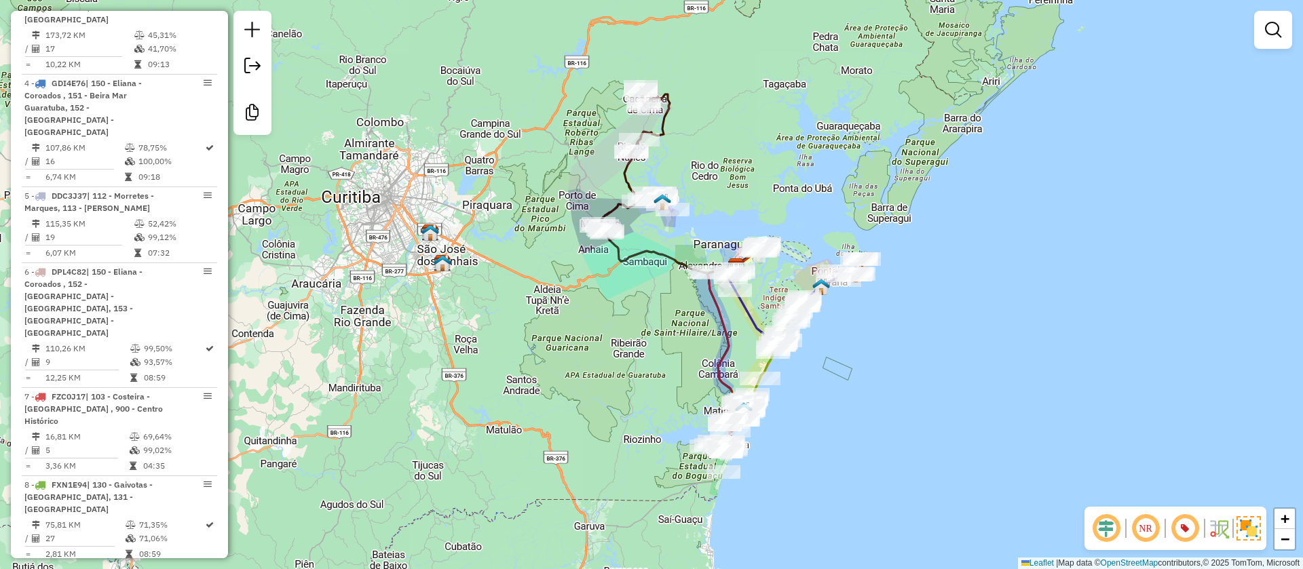
drag, startPoint x: 892, startPoint y: 319, endPoint x: 873, endPoint y: 313, distance: 19.1
click at [873, 313] on div "Janela de atendimento Grade de atendimento Capacidade Transportadoras Veículos …" at bounding box center [651, 284] width 1303 height 569
click at [723, 183] on div "Janela de atendimento Grade de atendimento Capacidade Transportadoras Veículos …" at bounding box center [651, 284] width 1303 height 569
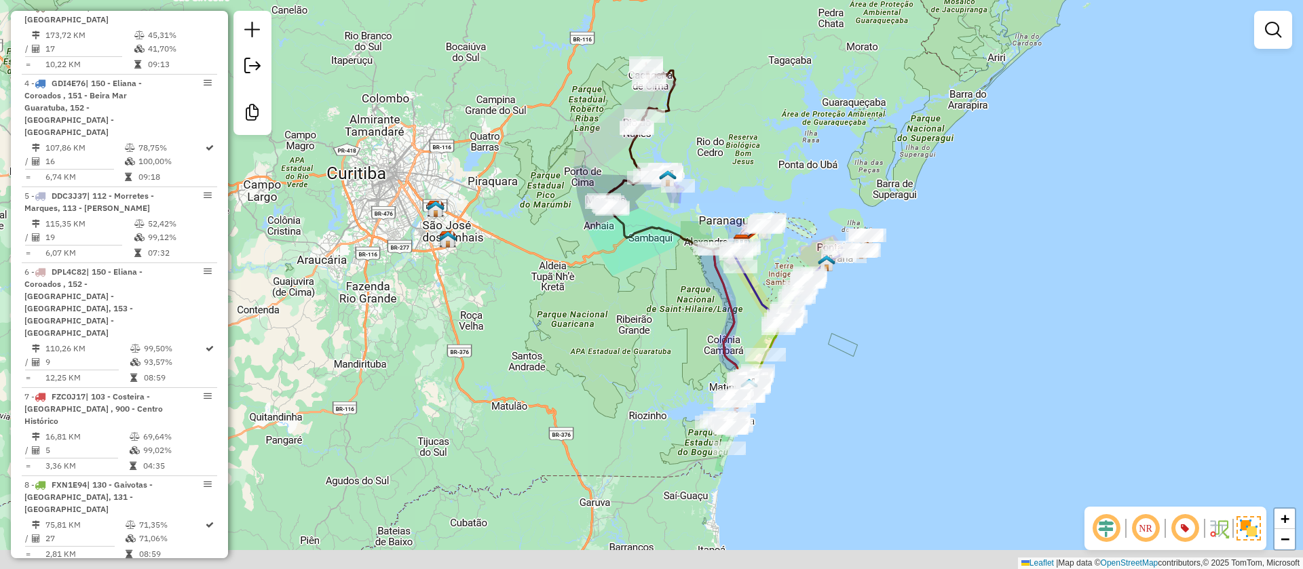
drag, startPoint x: 823, startPoint y: 386, endPoint x: 828, endPoint y: 362, distance: 24.4
click at [828, 362] on div "Janela de atendimento Grade de atendimento Capacidade Transportadoras Veículos …" at bounding box center [651, 284] width 1303 height 569
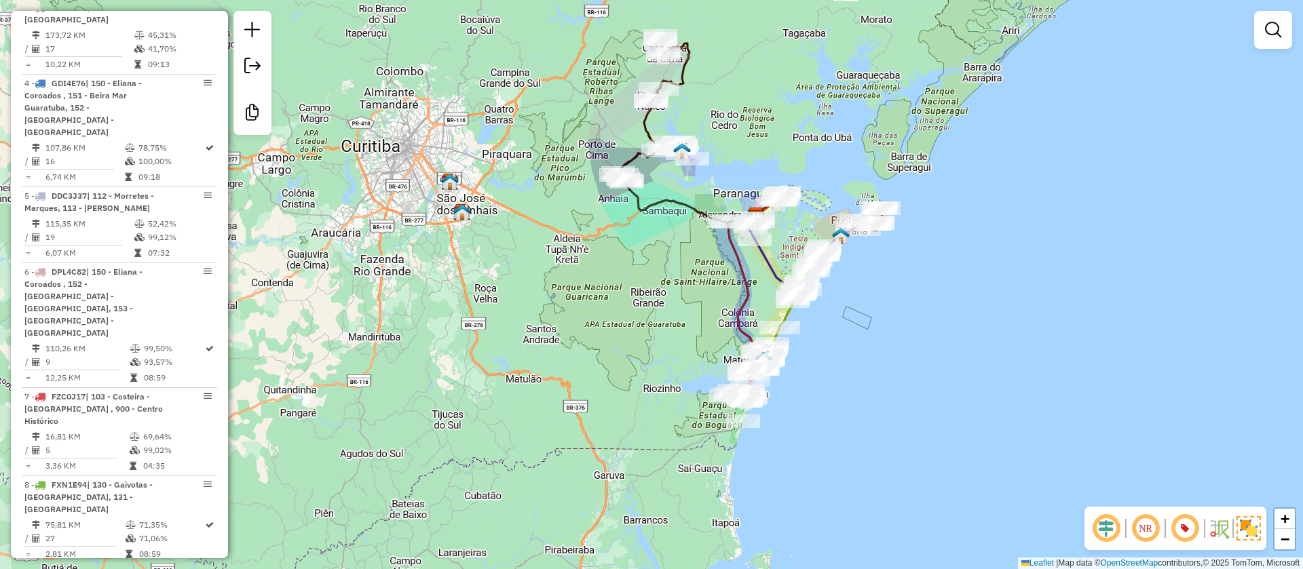
drag, startPoint x: 803, startPoint y: 360, endPoint x: 818, endPoint y: 333, distance: 30.7
click at [818, 333] on div "Janela de atendimento Grade de atendimento Capacidade Transportadoras Veículos …" at bounding box center [651, 284] width 1303 height 569
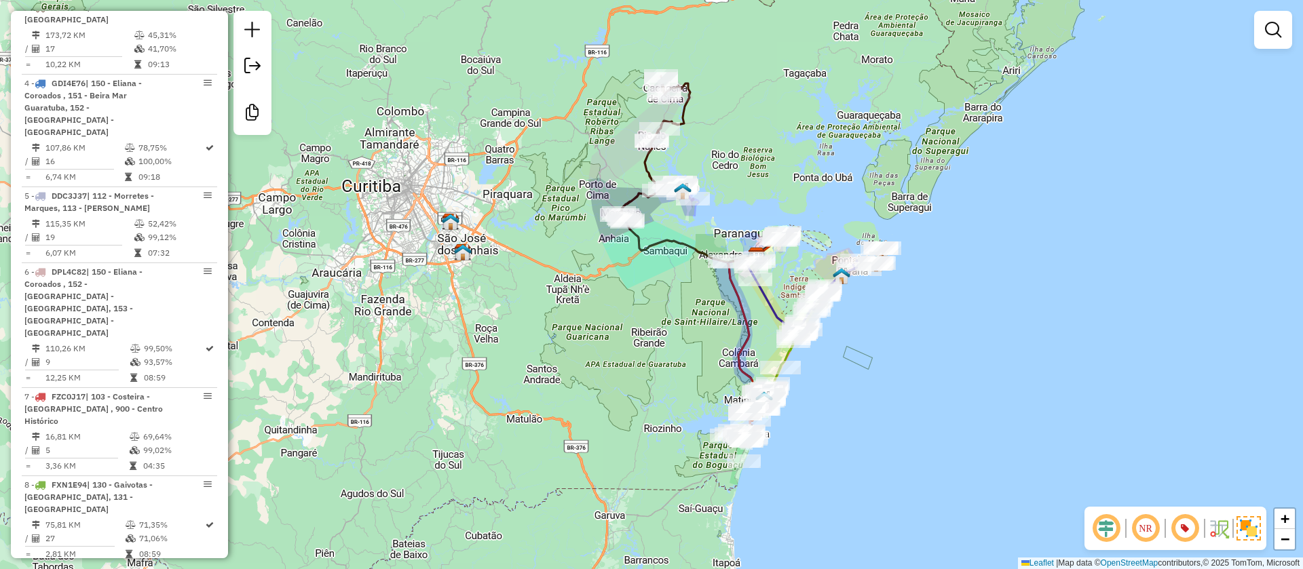
drag, startPoint x: 858, startPoint y: 334, endPoint x: 859, endPoint y: 374, distance: 40.0
click at [859, 374] on div "Janela de atendimento Grade de atendimento Capacidade Transportadoras Veículos …" at bounding box center [651, 284] width 1303 height 569
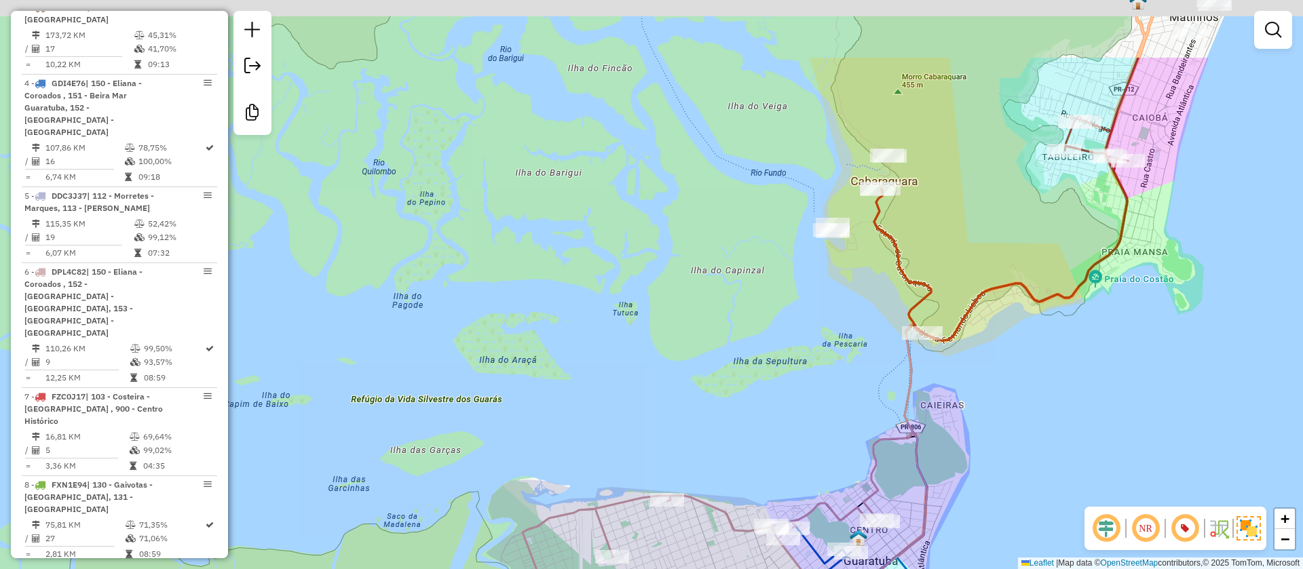
drag, startPoint x: 879, startPoint y: 235, endPoint x: 770, endPoint y: 351, distance: 159.4
click at [770, 351] on div "Janela de atendimento Grade de atendimento Capacidade Transportadoras Veículos …" at bounding box center [651, 284] width 1303 height 569
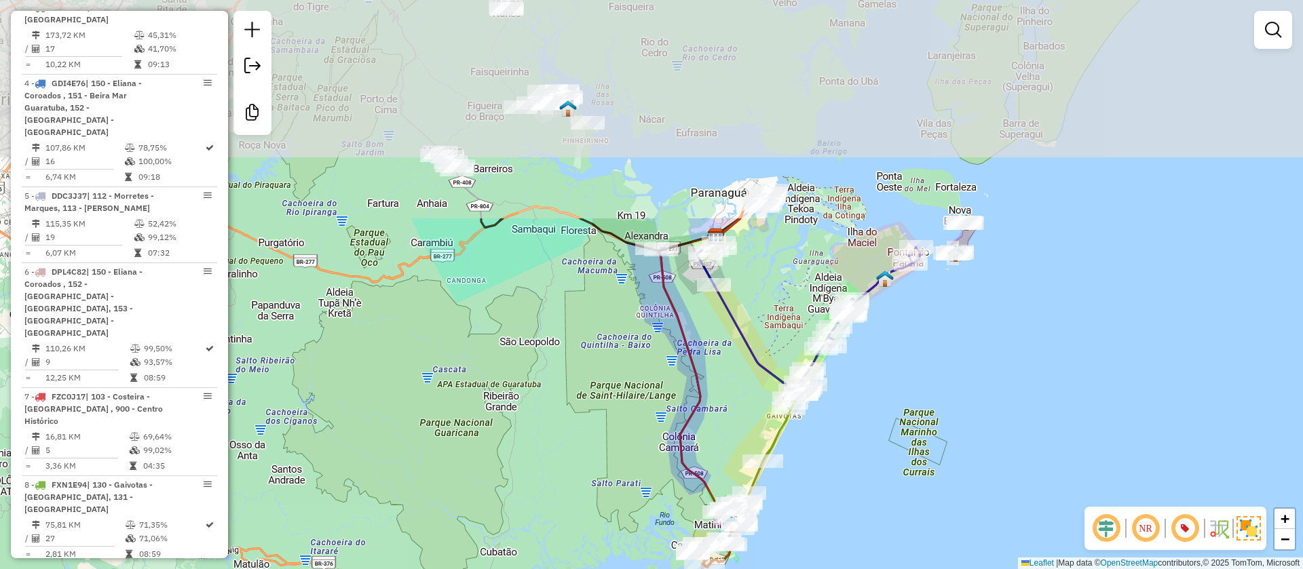
drag, startPoint x: 719, startPoint y: 130, endPoint x: 726, endPoint y: 413, distance: 283.0
click at [738, 478] on div "Janela de atendimento Grade de atendimento Capacidade Transportadoras Veículos …" at bounding box center [651, 284] width 1303 height 569
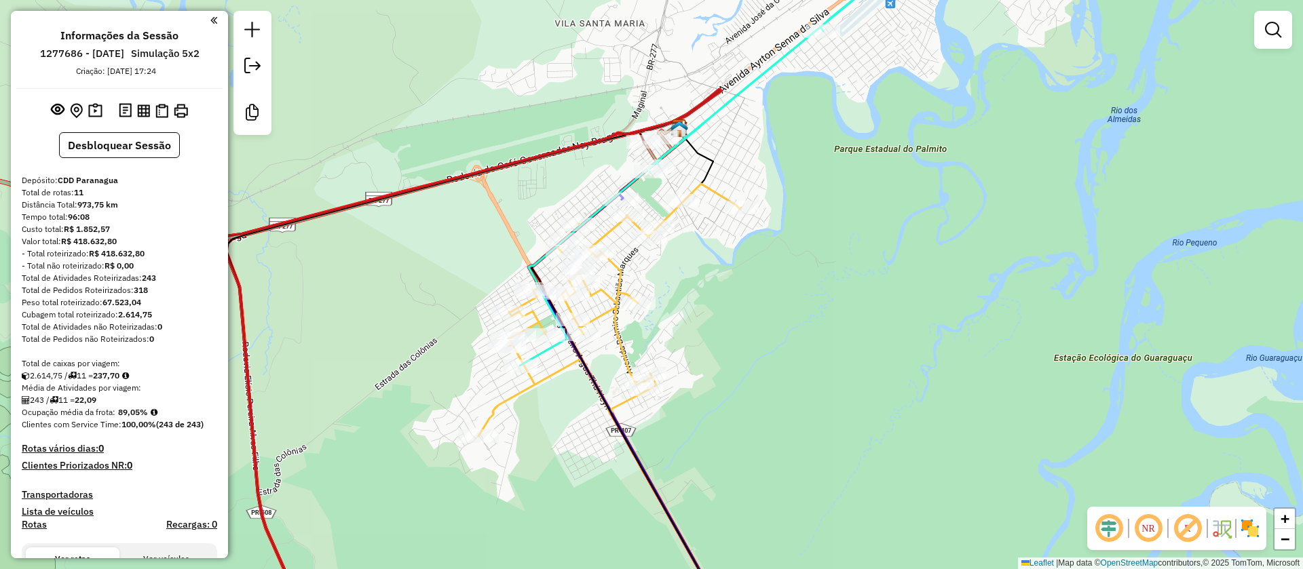
click at [619, 269] on icon at bounding box center [609, 310] width 263 height 252
select select "**********"
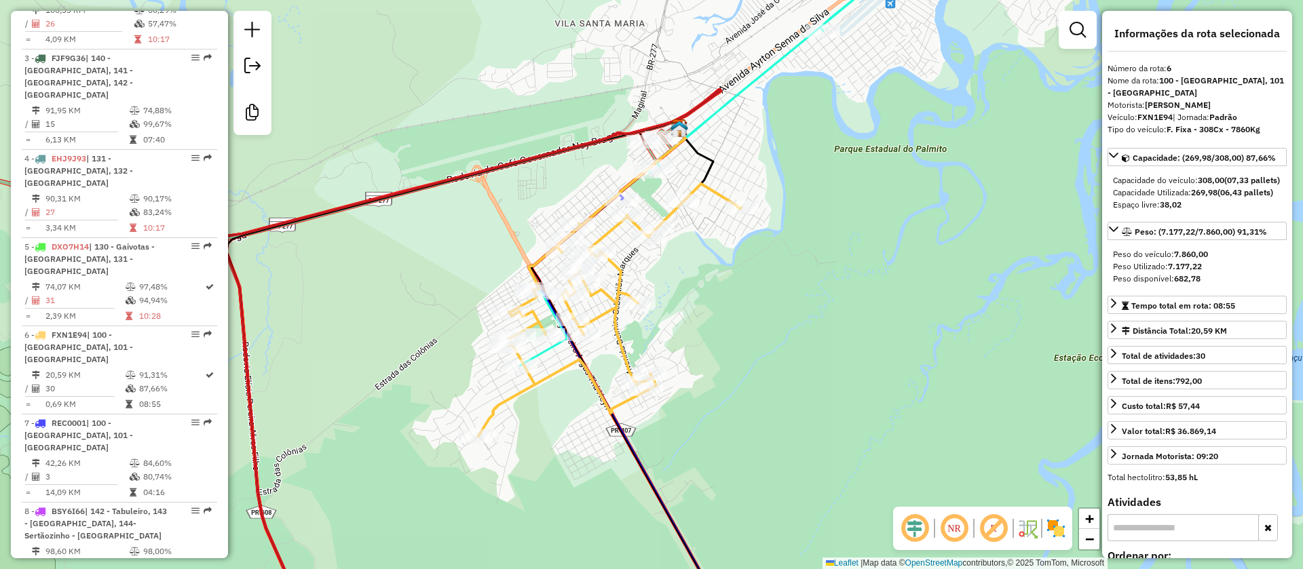
scroll to position [968, 0]
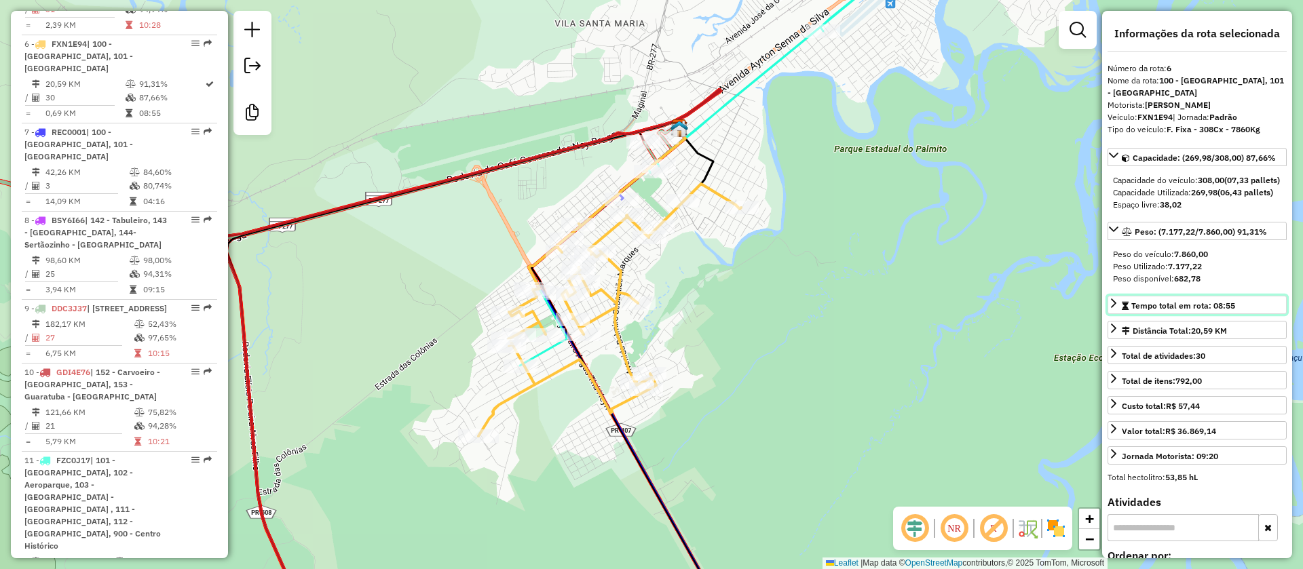
click at [1113, 308] on icon at bounding box center [1113, 303] width 5 height 9
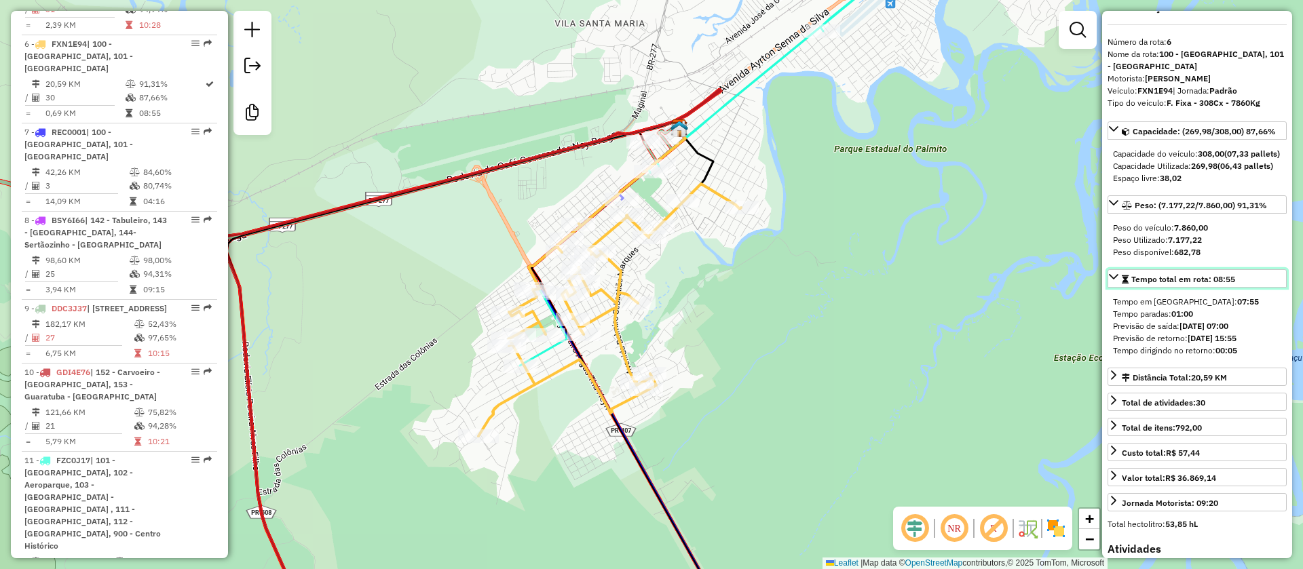
scroll to position [26, 0]
drag, startPoint x: 1171, startPoint y: 339, endPoint x: 1198, endPoint y: 335, distance: 26.7
click at [1198, 320] on div "Tempo paradas: 01:00" at bounding box center [1197, 314] width 168 height 12
click at [1206, 308] on div "Tempo em rota: 07:55" at bounding box center [1197, 302] width 168 height 12
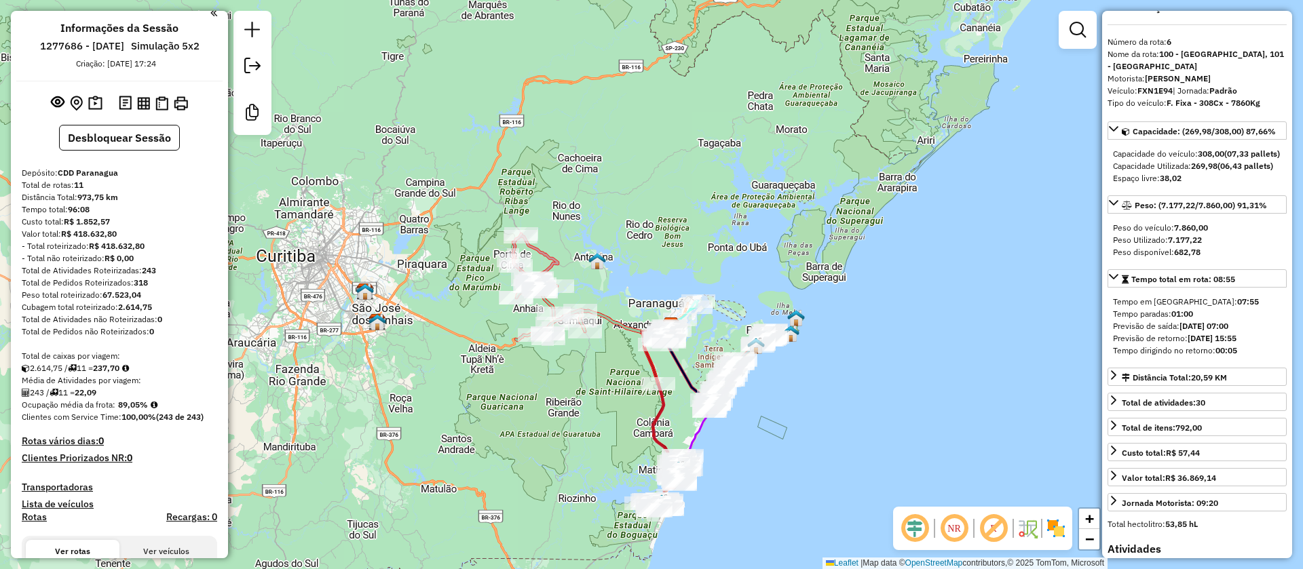
scroll to position [0, 0]
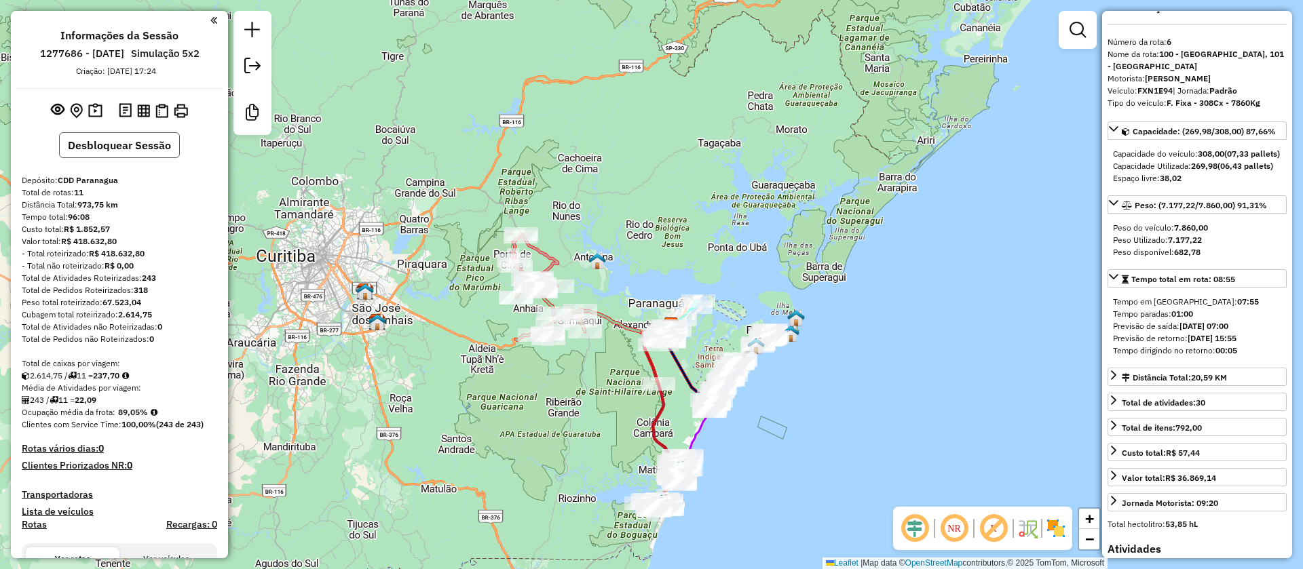
click at [150, 147] on button "Desbloquear Sessão" at bounding box center [119, 145] width 121 height 26
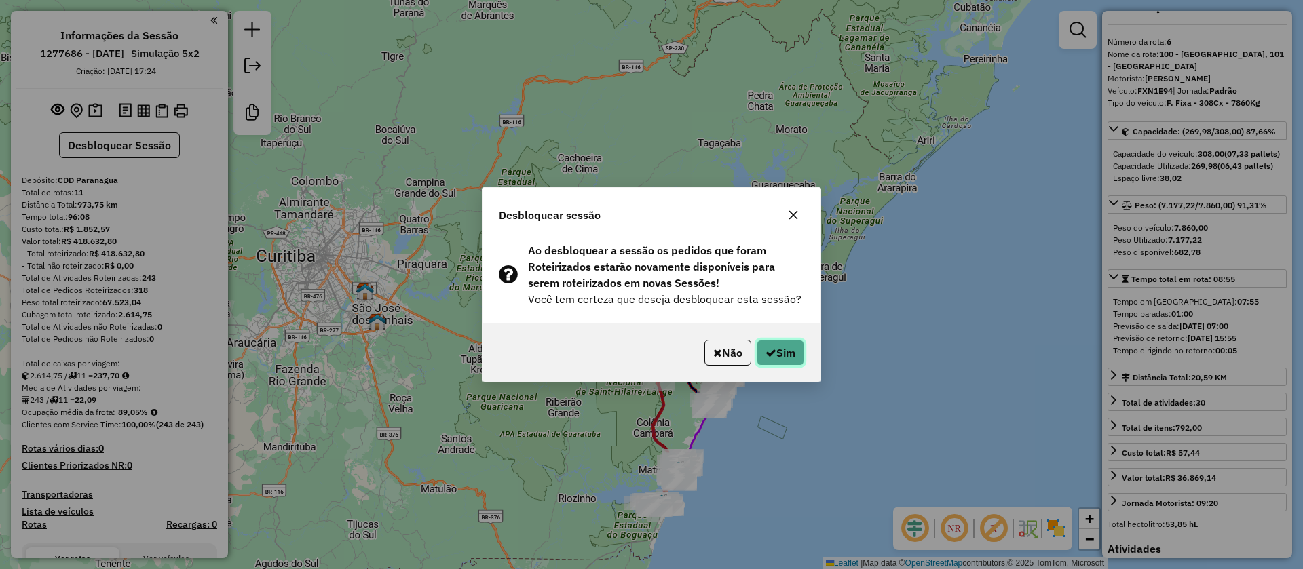
click at [773, 356] on button "Sim" at bounding box center [780, 353] width 47 height 26
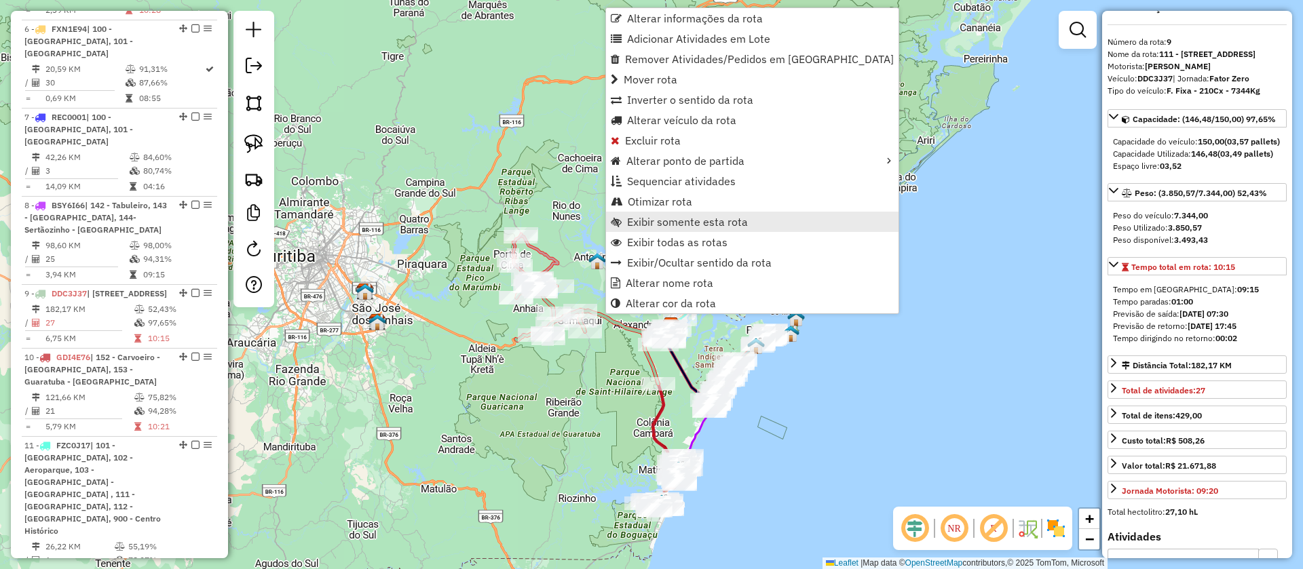
scroll to position [1048, 0]
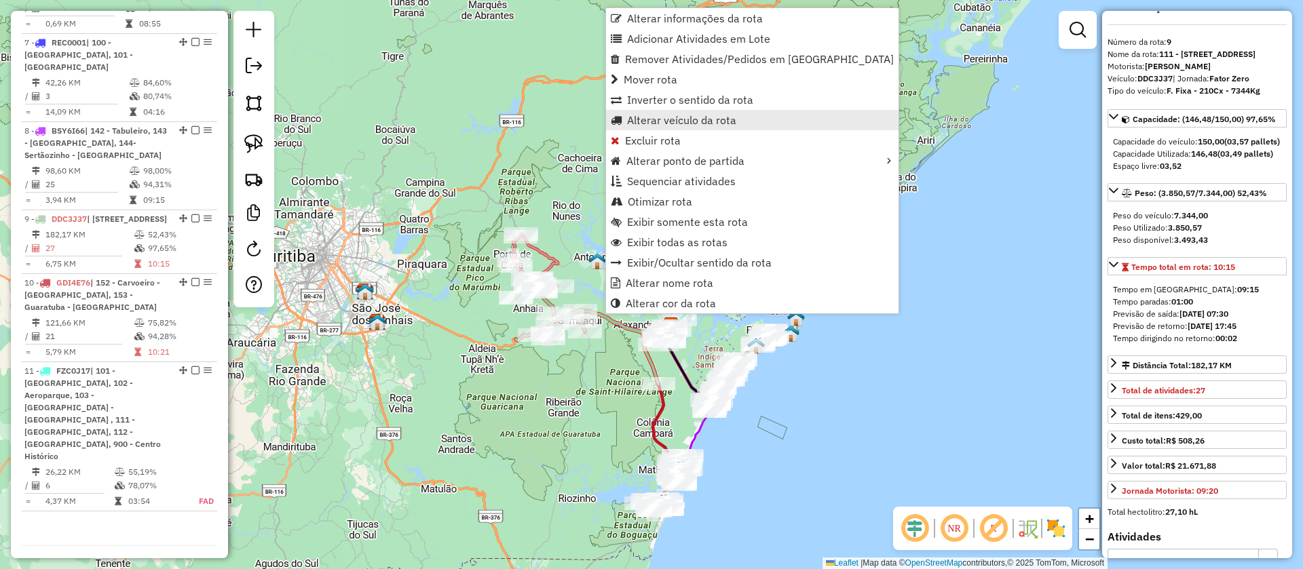
click at [679, 119] on span "Alterar veículo da rota" at bounding box center [681, 120] width 109 height 11
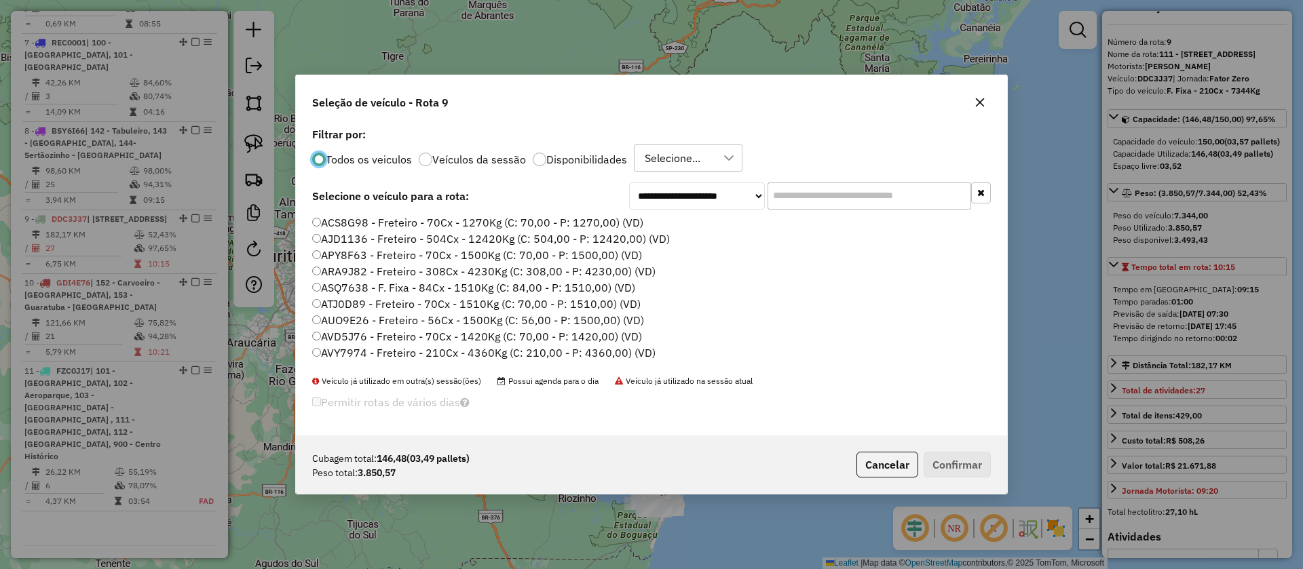
click at [702, 163] on div "Selecione..." at bounding box center [672, 158] width 65 height 26
click at [682, 216] on span "ROTA - 06/09 - PROMAX" at bounding box center [729, 222] width 120 height 16
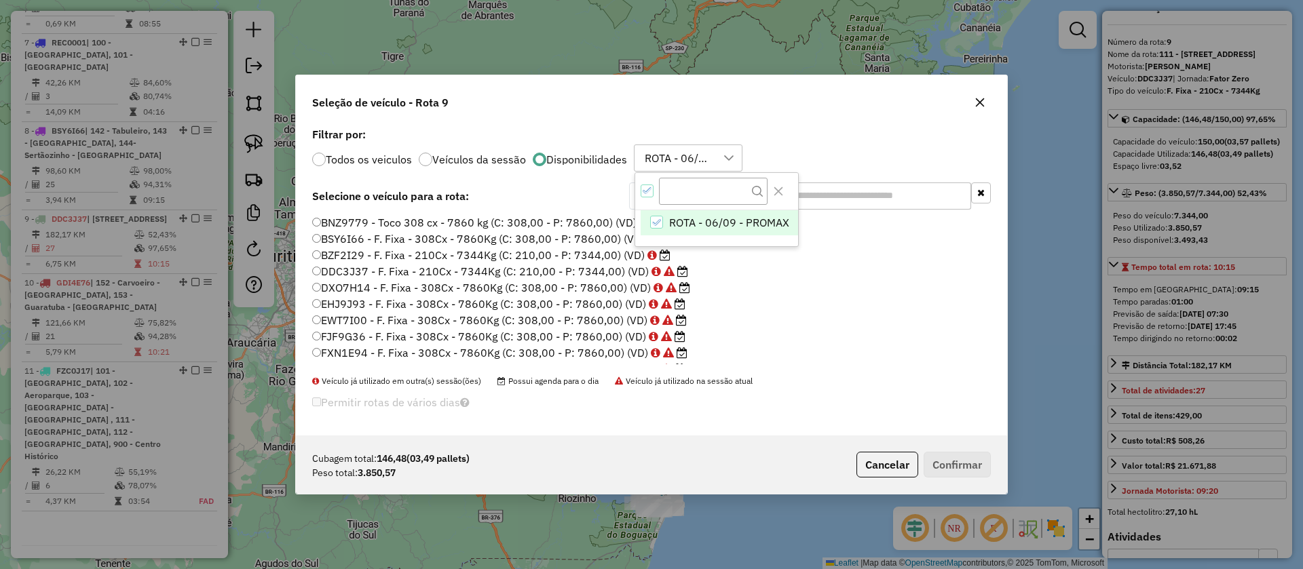
click at [703, 285] on li "DXO7H14 - F. Fixa - 308Cx - 7860Kg (C: 308,00 - P: 7860,00) (VD)" at bounding box center [651, 288] width 678 height 16
click at [774, 197] on input "text" at bounding box center [869, 196] width 204 height 27
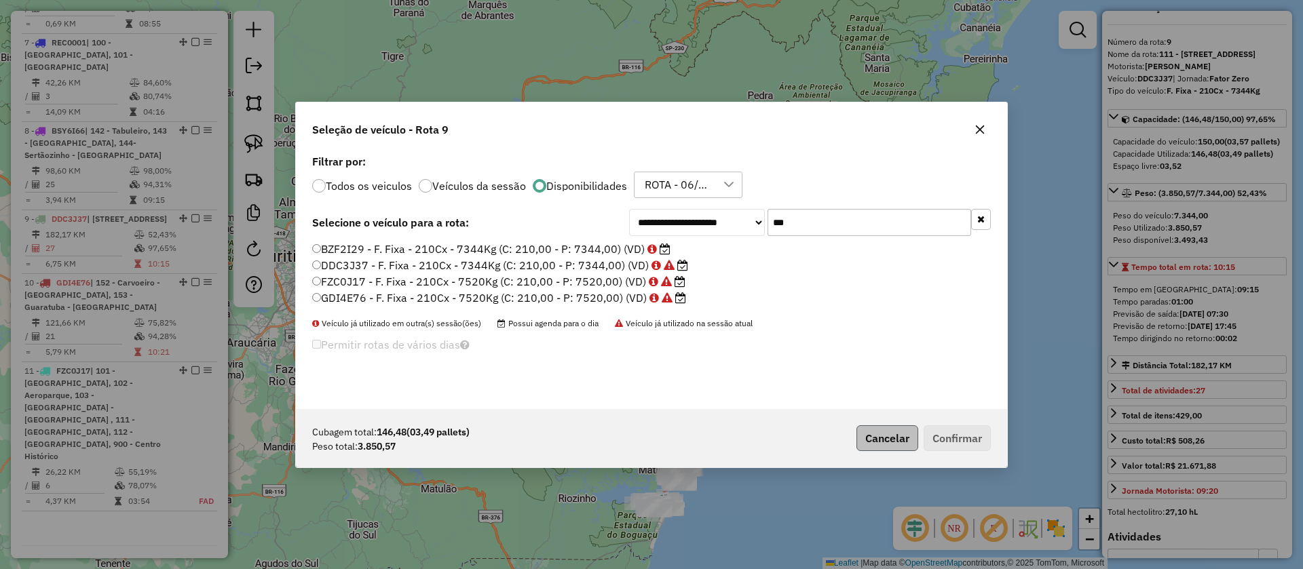
type input "***"
click at [893, 434] on button "Cancelar" at bounding box center [887, 438] width 62 height 26
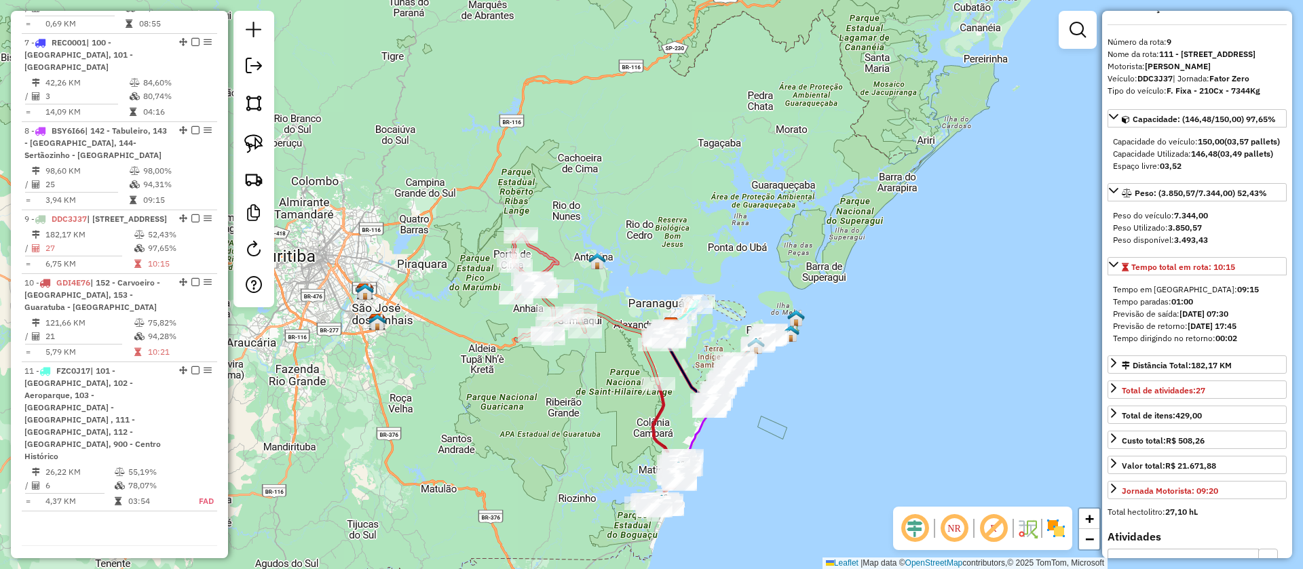
click at [714, 261] on div "Janela de atendimento Grade de atendimento Capacidade Transportadoras Veículos …" at bounding box center [651, 284] width 1303 height 569
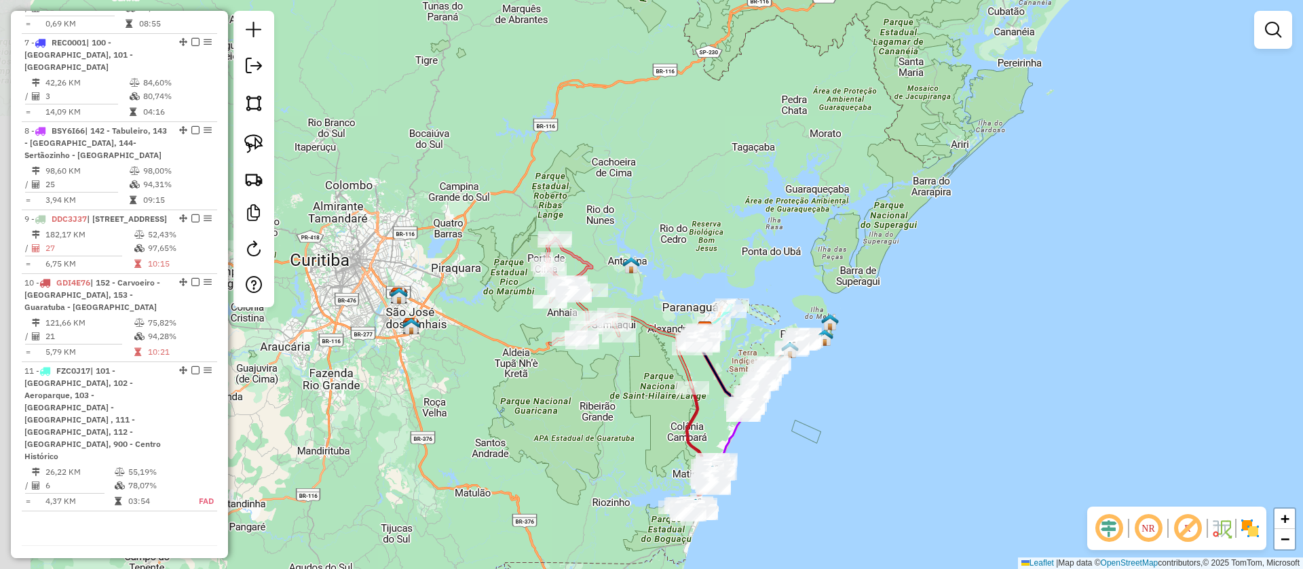
drag, startPoint x: 582, startPoint y: 278, endPoint x: 616, endPoint y: 282, distance: 34.2
click at [616, 282] on div "Janela de atendimento Grade de atendimento Capacidade Transportadoras Veículos …" at bounding box center [651, 284] width 1303 height 569
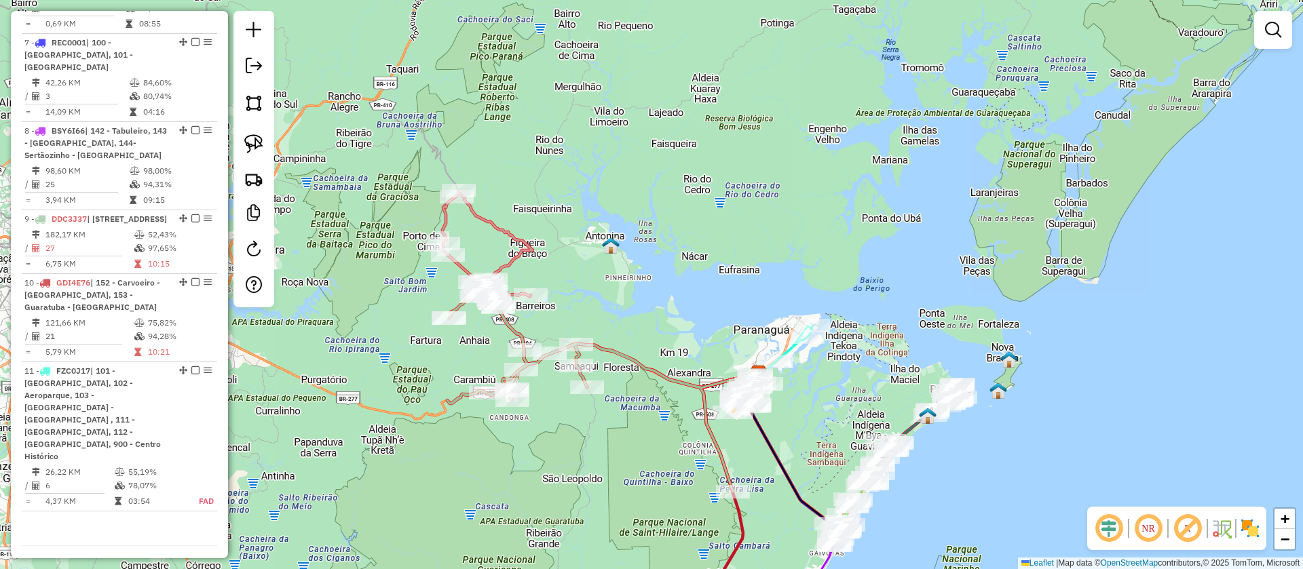
click at [512, 233] on icon at bounding box center [487, 246] width 90 height 110
select select "**********"
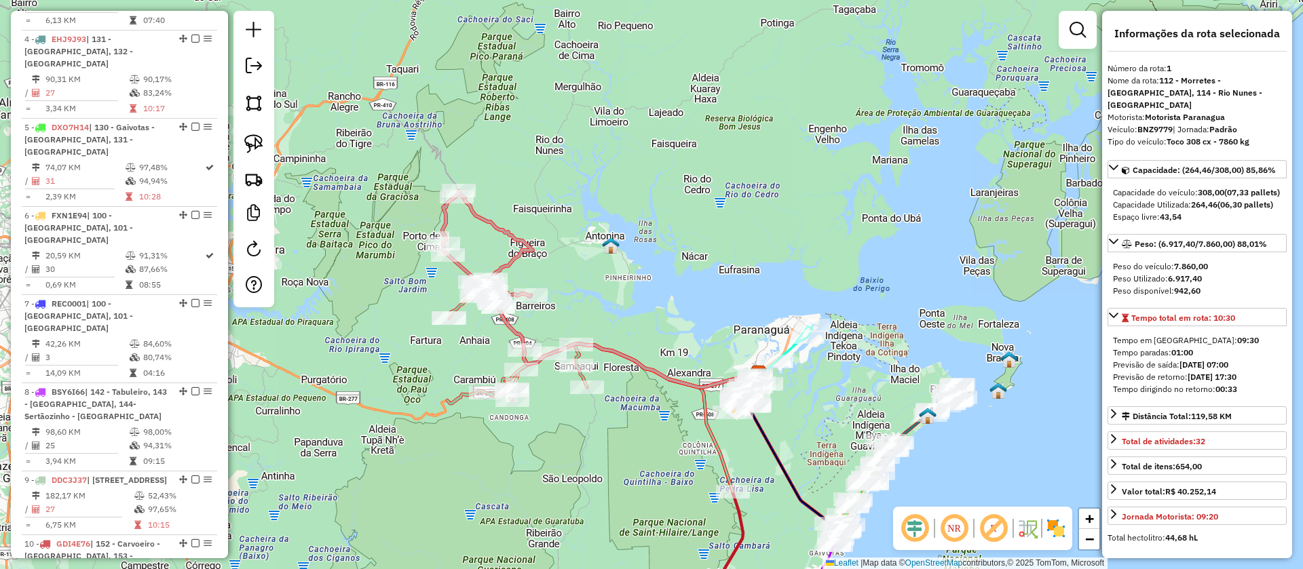
scroll to position [572, 0]
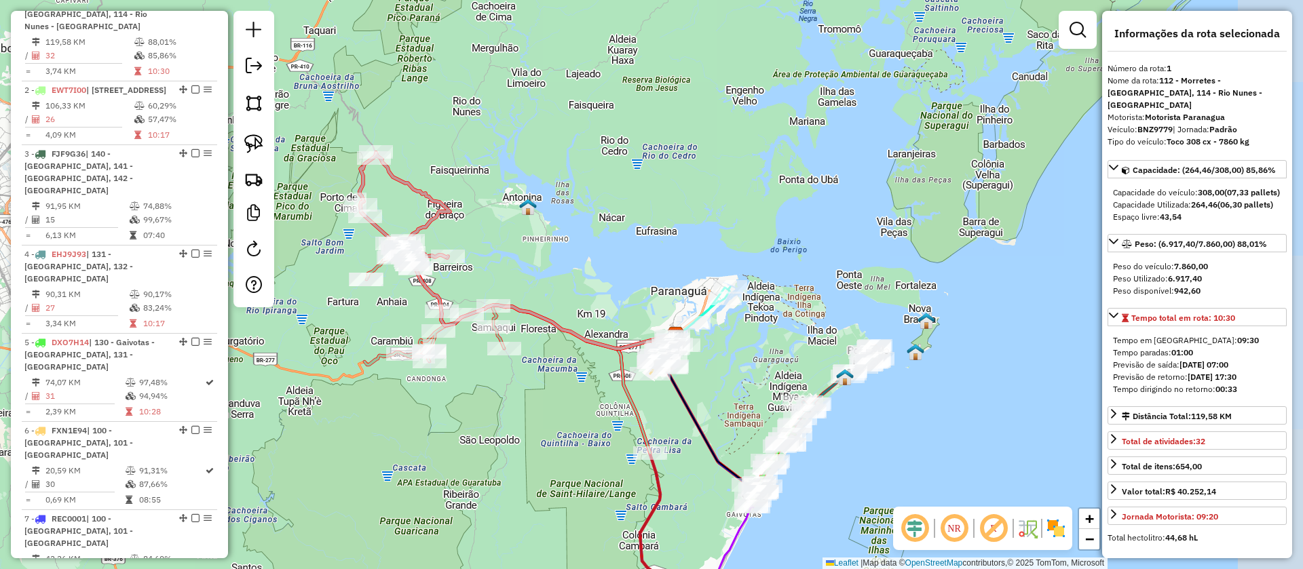
drag, startPoint x: 880, startPoint y: 322, endPoint x: 779, endPoint y: 273, distance: 112.6
click at [779, 273] on div "Janela de atendimento Grade de atendimento Capacidade Transportadoras Veículos …" at bounding box center [651, 284] width 1303 height 569
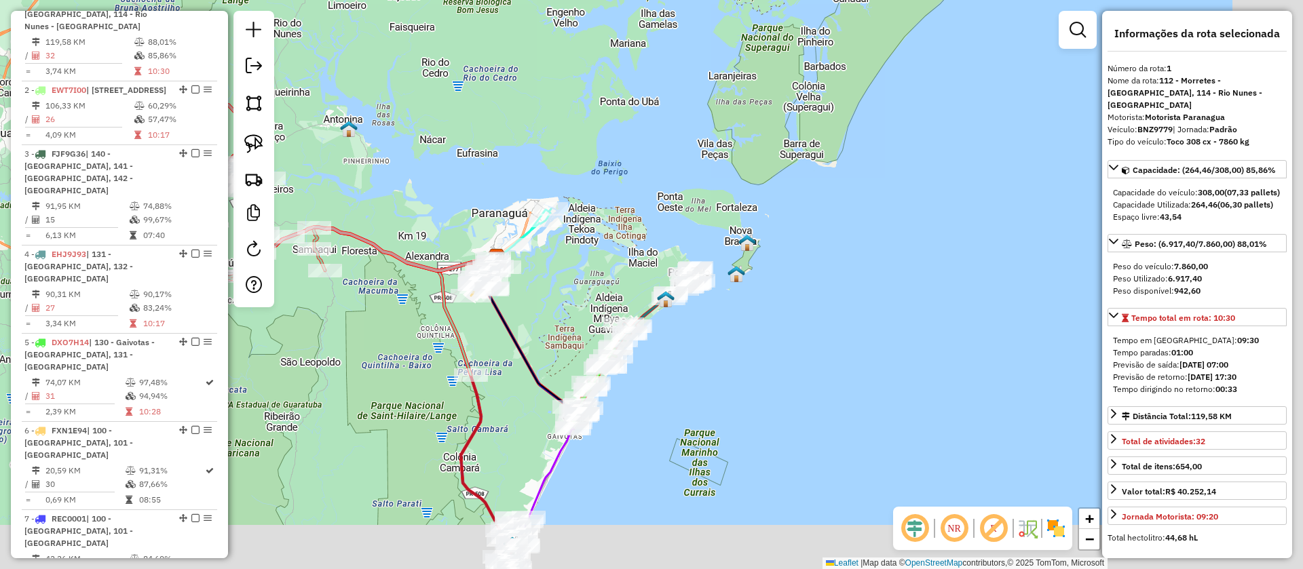
drag, startPoint x: 846, startPoint y: 289, endPoint x: 685, endPoint y: 222, distance: 174.3
click at [685, 222] on div "Janela de atendimento Grade de atendimento Capacidade Transportadoras Veículos …" at bounding box center [651, 284] width 1303 height 569
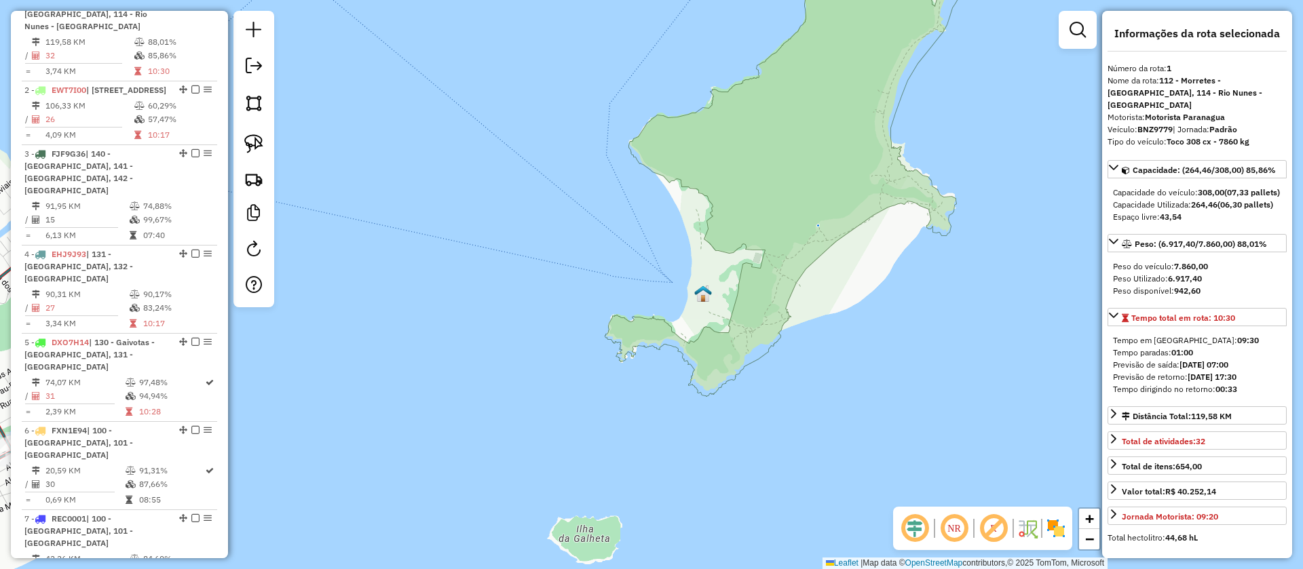
drag, startPoint x: 624, startPoint y: 312, endPoint x: 653, endPoint y: 284, distance: 40.3
click at [653, 284] on div "Janela de atendimento Grade de atendimento Capacidade Transportadoras Veículos …" at bounding box center [651, 284] width 1303 height 569
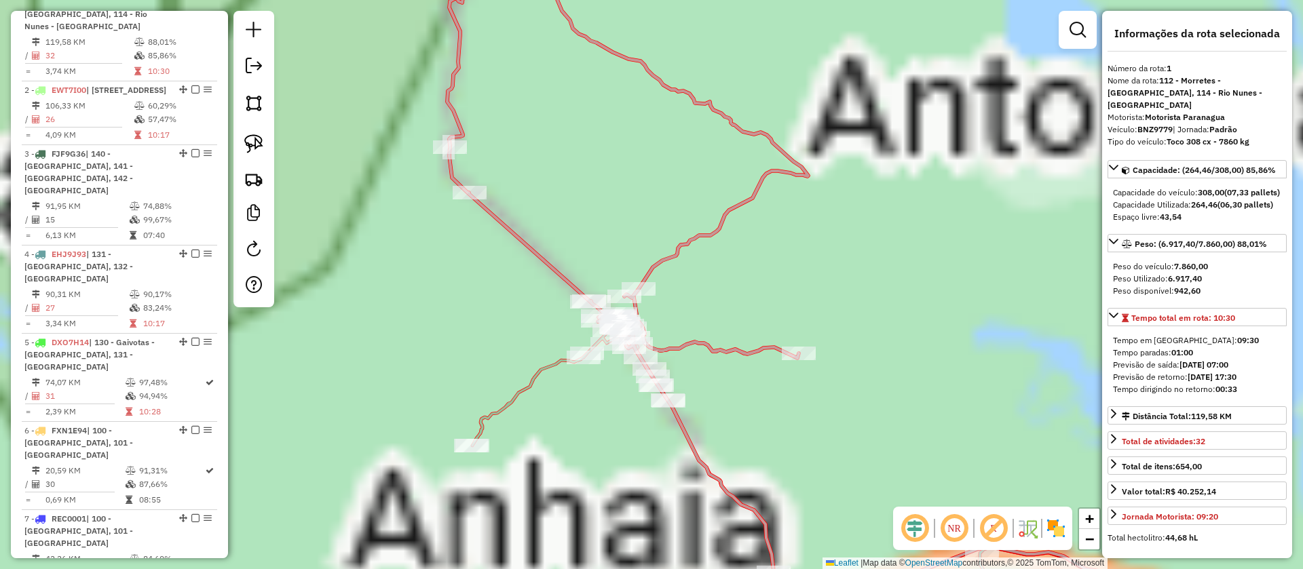
drag, startPoint x: 561, startPoint y: 154, endPoint x: 641, endPoint y: 195, distance: 90.1
click at [641, 195] on div "Janela de atendimento Grade de atendimento Capacidade Transportadoras Veículos …" at bounding box center [651, 284] width 1303 height 569
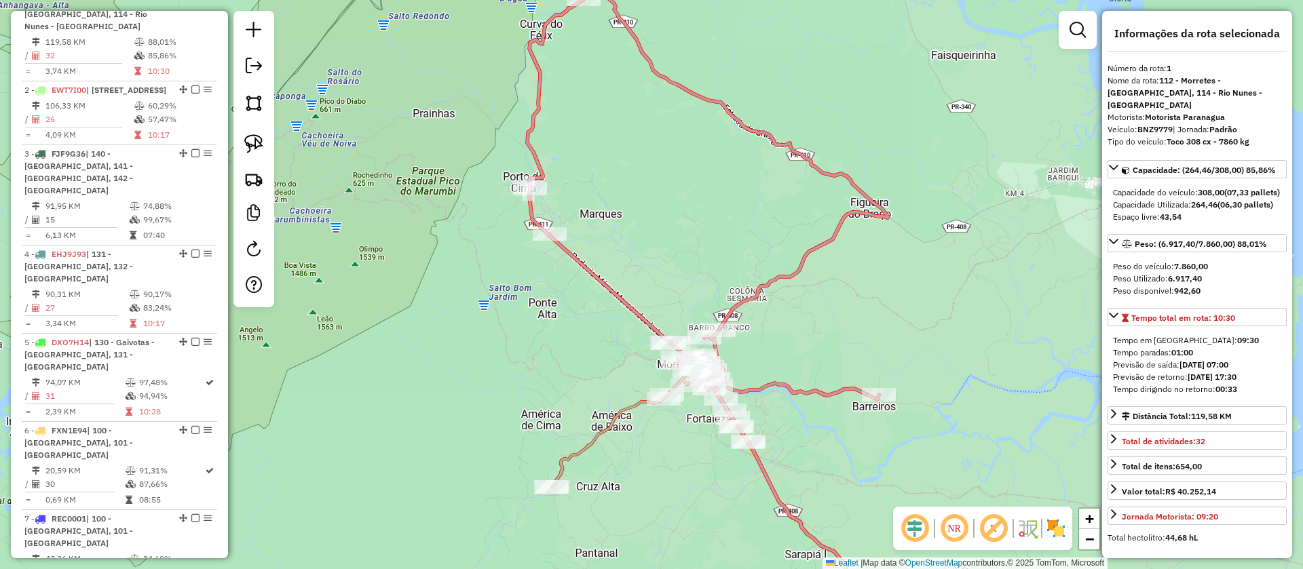
drag, startPoint x: 641, startPoint y: 195, endPoint x: 681, endPoint y: 217, distance: 45.5
click at [681, 217] on div "Janela de atendimento Grade de atendimento Capacidade Transportadoras Veículos …" at bounding box center [651, 284] width 1303 height 569
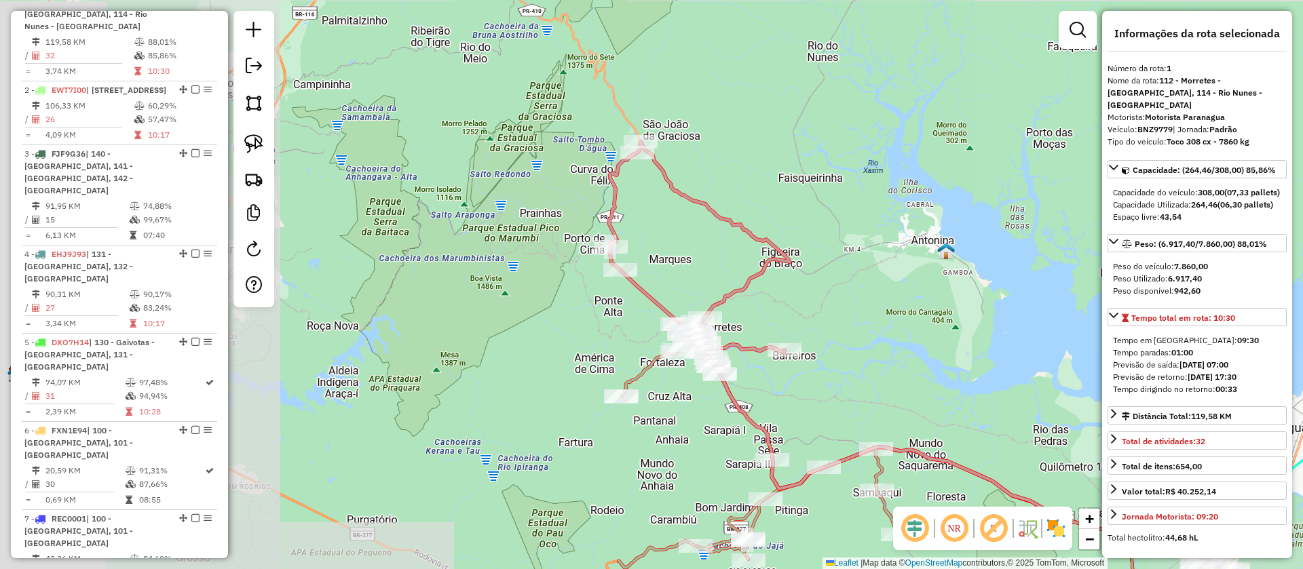
click at [695, 195] on icon at bounding box center [699, 252] width 180 height 221
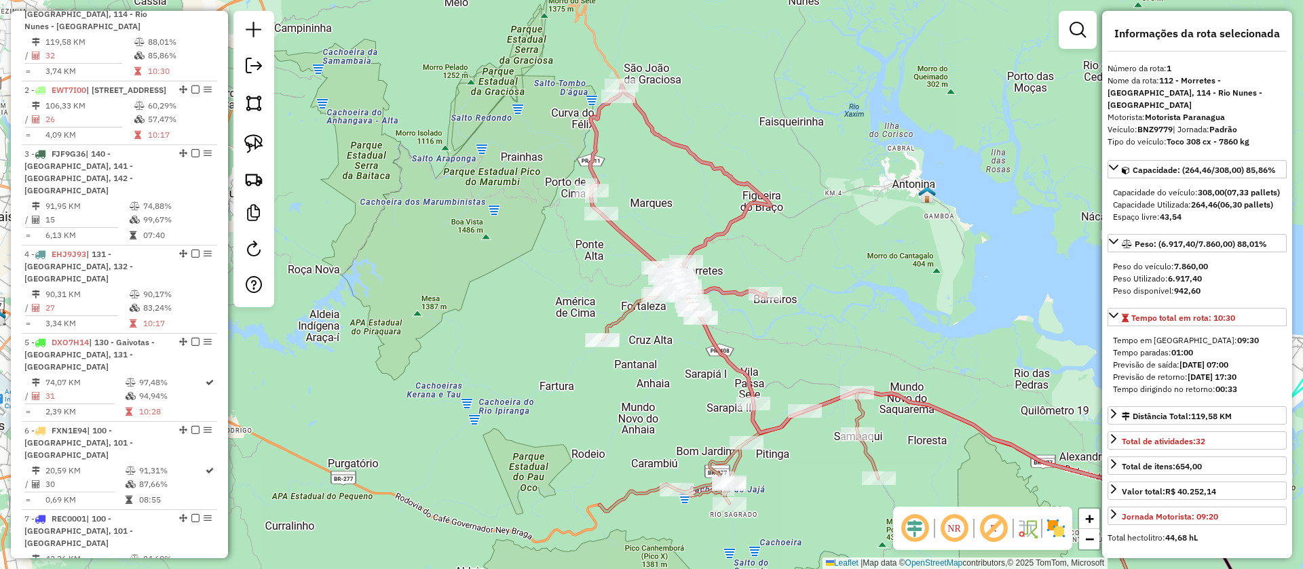
drag, startPoint x: 787, startPoint y: 304, endPoint x: 768, endPoint y: 248, distance: 59.4
click at [768, 248] on div "Janela de atendimento Grade de atendimento Capacidade Transportadoras Veículos …" at bounding box center [651, 284] width 1303 height 569
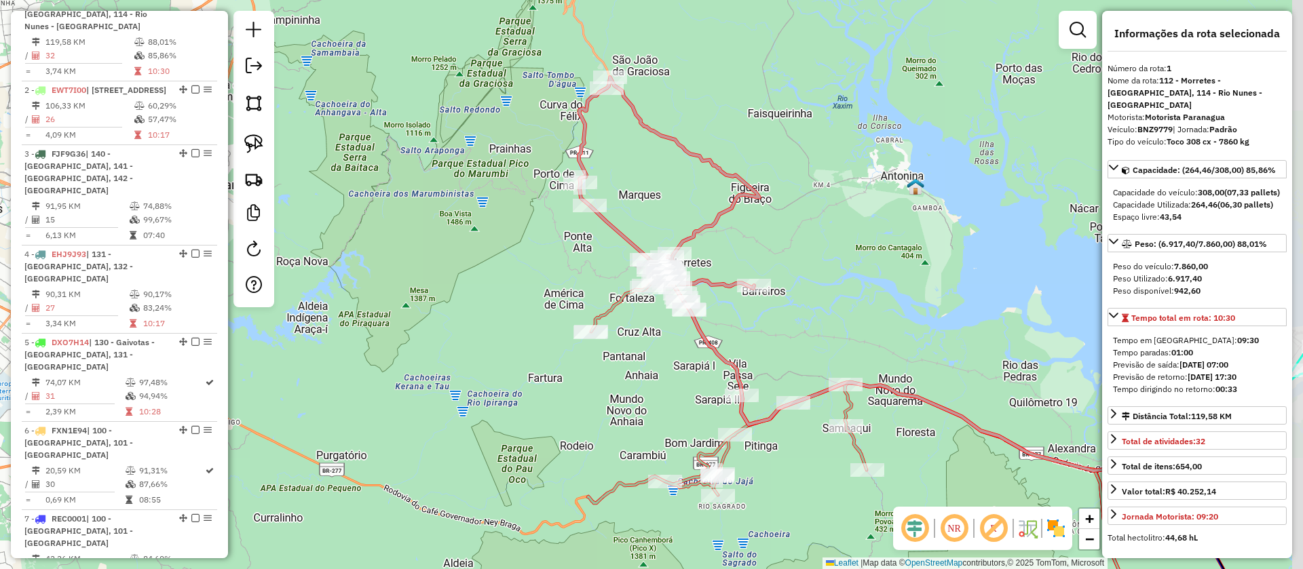
drag, startPoint x: 809, startPoint y: 273, endPoint x: 797, endPoint y: 265, distance: 14.1
click at [797, 265] on div "Janela de atendimento Grade de atendimento Capacidade Transportadoras Veículos …" at bounding box center [651, 284] width 1303 height 569
click at [723, 214] on icon at bounding box center [669, 187] width 180 height 221
click at [992, 520] on em at bounding box center [993, 528] width 33 height 33
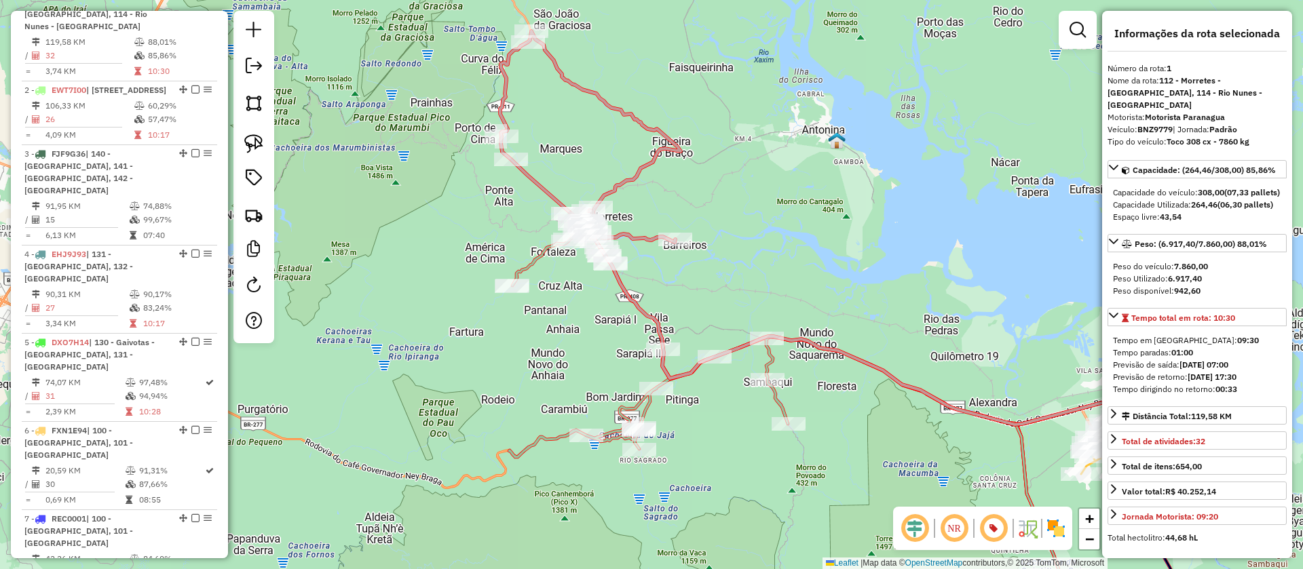
drag, startPoint x: 883, startPoint y: 312, endPoint x: 774, endPoint y: 244, distance: 128.6
click at [774, 244] on div "Janela de atendimento Grade de atendimento Capacidade Transportadoras Veículos …" at bounding box center [651, 284] width 1303 height 569
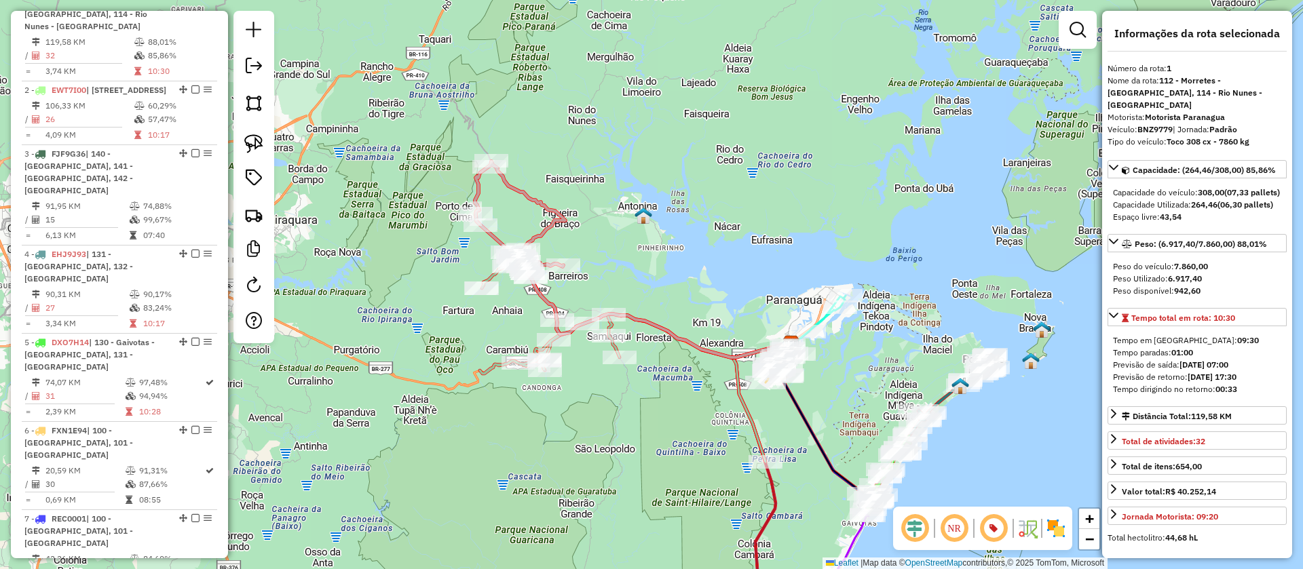
drag, startPoint x: 902, startPoint y: 354, endPoint x: 817, endPoint y: 368, distance: 86.0
click at [817, 368] on div "Janela de atendimento Grade de atendimento Capacidade Transportadoras Veículos …" at bounding box center [651, 284] width 1303 height 569
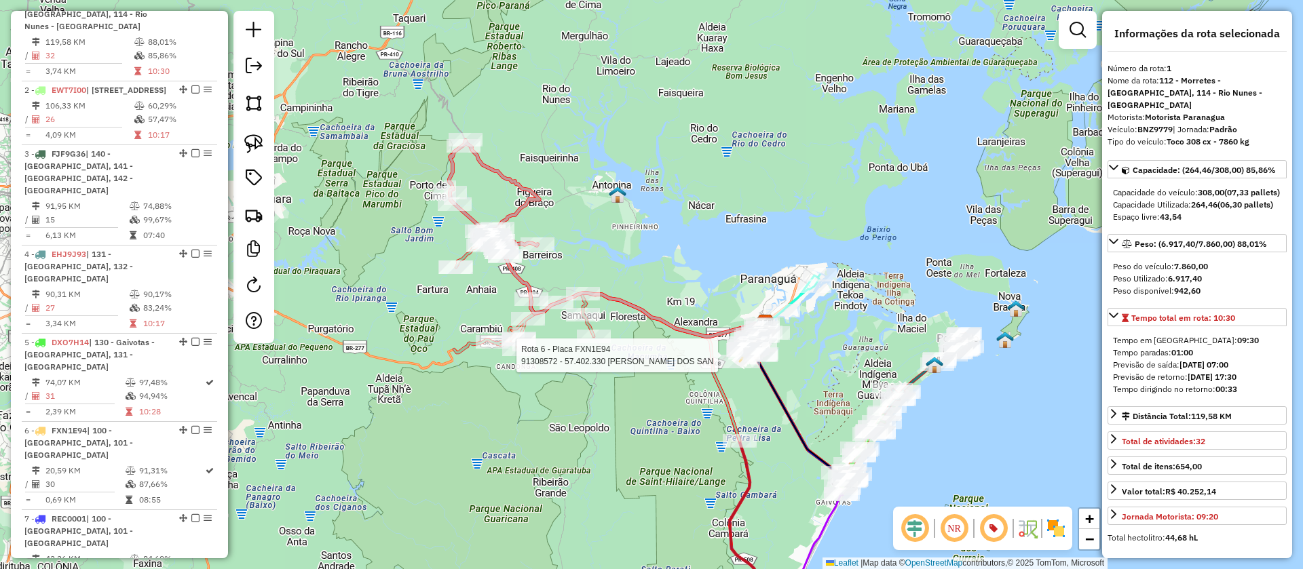
drag, startPoint x: 841, startPoint y: 372, endPoint x: 815, endPoint y: 351, distance: 33.3
click at [815, 351] on div "Rota 6 - Placa FXN1E94 91308572 - 57.402.330 KEVIN HENDRYK MARTINS DOS SAN Jane…" at bounding box center [651, 284] width 1303 height 569
click at [526, 197] on icon at bounding box center [494, 195] width 90 height 110
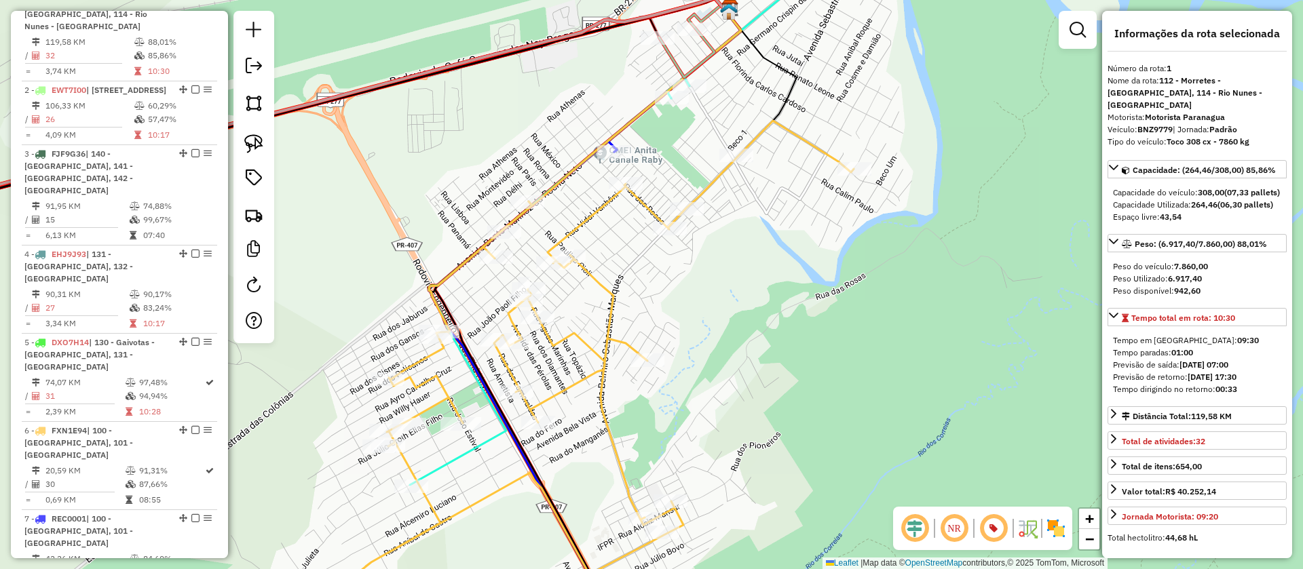
click at [609, 292] on icon at bounding box center [591, 373] width 526 height 505
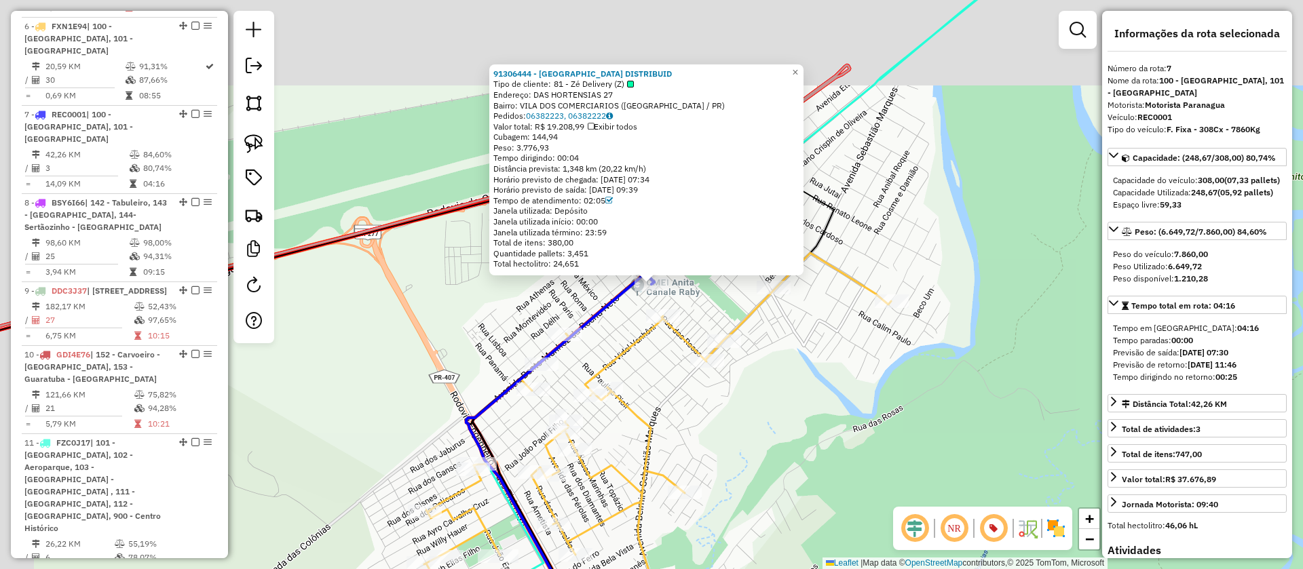
scroll to position [1048, 0]
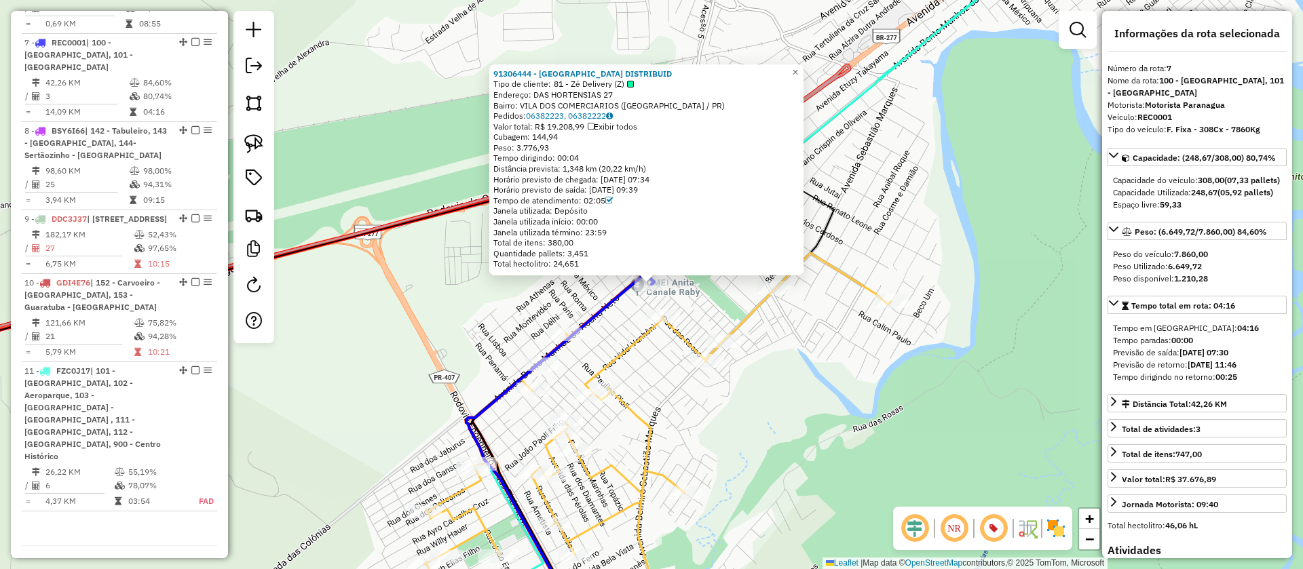
click at [778, 371] on div "91306444 - TAJ MAHAL DISTRIBUID Tipo de cliente: 81 - Zé Delivery (Z) Endereço:…" at bounding box center [651, 284] width 1303 height 569
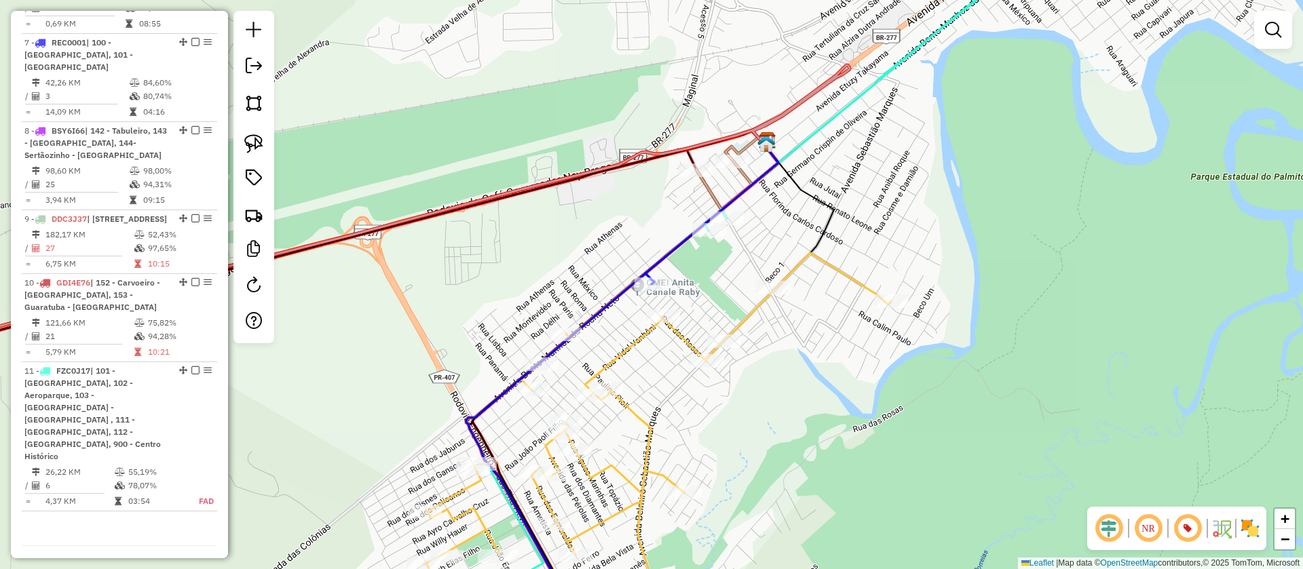
click at [750, 320] on icon at bounding box center [657, 439] width 467 height 373
select select "**********"
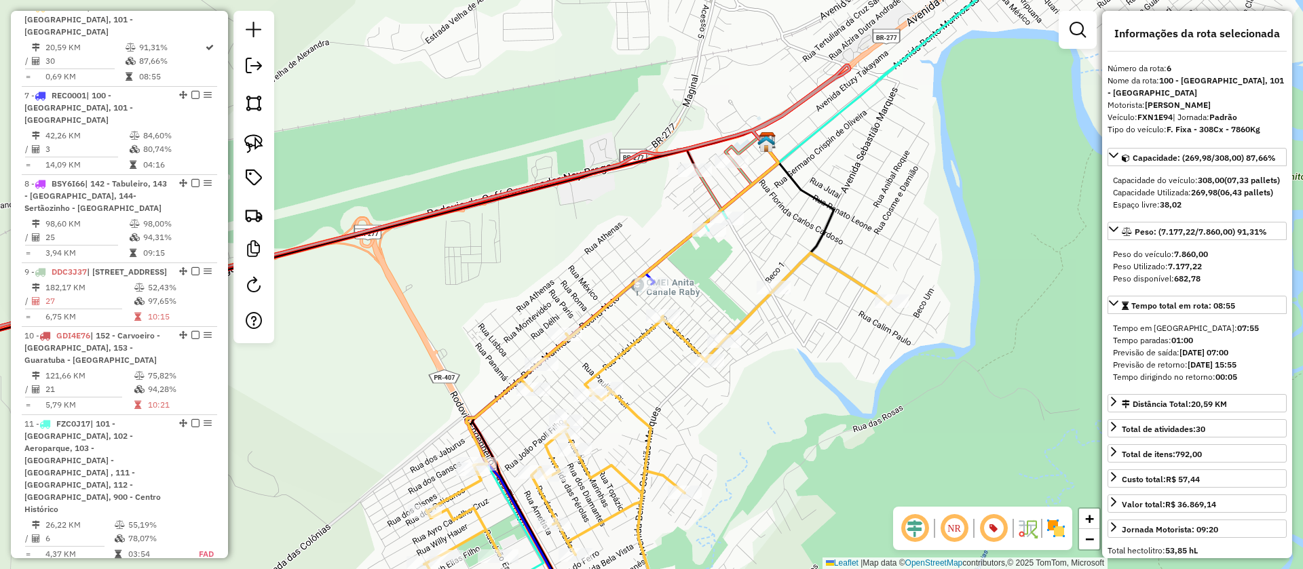
scroll to position [976, 0]
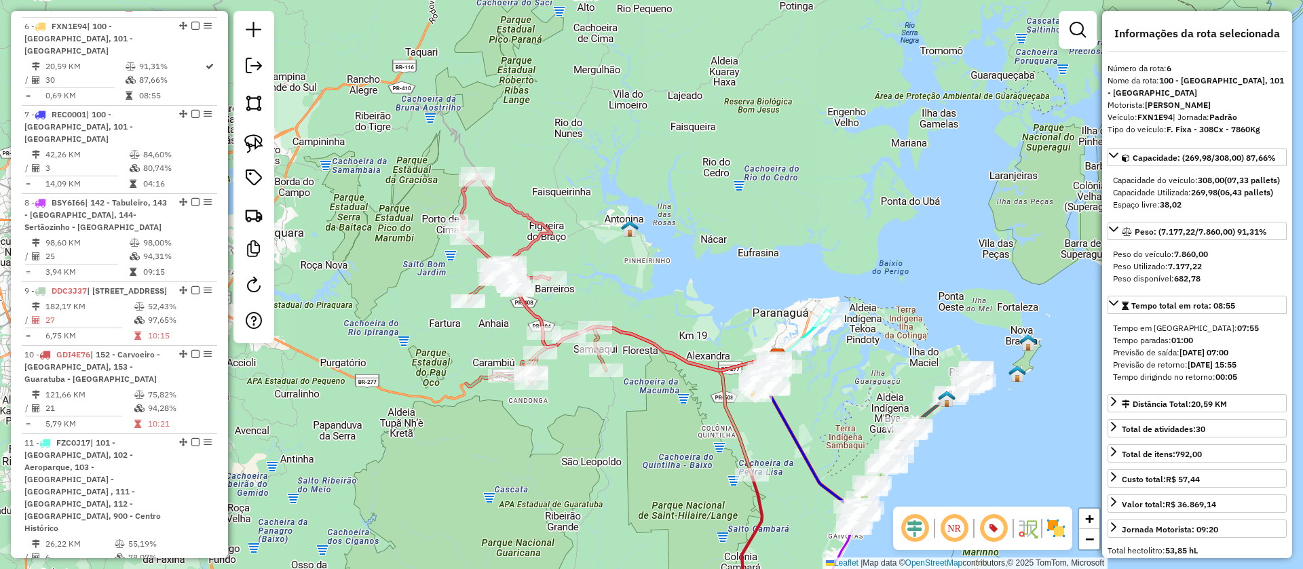
click at [537, 237] on icon at bounding box center [506, 229] width 90 height 110
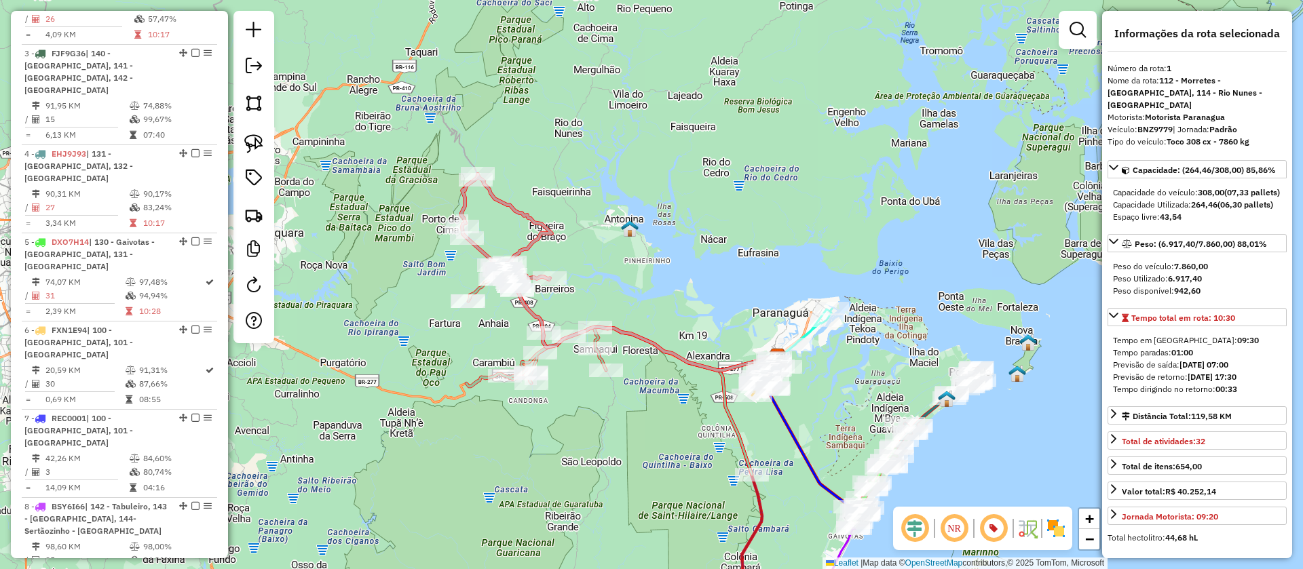
scroll to position [572, 0]
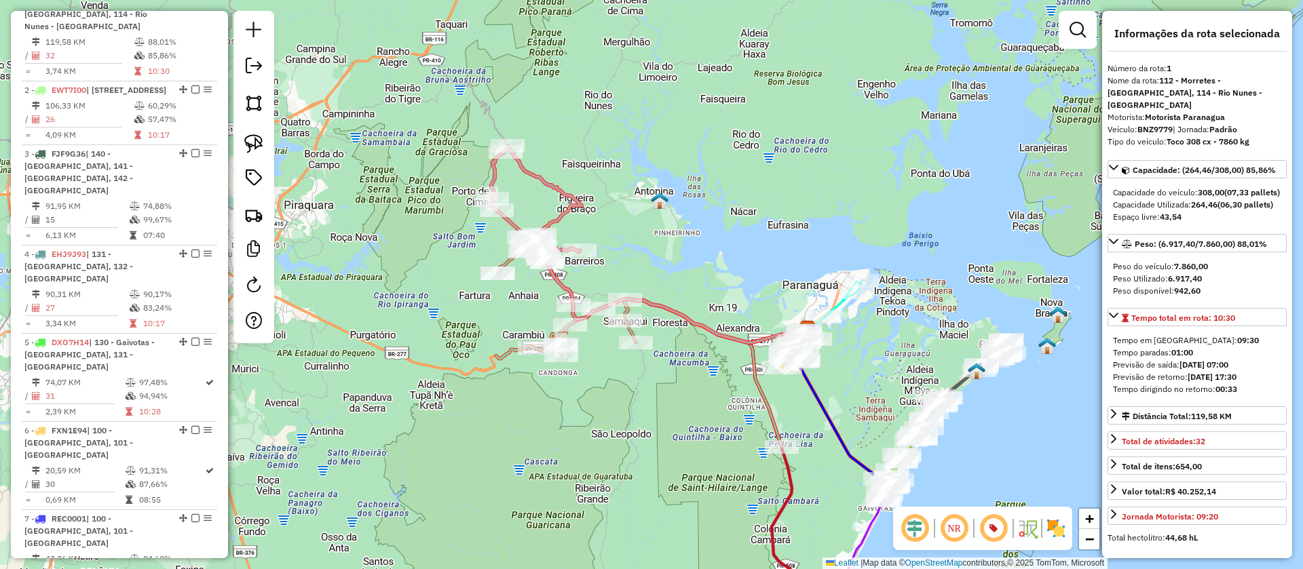
drag, startPoint x: 562, startPoint y: 250, endPoint x: 592, endPoint y: 223, distance: 40.8
click at [592, 223] on div "Janela de atendimento Grade de atendimento Capacidade Transportadoras Veículos …" at bounding box center [651, 284] width 1303 height 569
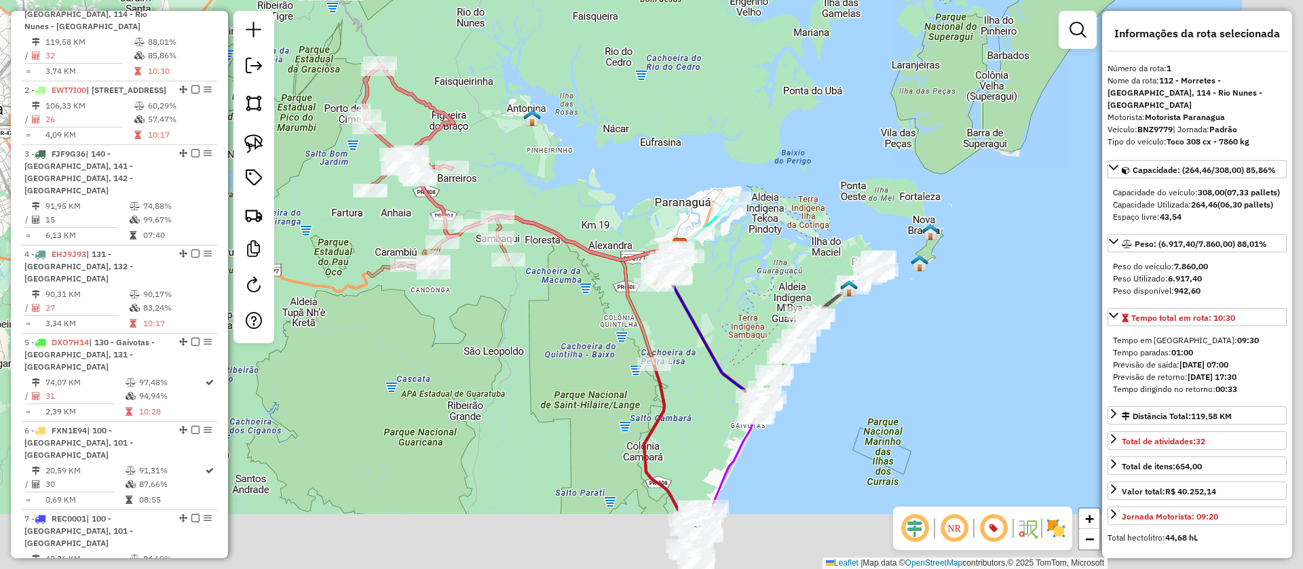
drag, startPoint x: 674, startPoint y: 288, endPoint x: 543, endPoint y: 203, distance: 156.4
click at [543, 203] on div "Janela de atendimento Grade de atendimento Capacidade Transportadoras Veículos …" at bounding box center [651, 284] width 1303 height 569
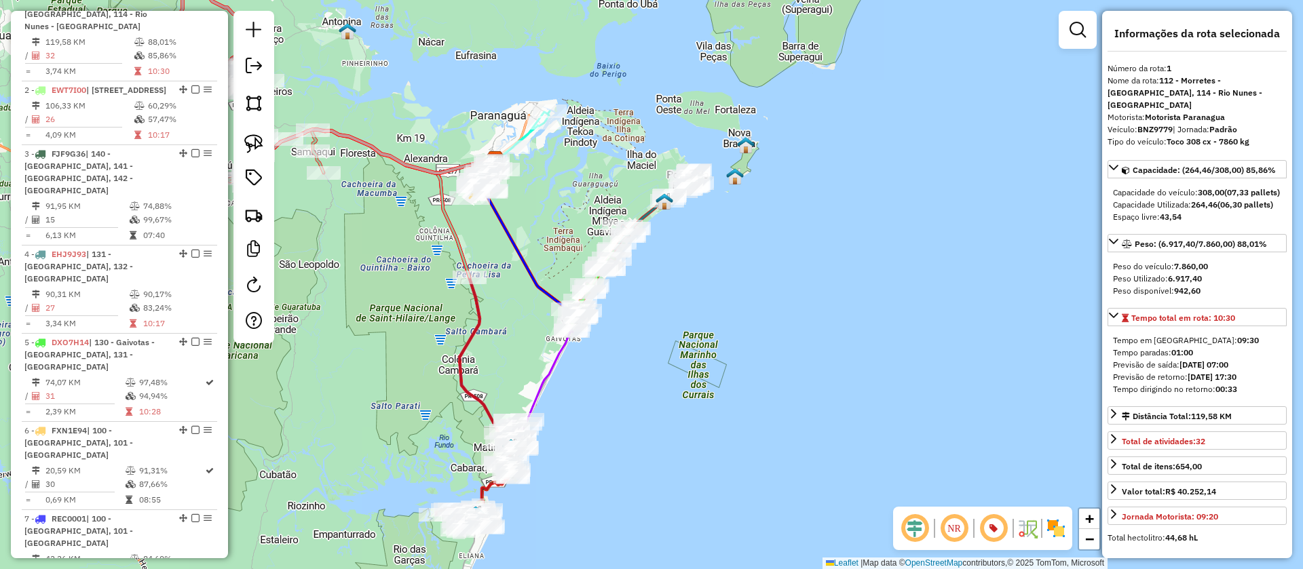
drag, startPoint x: 708, startPoint y: 385, endPoint x: 526, endPoint y: 301, distance: 199.7
click at [526, 301] on div "Janela de atendimento Grade de atendimento Capacidade Transportadoras Veículos …" at bounding box center [651, 284] width 1303 height 569
click at [646, 214] on icon at bounding box center [656, 210] width 85 height 80
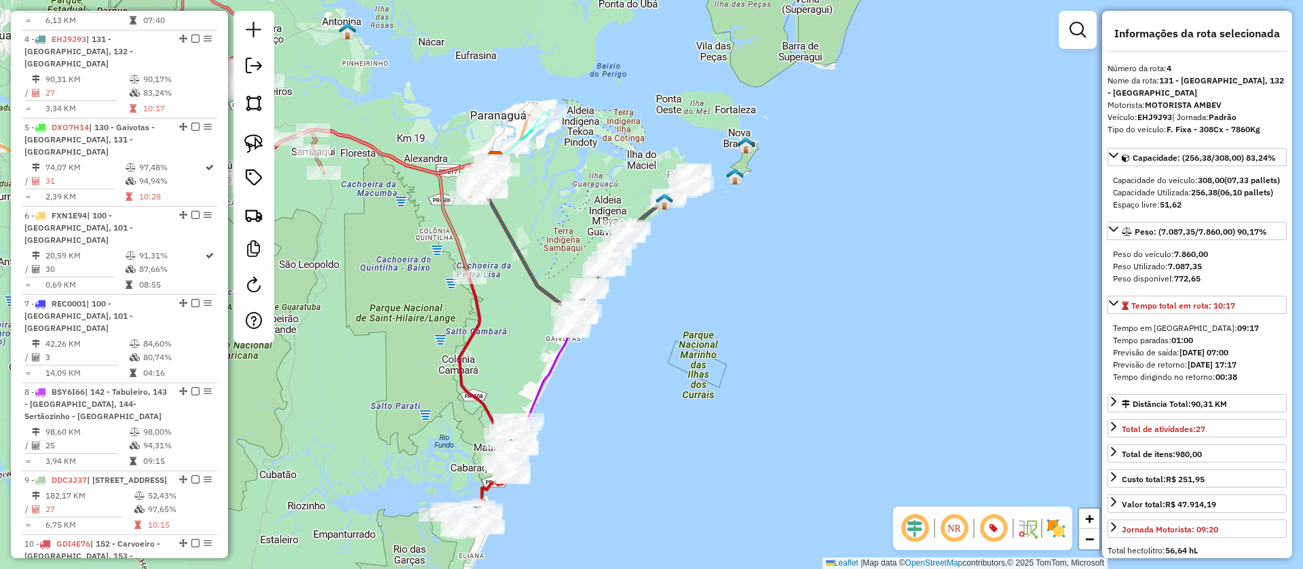
scroll to position [824, 0]
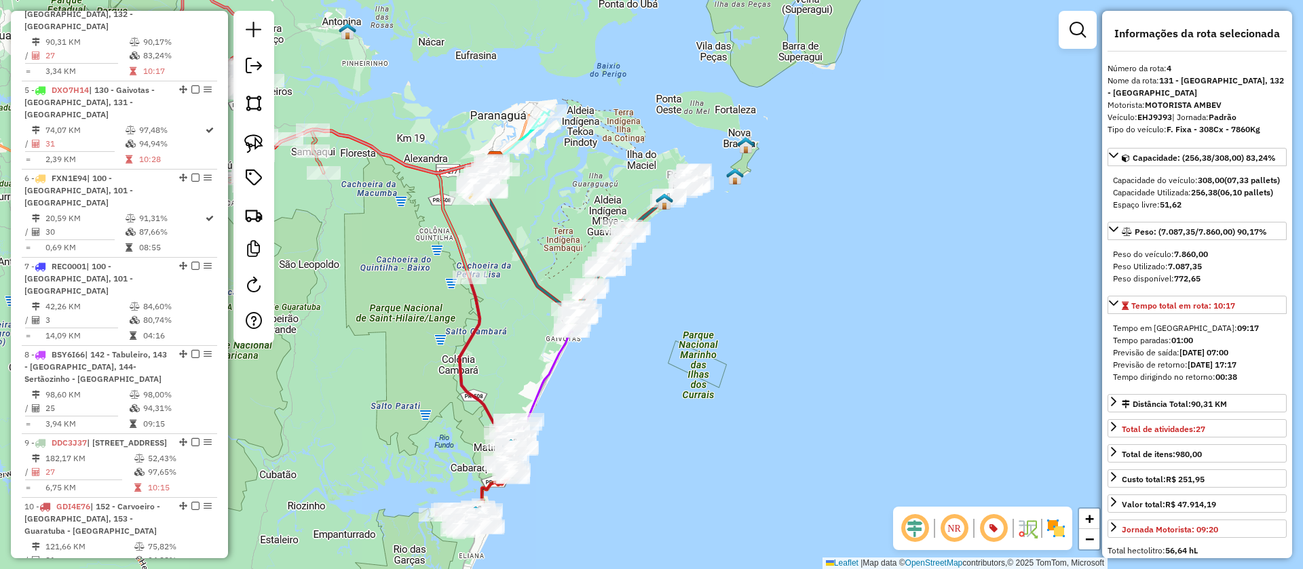
click at [540, 392] on icon at bounding box center [535, 391] width 75 height 123
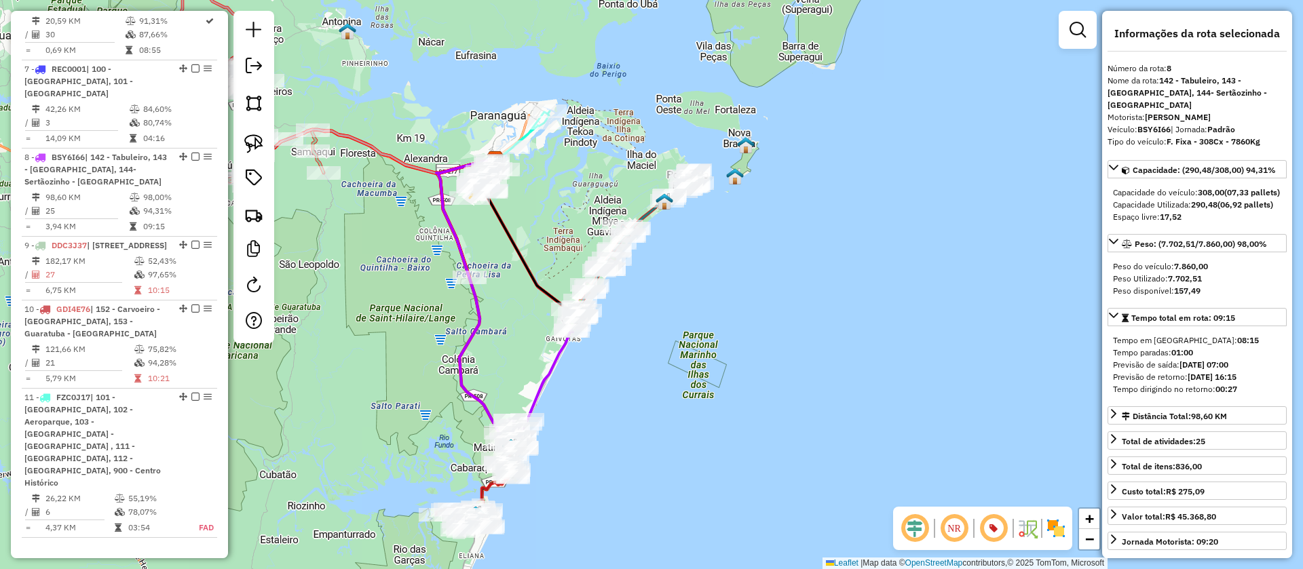
scroll to position [1048, 0]
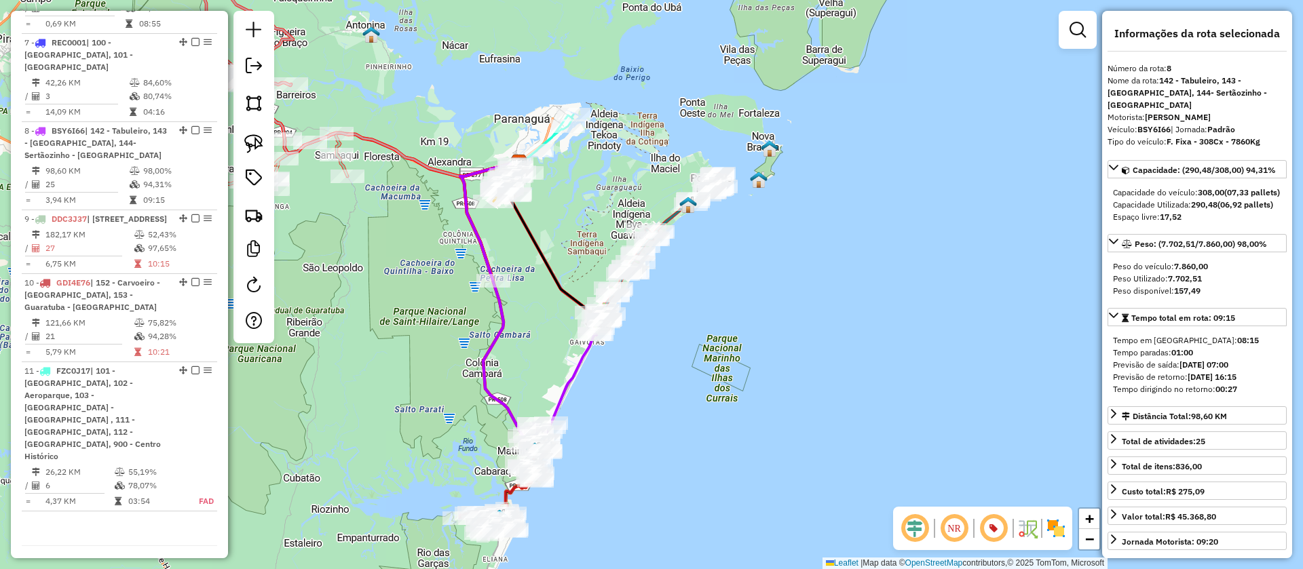
drag, startPoint x: 600, startPoint y: 187, endPoint x: 624, endPoint y: 192, distance: 24.4
click at [624, 191] on div "Janela de atendimento Grade de atendimento Capacidade Transportadoras Veículos …" at bounding box center [651, 284] width 1303 height 569
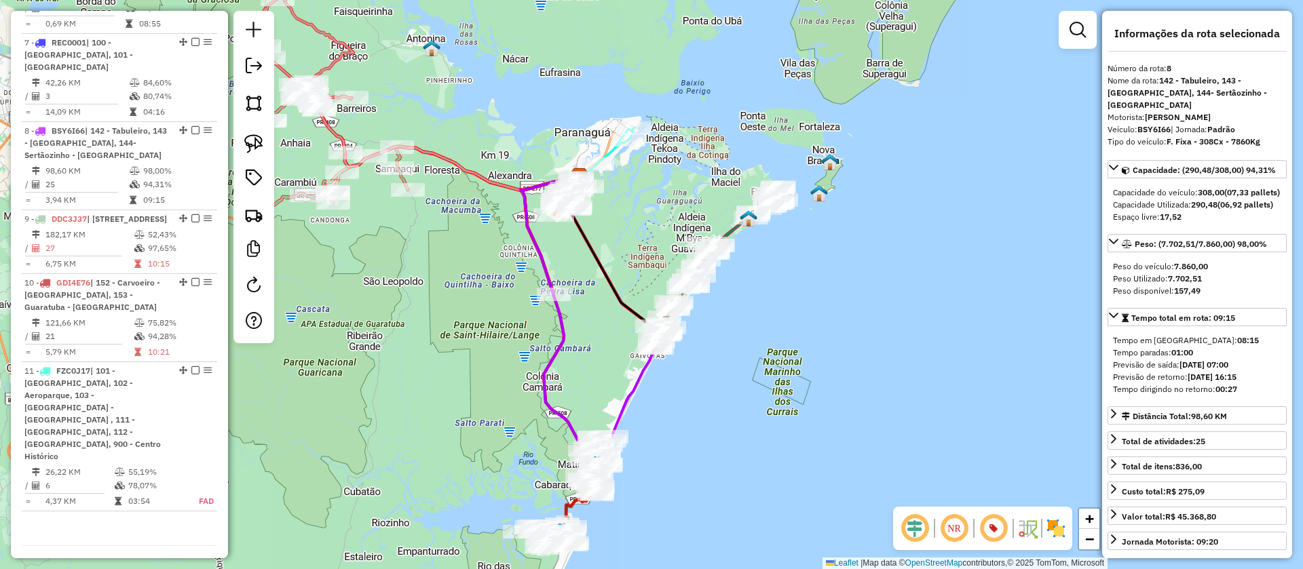
drag, startPoint x: 736, startPoint y: 406, endPoint x: 780, endPoint y: 416, distance: 44.6
click at [780, 416] on div "Janela de atendimento Grade de atendimento Capacidade Transportadoras Veículos …" at bounding box center [651, 284] width 1303 height 569
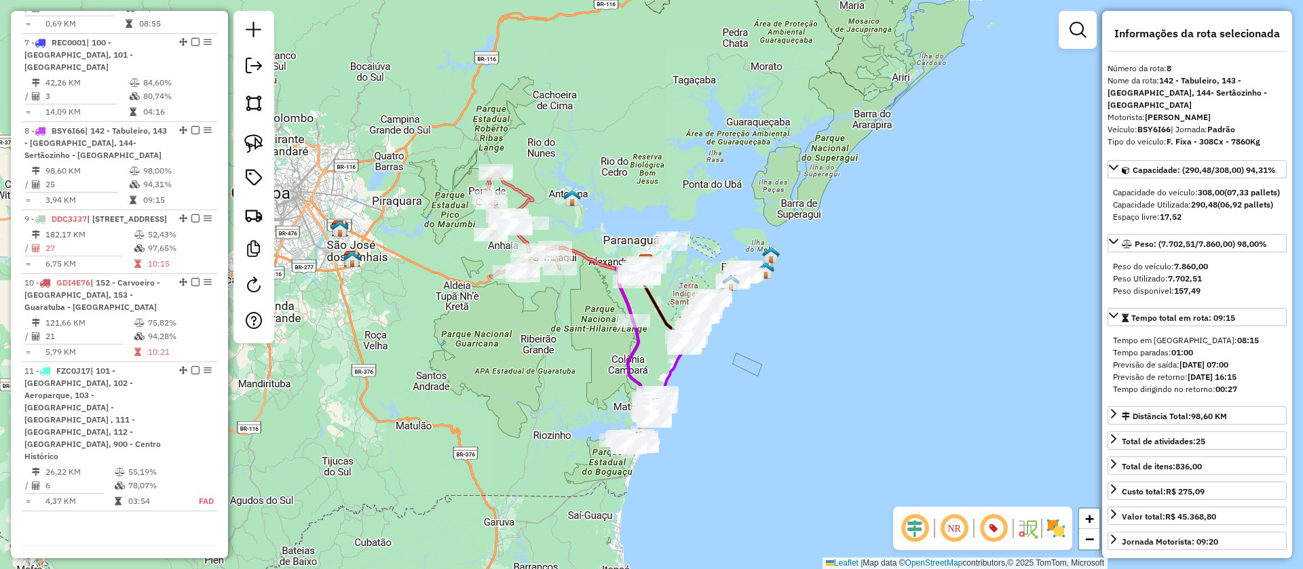
drag, startPoint x: 742, startPoint y: 369, endPoint x: 769, endPoint y: 400, distance: 41.4
click at [769, 400] on div "Janela de atendimento Grade de atendimento Capacidade Transportadoras Veículos …" at bounding box center [651, 284] width 1303 height 569
click at [685, 267] on div "Janela de atendimento Grade de atendimento Capacidade Transportadoras Veículos …" at bounding box center [651, 284] width 1303 height 569
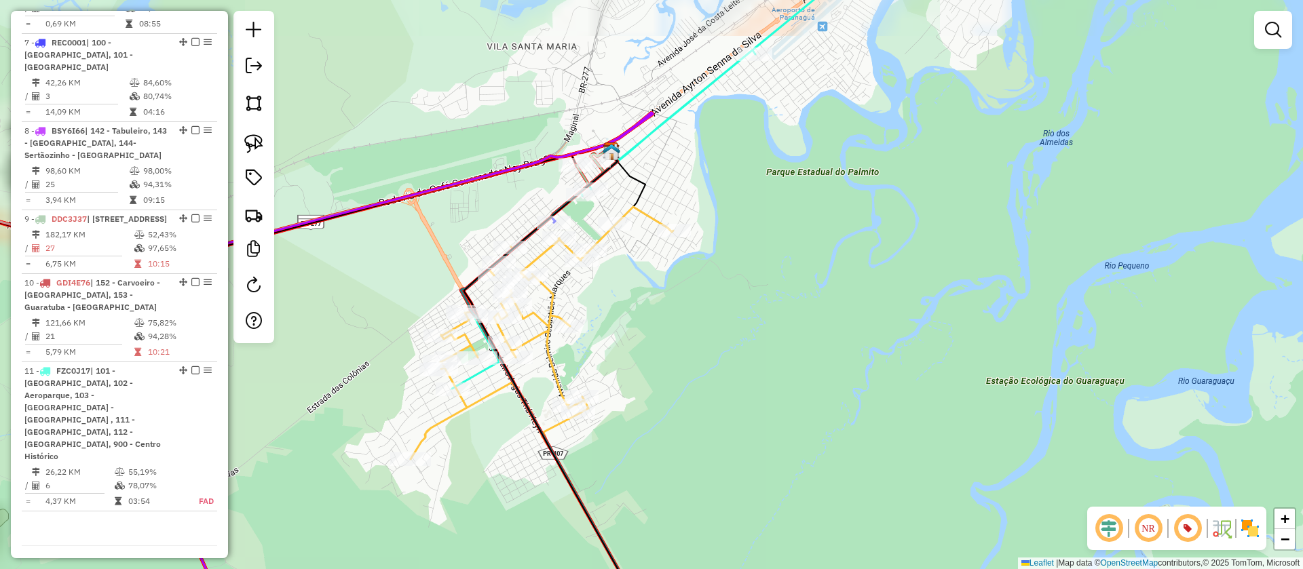
drag, startPoint x: 645, startPoint y: 256, endPoint x: 745, endPoint y: 311, distance: 114.8
click at [745, 311] on div "Janela de atendimento Grade de atendimento Capacidade Transportadoras Veículos …" at bounding box center [651, 284] width 1303 height 569
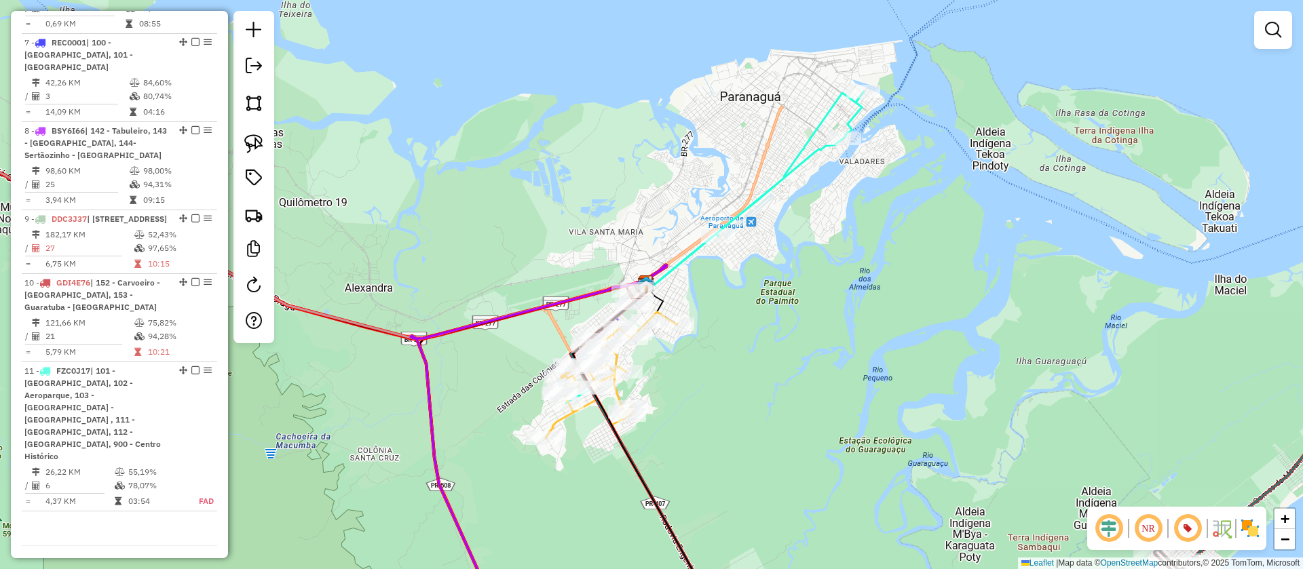
drag, startPoint x: 752, startPoint y: 294, endPoint x: 767, endPoint y: 360, distance: 68.1
click at [767, 360] on div "Janela de atendimento Grade de atendimento Capacidade Transportadoras Veículos …" at bounding box center [651, 284] width 1303 height 569
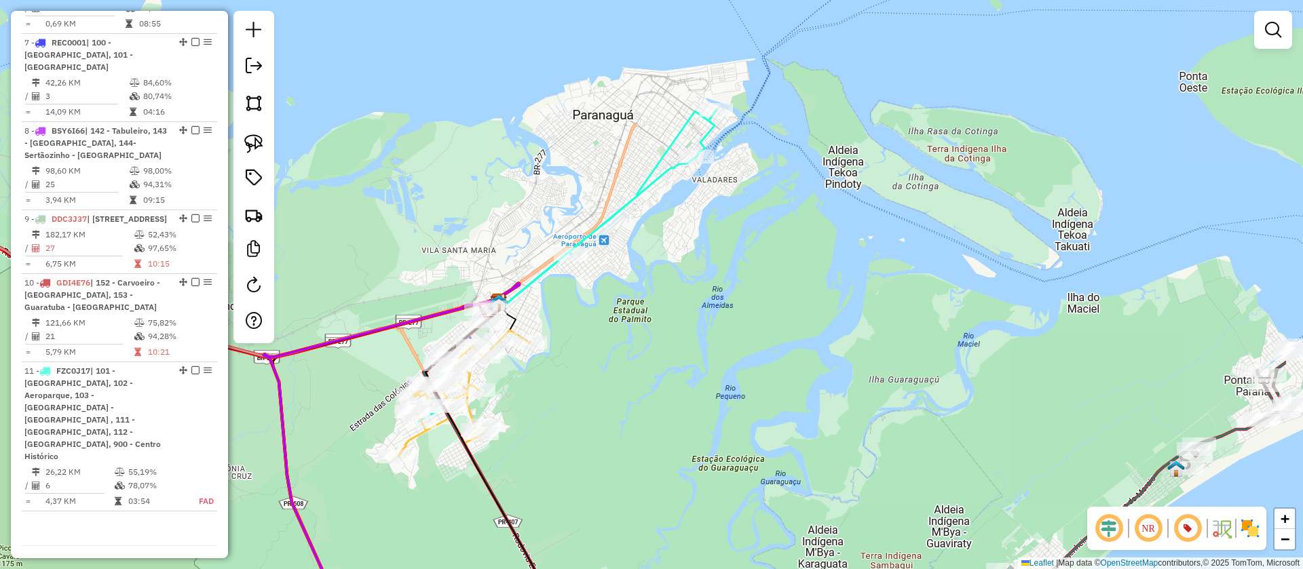
drag, startPoint x: 712, startPoint y: 161, endPoint x: 565, endPoint y: 179, distance: 148.4
click at [565, 179] on div "Janela de atendimento Grade de atendimento Capacidade Transportadoras Veículos …" at bounding box center [651, 284] width 1303 height 569
click at [253, 142] on img at bounding box center [253, 143] width 19 height 19
click at [1248, 526] on img at bounding box center [1250, 529] width 22 height 22
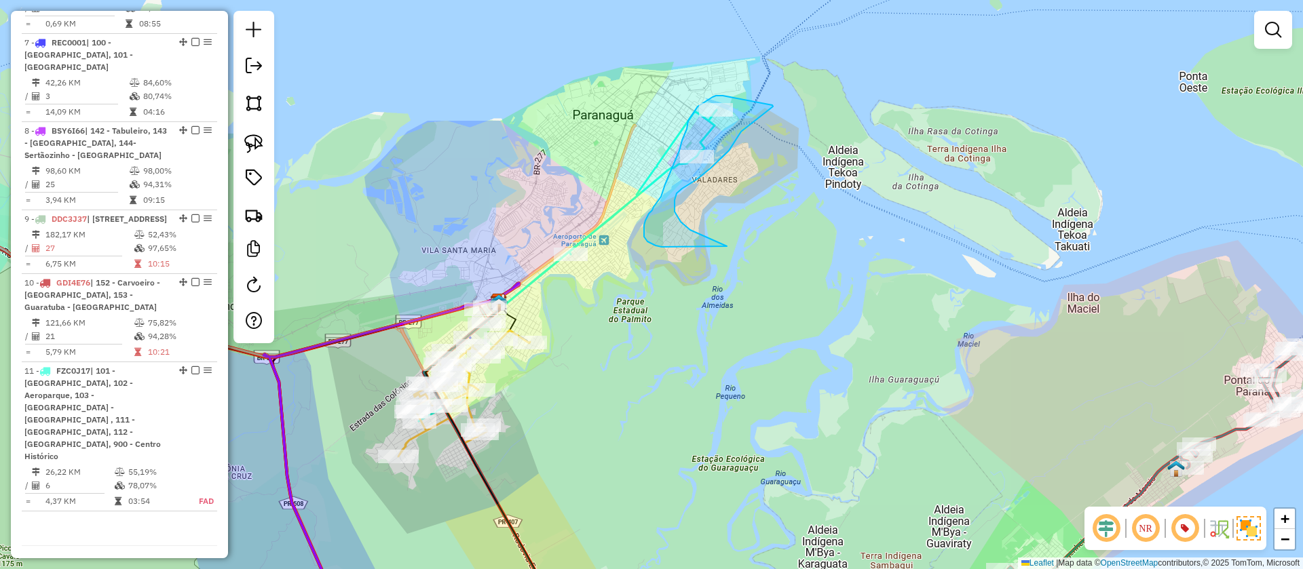
drag, startPoint x: 773, startPoint y: 107, endPoint x: 741, endPoint y: 132, distance: 40.6
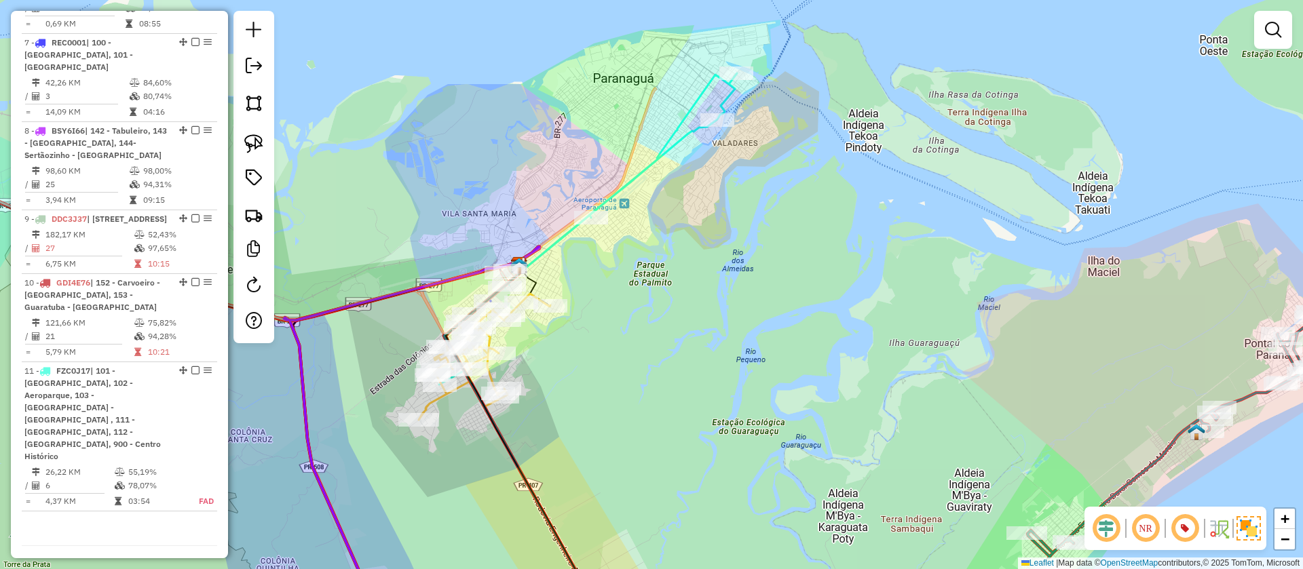
drag, startPoint x: 759, startPoint y: 404, endPoint x: 784, endPoint y: 360, distance: 51.1
click at [784, 360] on div "Janela de atendimento Grade de atendimento Capacidade Transportadoras Veículos …" at bounding box center [651, 284] width 1303 height 569
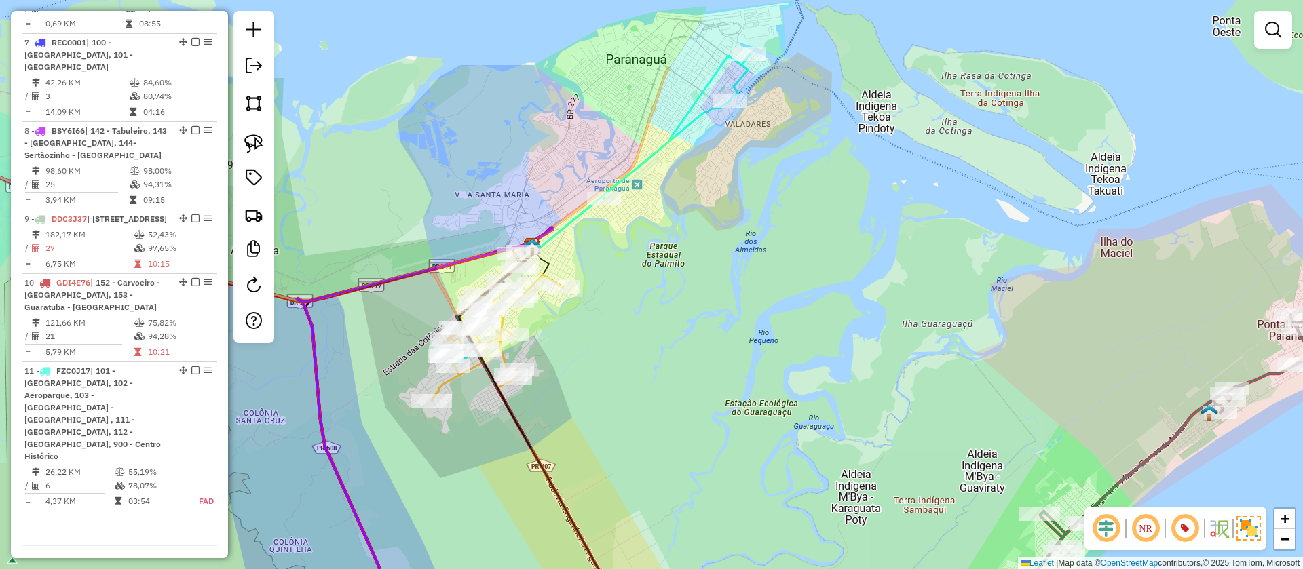
click at [448, 386] on icon at bounding box center [498, 338] width 132 height 126
select select "**********"
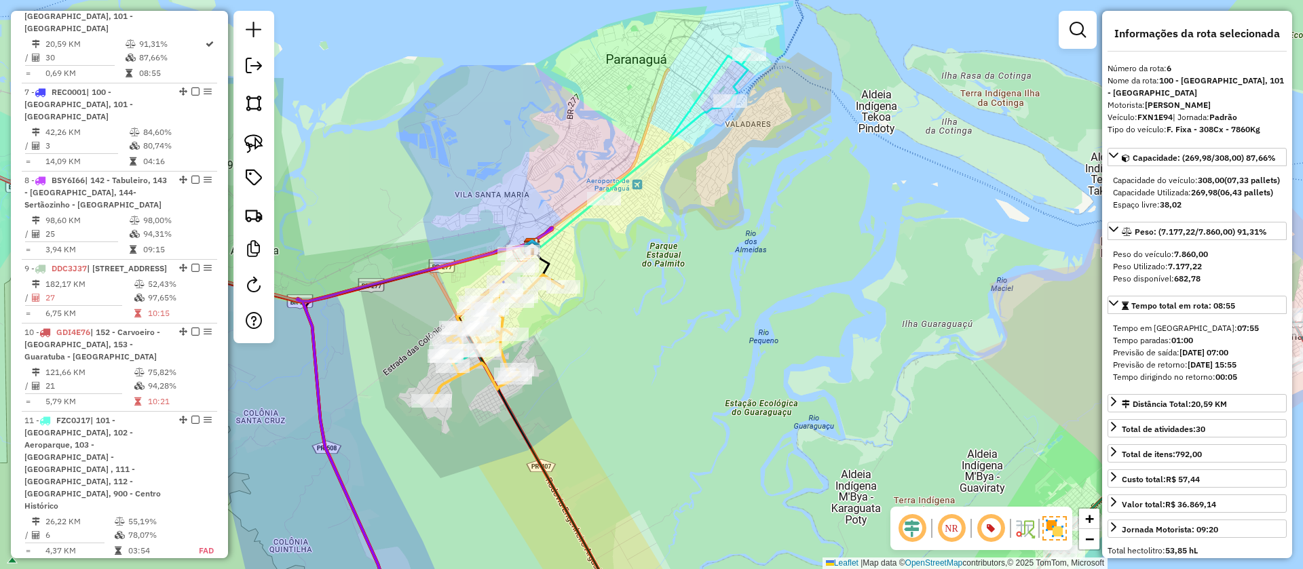
scroll to position [976, 0]
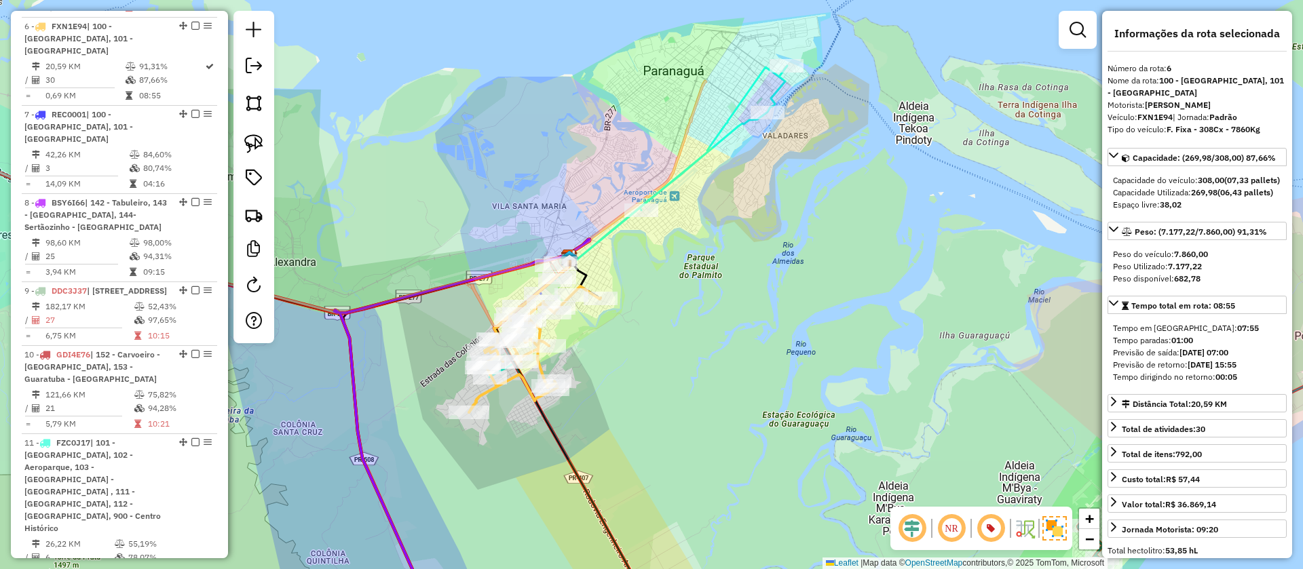
click at [693, 390] on div "Janela de atendimento Grade de atendimento Capacidade Transportadoras Veículos …" at bounding box center [651, 284] width 1303 height 569
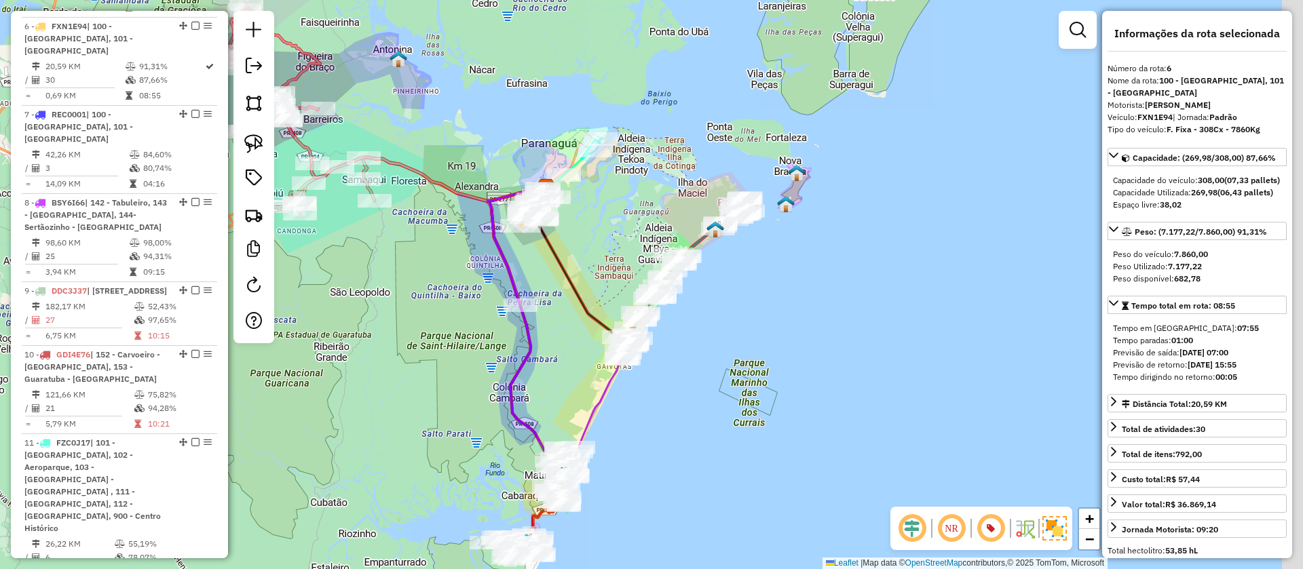
drag, startPoint x: 692, startPoint y: 366, endPoint x: 613, endPoint y: 283, distance: 114.7
click at [613, 283] on div "Janela de atendimento Grade de atendimento Capacidade Transportadoras Veículos …" at bounding box center [651, 284] width 1303 height 569
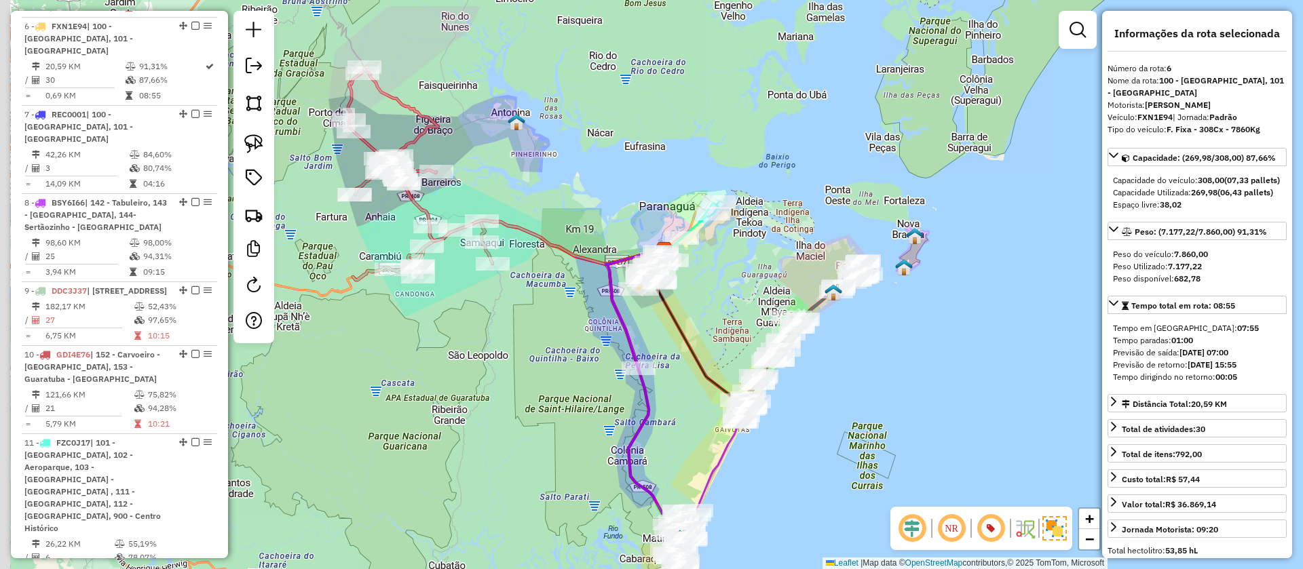
drag, startPoint x: 466, startPoint y: 393, endPoint x: 508, endPoint y: 345, distance: 64.0
click at [548, 420] on div "Janela de atendimento Grade de atendimento Capacidade Transportadoras Veículos …" at bounding box center [651, 284] width 1303 height 569
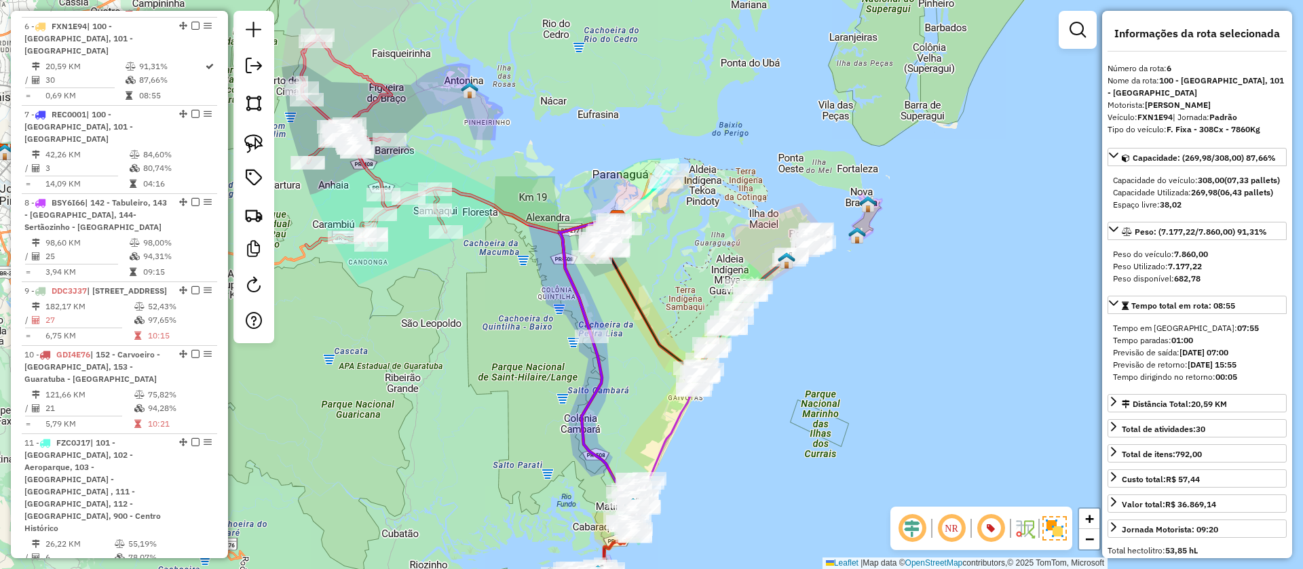
drag, startPoint x: 704, startPoint y: 377, endPoint x: 610, endPoint y: 328, distance: 106.5
click at [610, 328] on div "Janela de atendimento Grade de atendimento Capacidade Transportadoras Veículos …" at bounding box center [651, 284] width 1303 height 569
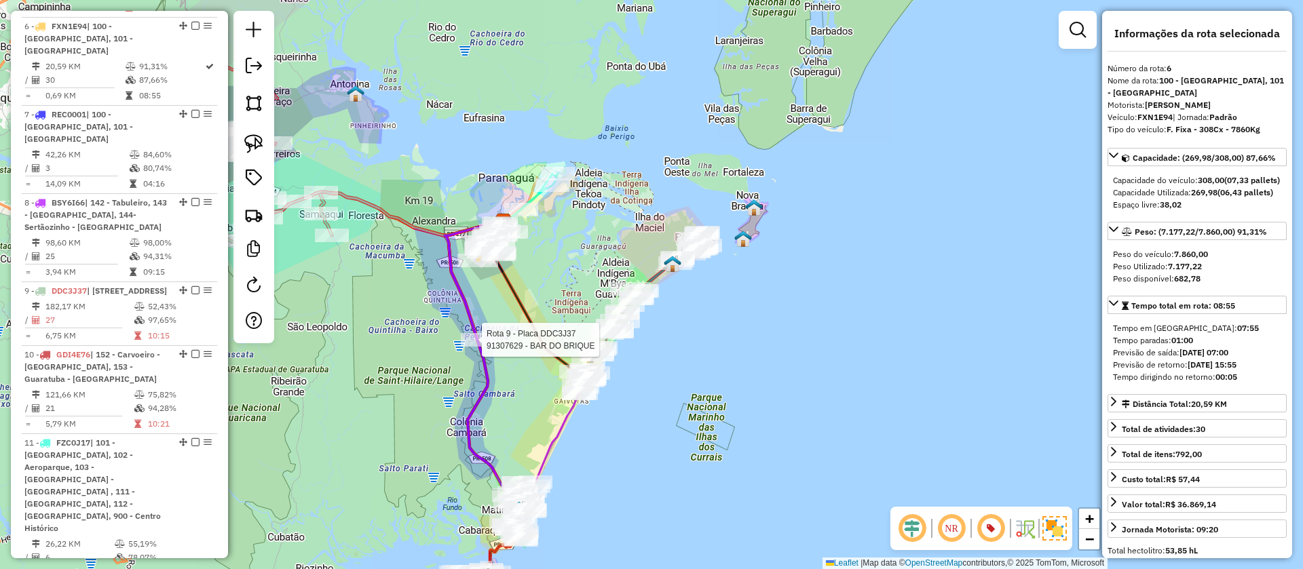
drag, startPoint x: 741, startPoint y: 360, endPoint x: 636, endPoint y: 372, distance: 105.3
click at [636, 372] on div "Rota 9 - Placa DDC3J37 91307629 - BAR DO BRIQUE Janela de atendimento Grade de …" at bounding box center [651, 284] width 1303 height 569
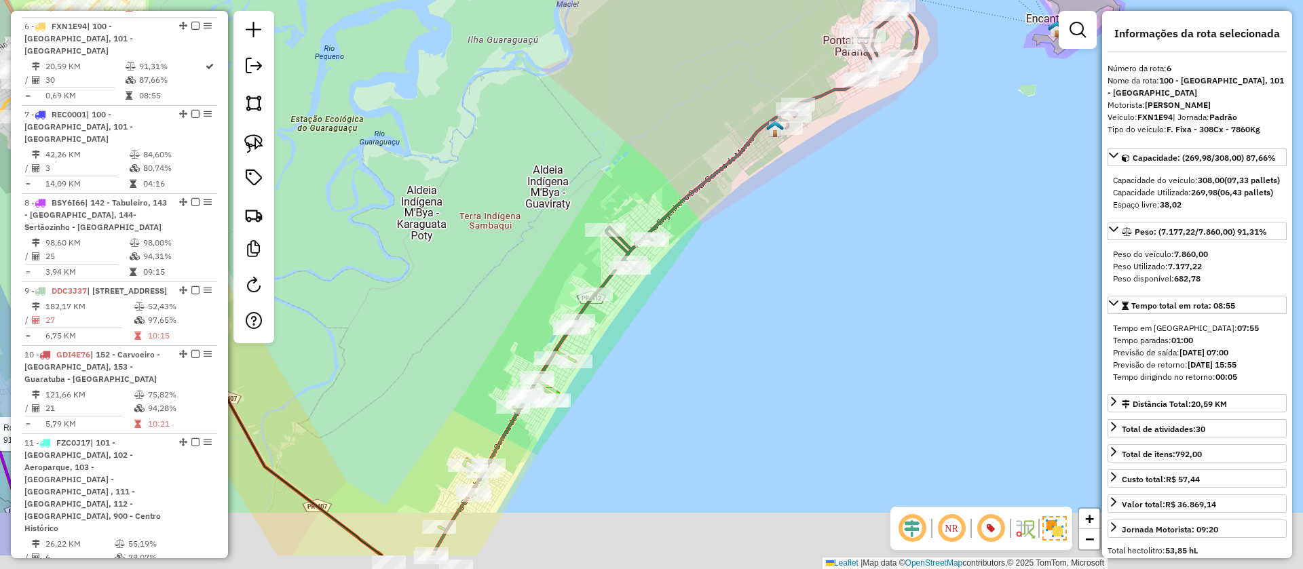
drag, startPoint x: 652, startPoint y: 341, endPoint x: 646, endPoint y: 314, distance: 27.2
click at [687, 265] on div "Rota 9 - Placa DDC3J37 91307629 - BAR DO BRIQUE Janela de atendimento Grade de …" at bounding box center [651, 284] width 1303 height 569
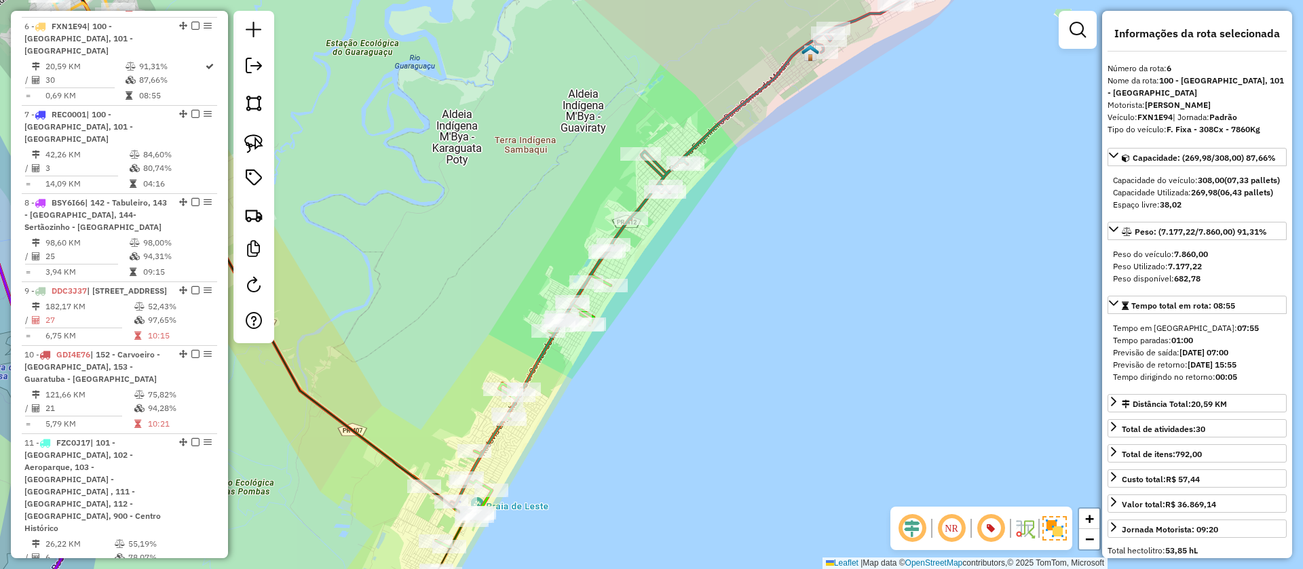
click at [541, 351] on icon at bounding box center [344, 225] width 573 height 564
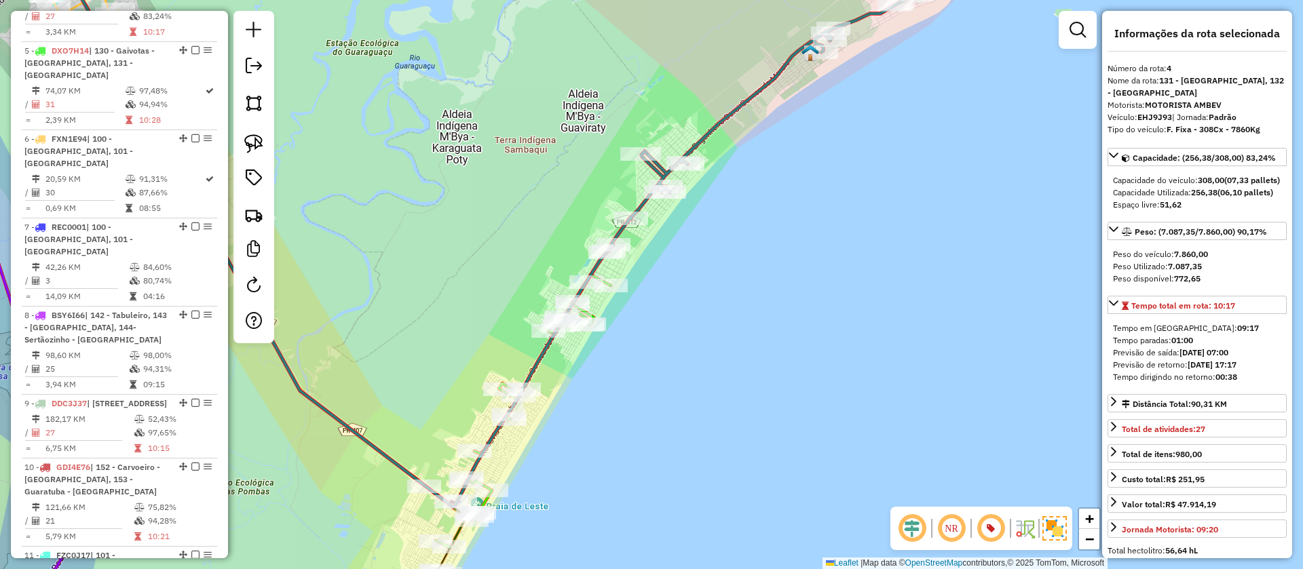
scroll to position [824, 0]
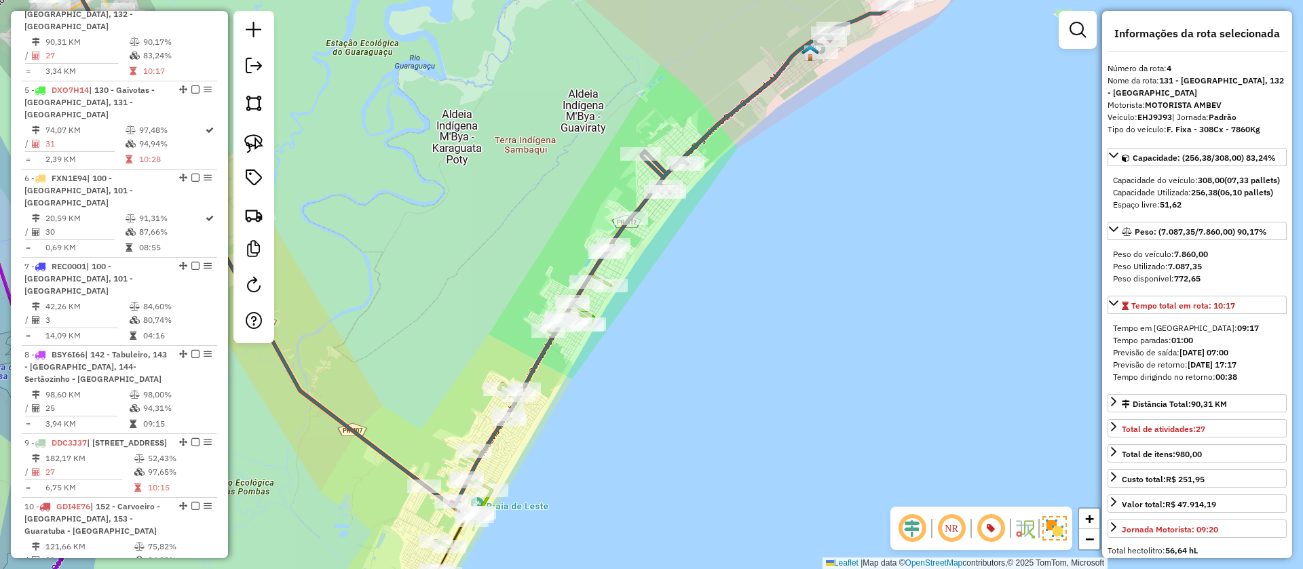
click at [594, 312] on icon at bounding box center [511, 400] width 199 height 295
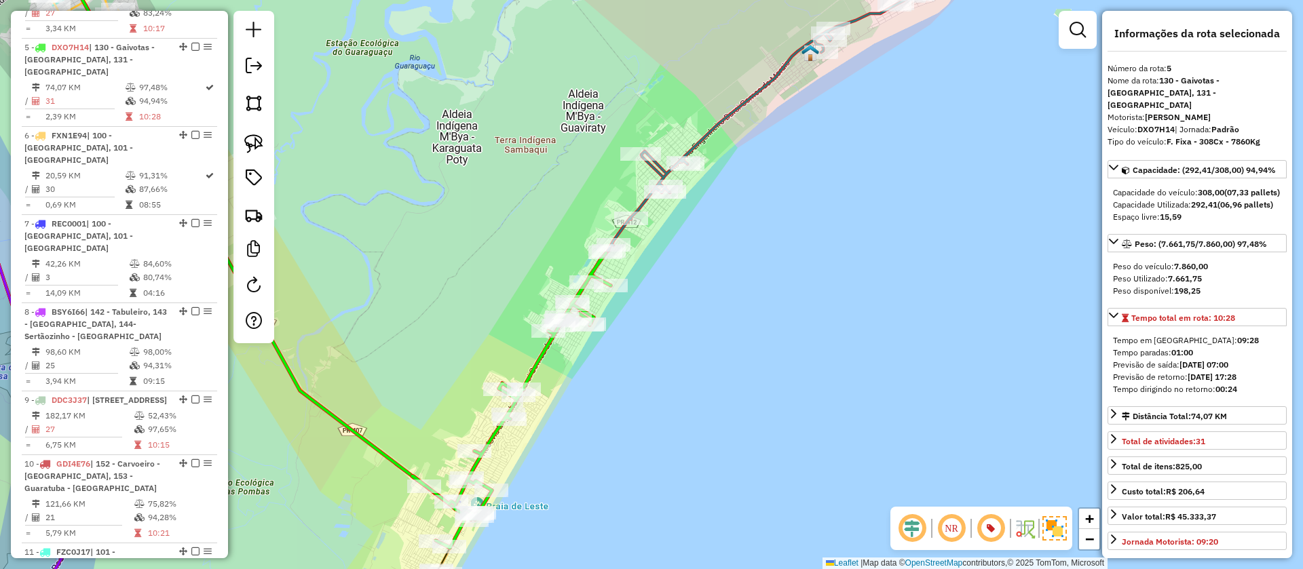
scroll to position [900, 0]
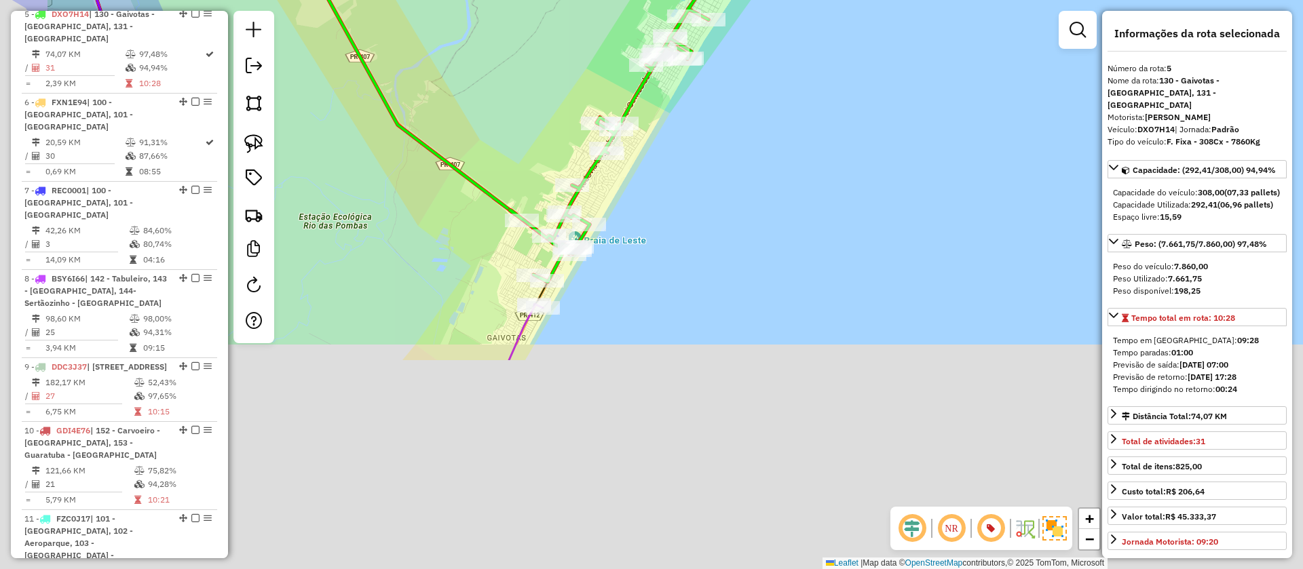
drag, startPoint x: 648, startPoint y: 443, endPoint x: 741, endPoint y: 145, distance: 312.7
click at [750, 143] on div "Janela de atendimento Grade de atendimento Capacidade Transportadoras Veículos …" at bounding box center [651, 284] width 1303 height 569
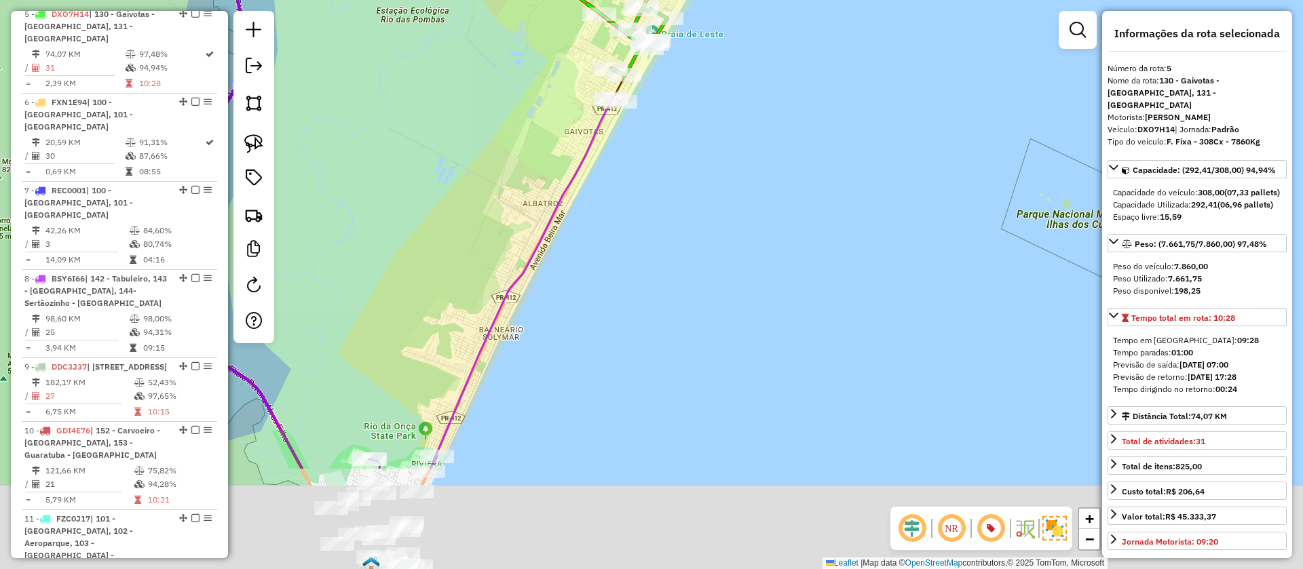
drag, startPoint x: 624, startPoint y: 294, endPoint x: 658, endPoint y: 208, distance: 93.5
click at [664, 202] on div "Janela de atendimento Grade de atendimento Capacidade Transportadoras Veículos …" at bounding box center [651, 284] width 1303 height 569
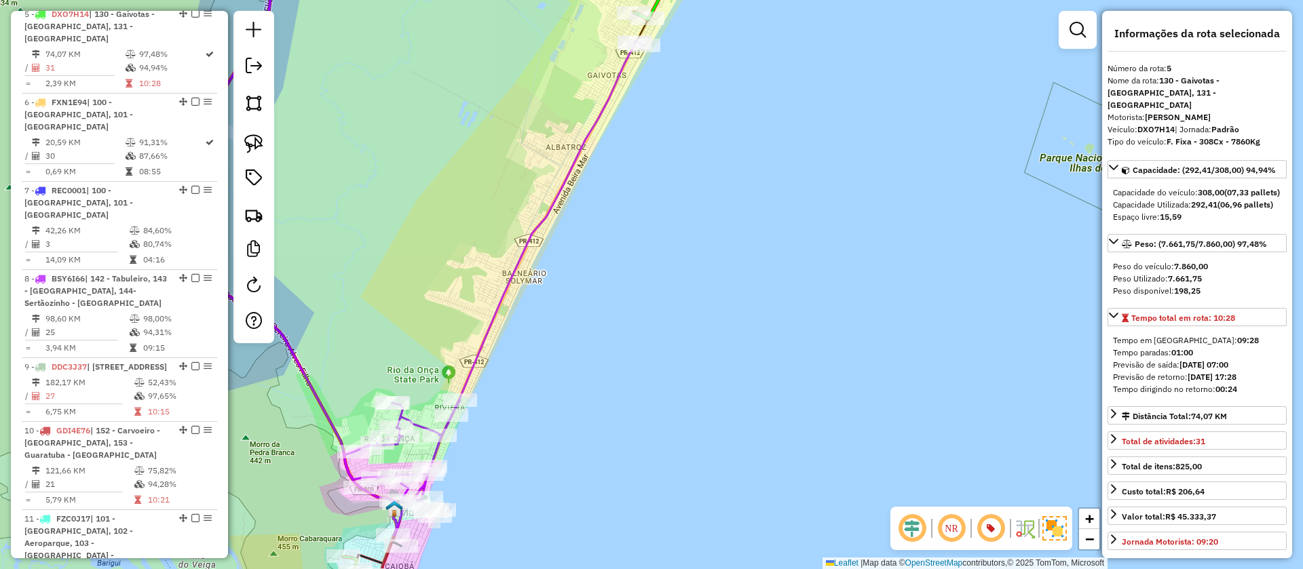
click at [504, 299] on icon at bounding box center [493, 288] width 299 height 494
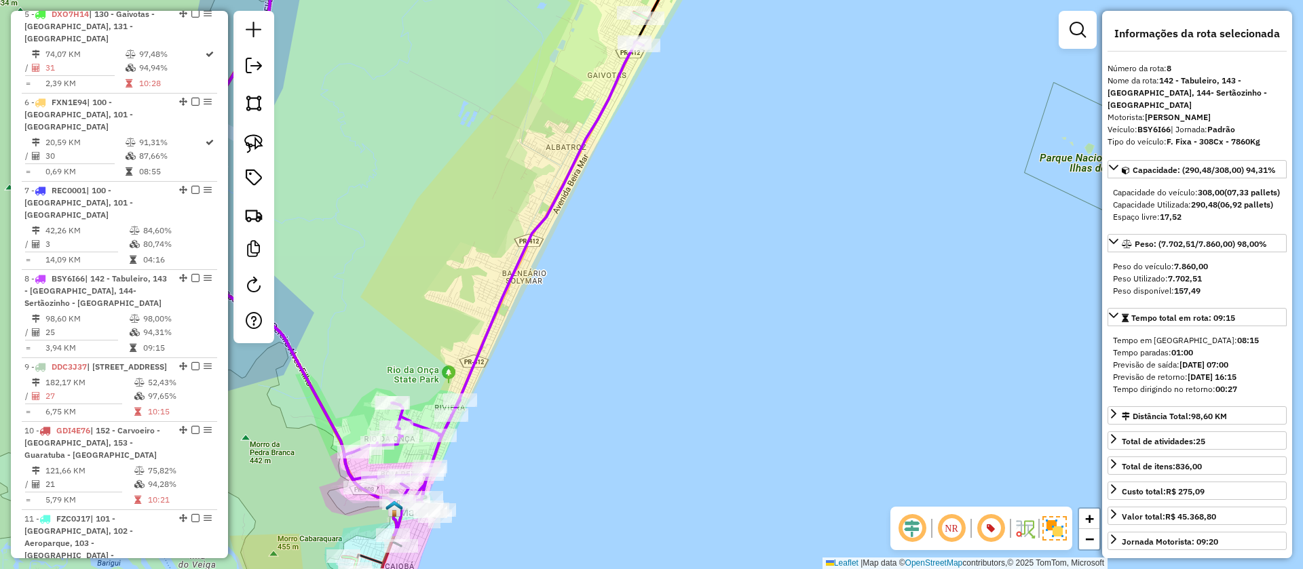
scroll to position [1048, 0]
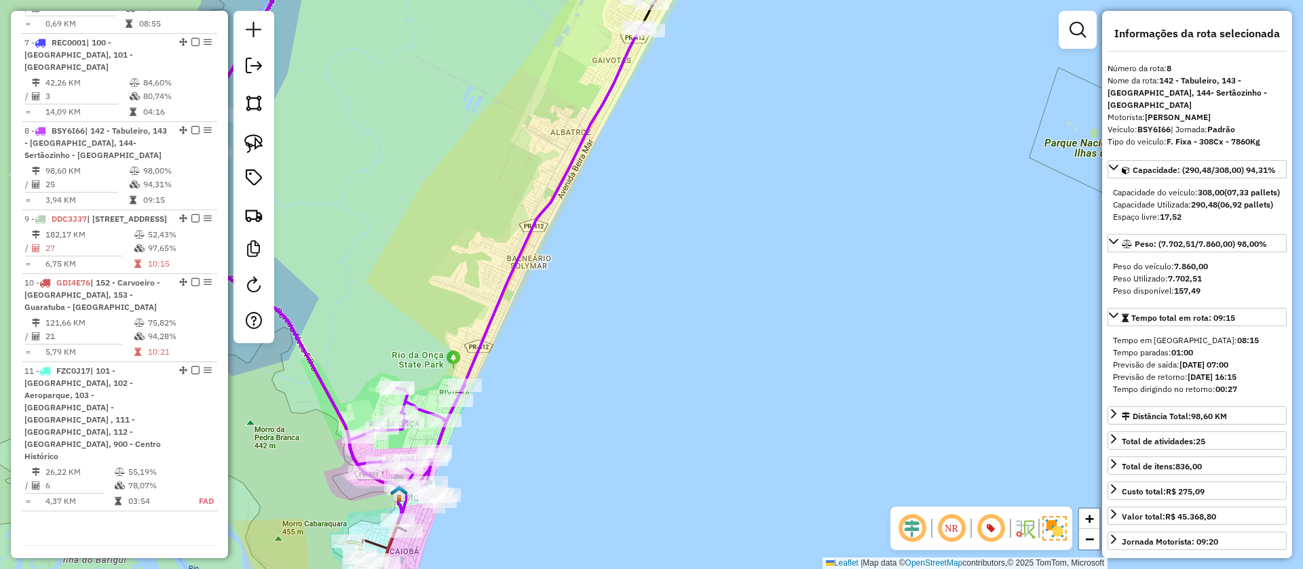
drag, startPoint x: 642, startPoint y: 452, endPoint x: 697, endPoint y: 178, distance: 279.0
click at [697, 182] on div "Janela de atendimento Grade de atendimento Capacidade Transportadoras Veículos …" at bounding box center [651, 284] width 1303 height 569
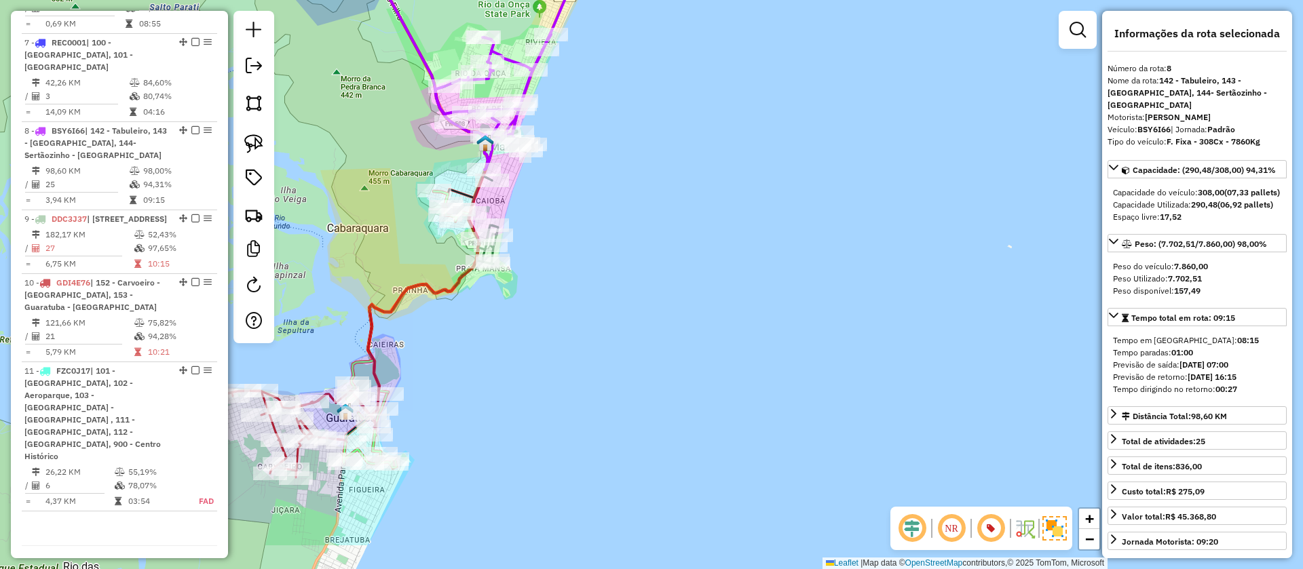
drag, startPoint x: 565, startPoint y: 301, endPoint x: 522, endPoint y: 282, distance: 47.1
click at [594, 257] on div "Janela de atendimento Grade de atendimento Capacidade Transportadoras Veículos …" at bounding box center [651, 284] width 1303 height 569
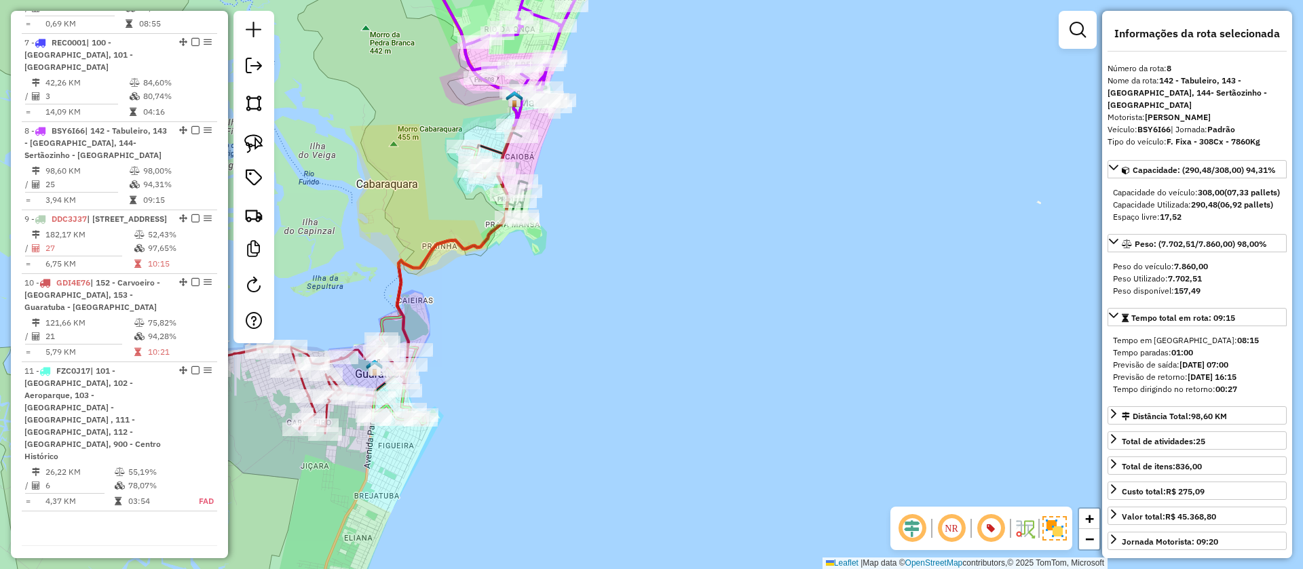
click at [410, 263] on icon at bounding box center [457, 157] width 120 height 429
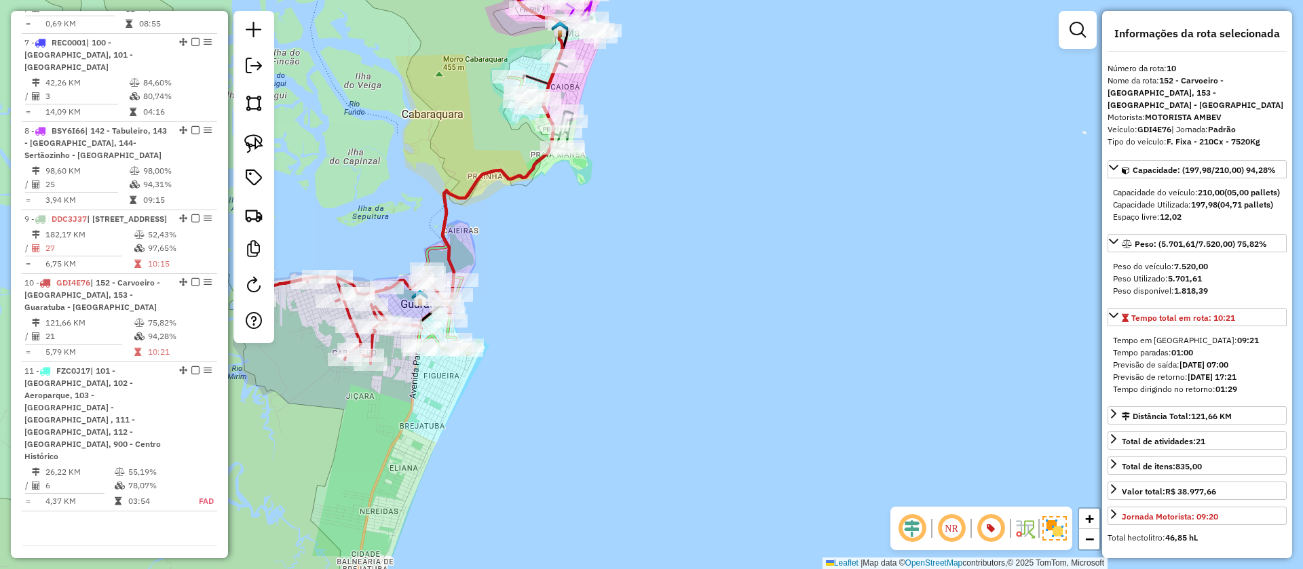
drag, startPoint x: 523, startPoint y: 421, endPoint x: 558, endPoint y: 362, distance: 68.4
click at [567, 354] on div "Janela de atendimento Grade de atendimento Capacidade Transportadoras Veículos …" at bounding box center [651, 284] width 1303 height 569
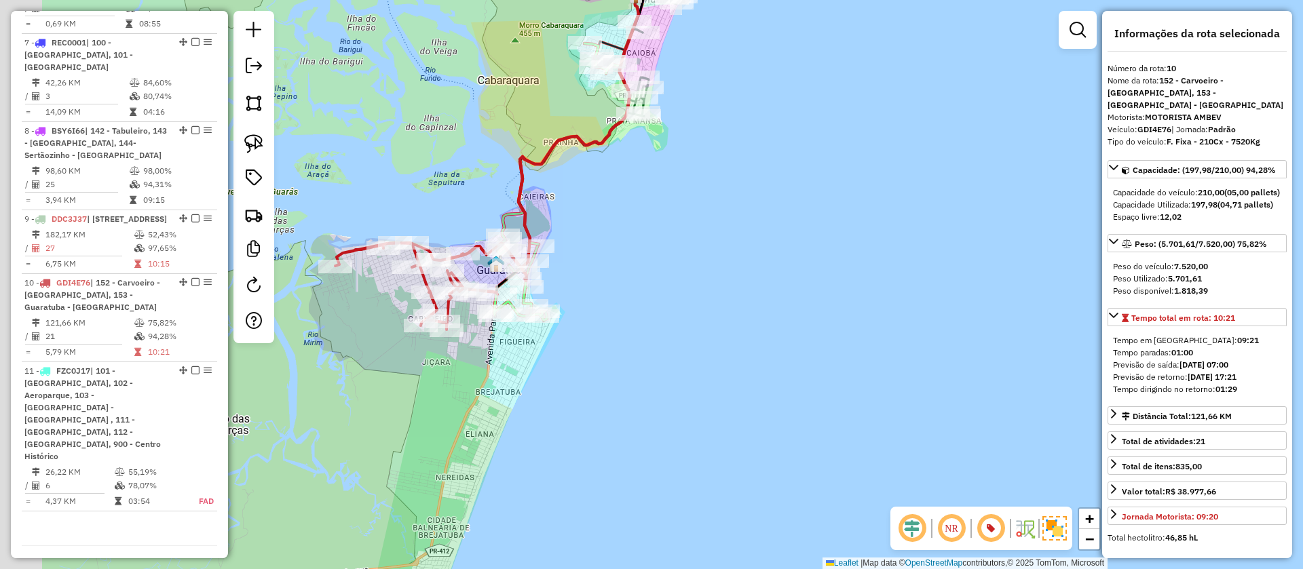
drag, startPoint x: 562, startPoint y: 313, endPoint x: 556, endPoint y: 296, distance: 18.3
click at [592, 301] on div "Janela de atendimento Grade de atendimento Capacidade Transportadoras Veículos …" at bounding box center [651, 284] width 1303 height 569
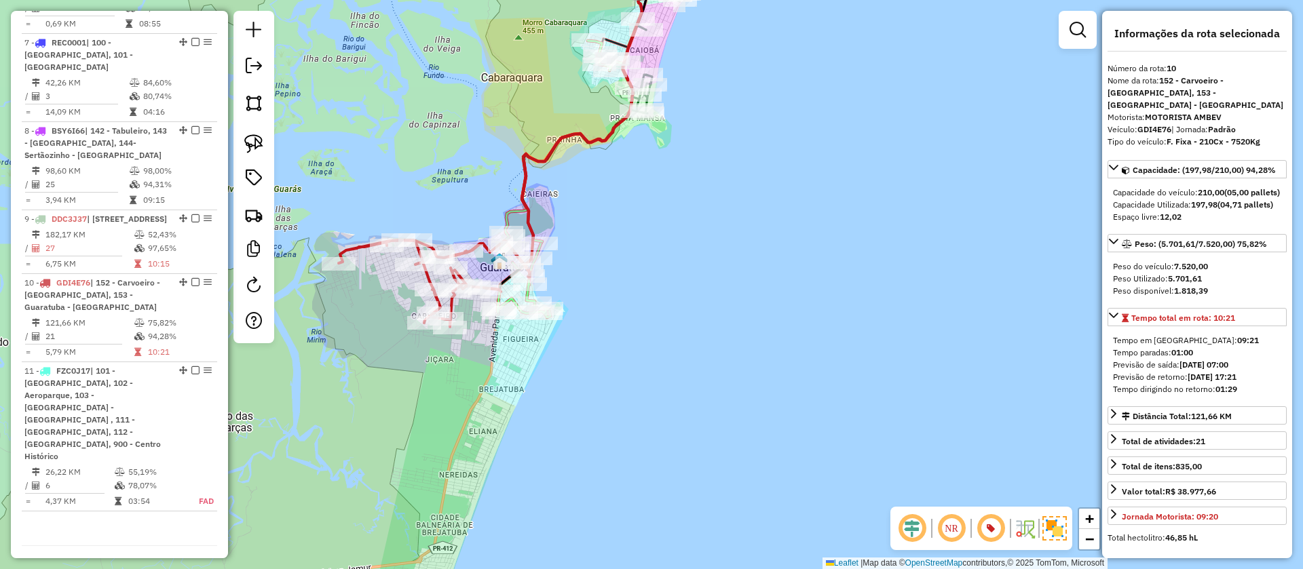
click at [512, 213] on icon at bounding box center [565, 179] width 136 height 277
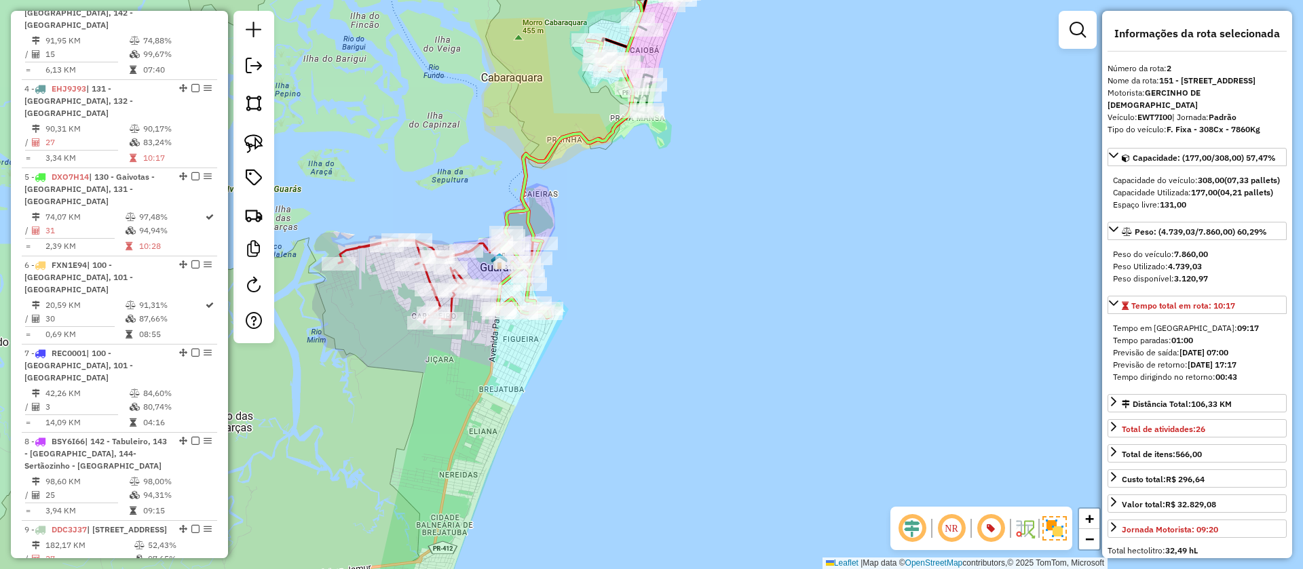
scroll to position [660, 0]
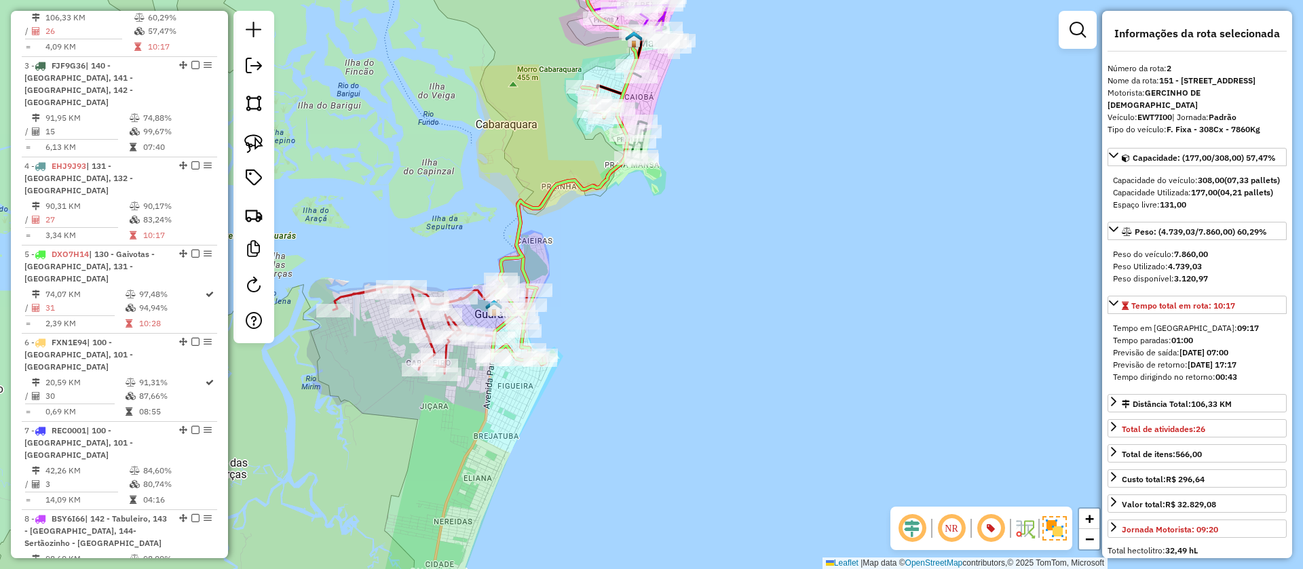
drag, startPoint x: 717, startPoint y: 256, endPoint x: 712, endPoint y: 303, distance: 47.1
click at [712, 303] on div "Janela de atendimento Grade de atendimento Capacidade Transportadoras Veículos …" at bounding box center [651, 284] width 1303 height 569
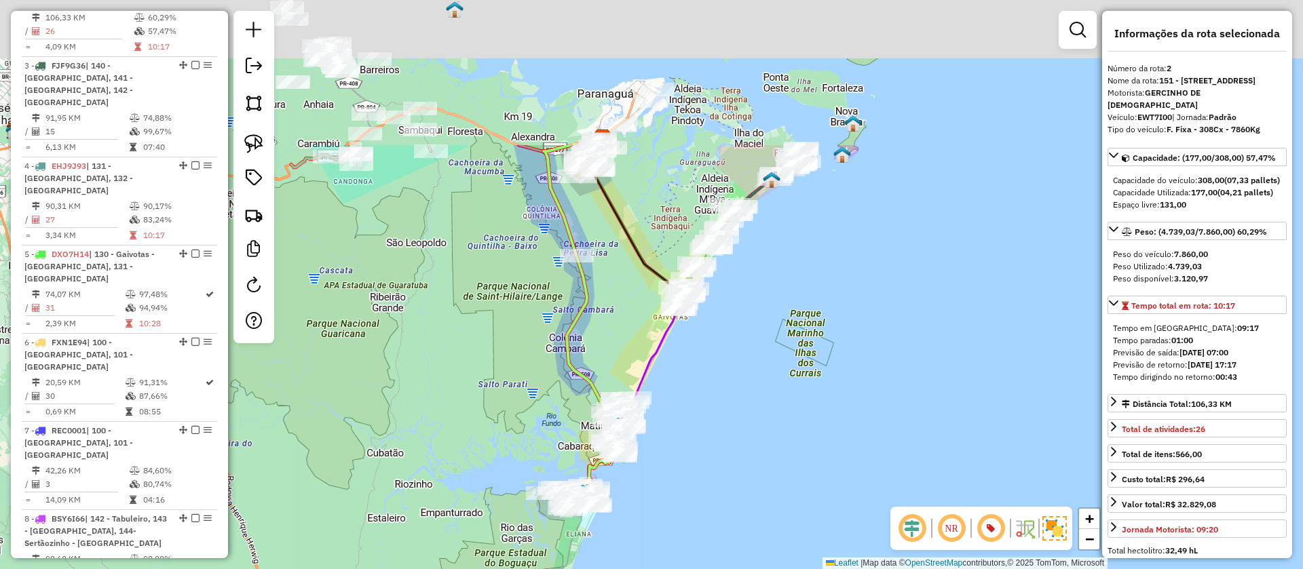
drag, startPoint x: 726, startPoint y: 244, endPoint x: 697, endPoint y: 446, distance: 204.2
click at [697, 446] on div "Janela de atendimento Grade de atendimento Capacidade Transportadoras Veículos …" at bounding box center [651, 284] width 1303 height 569
